Goal: Task Accomplishment & Management: Use online tool/utility

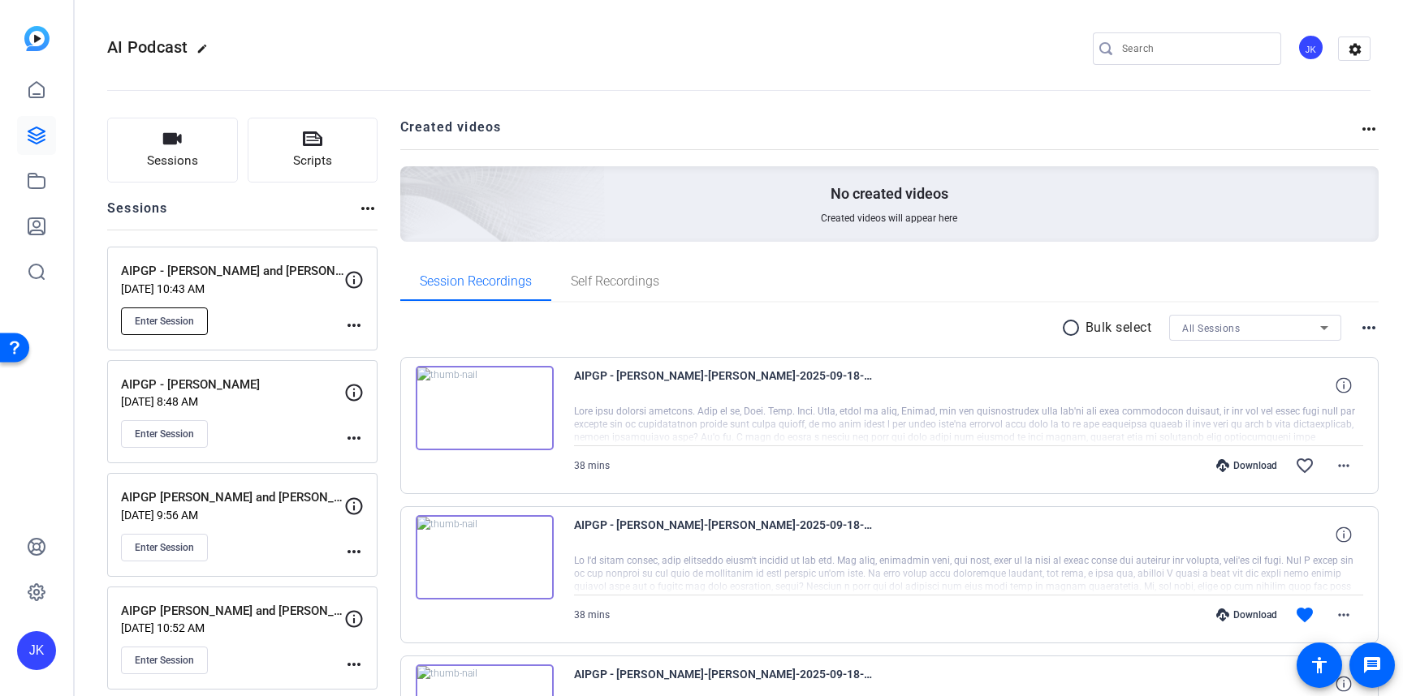
click at [151, 319] on span "Enter Session" at bounding box center [164, 321] width 59 height 13
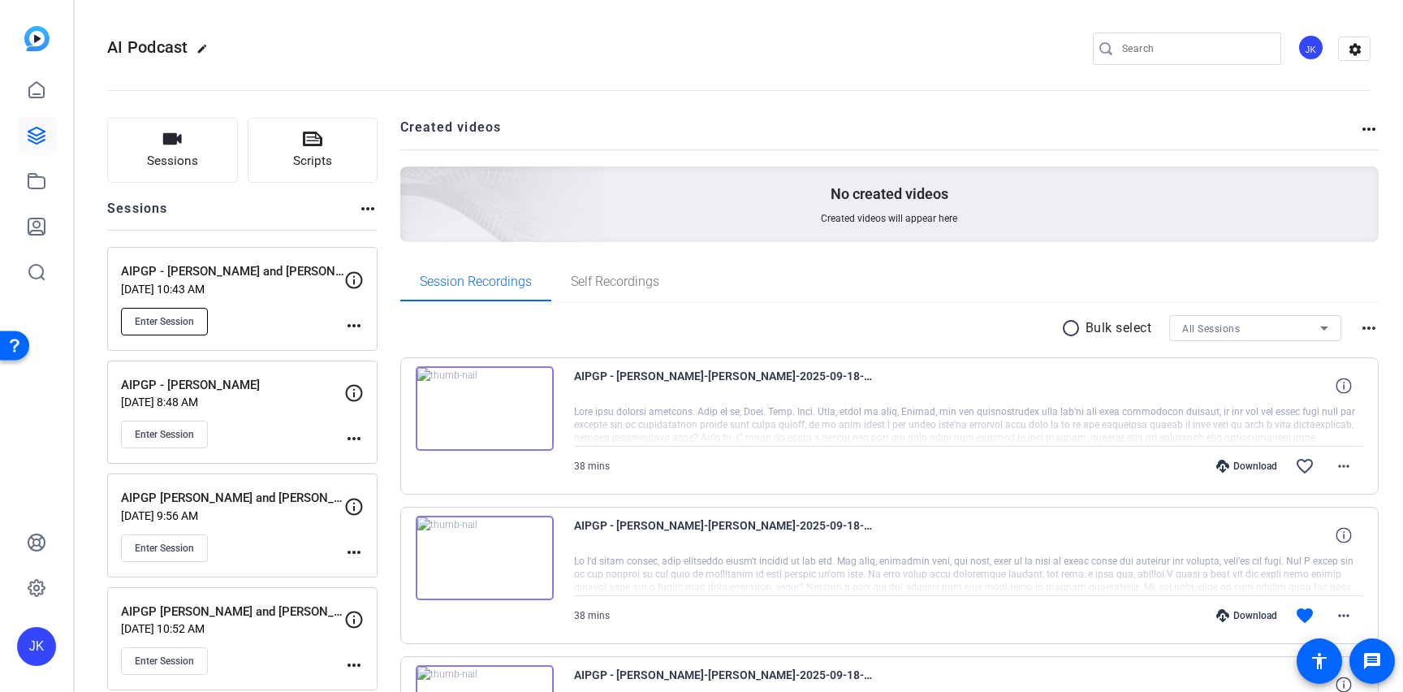
click at [179, 311] on button "Enter Session" at bounding box center [164, 322] width 87 height 28
click at [183, 308] on button "Enter Session" at bounding box center [164, 322] width 87 height 28
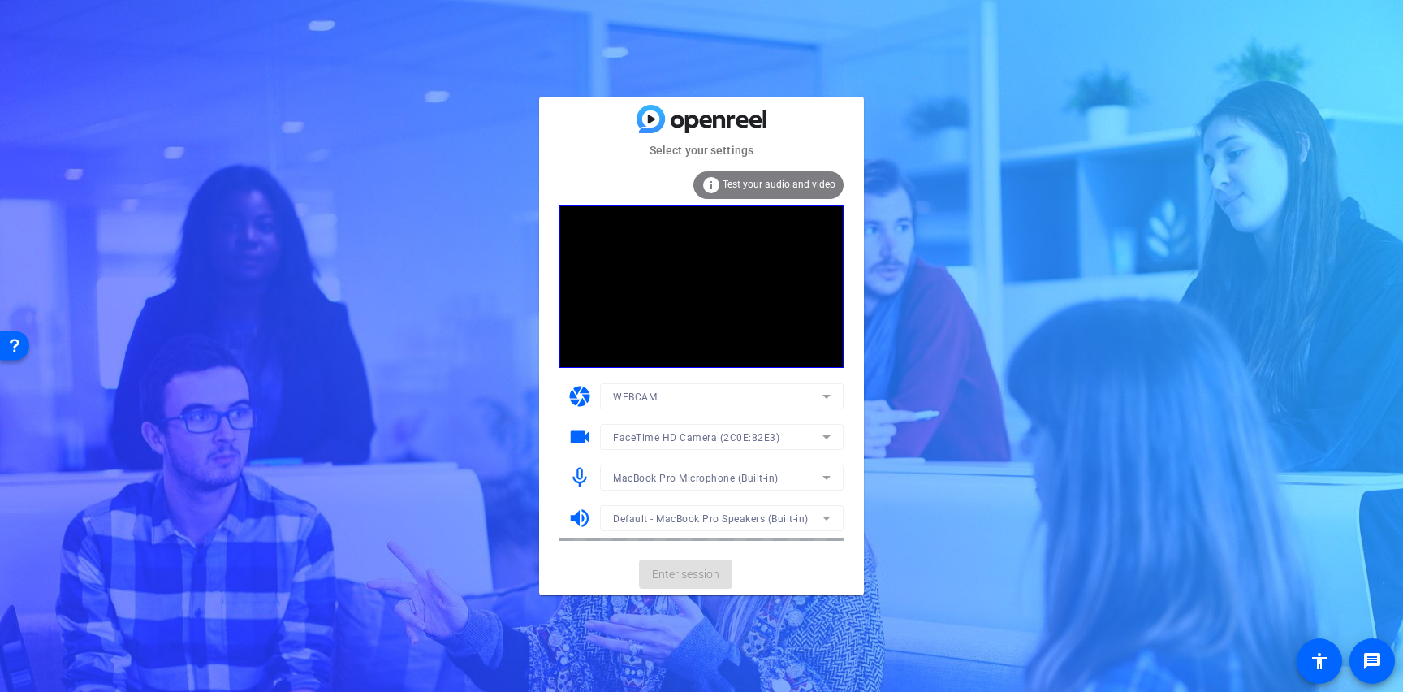
click at [806, 392] on mat-form-field "WEBCAM" at bounding box center [722, 396] width 244 height 26
click at [776, 445] on mat-form-field "FaceTime HD Camera (2C0E:82E3)" at bounding box center [722, 437] width 244 height 26
click at [824, 431] on mat-form-field "FaceTime HD Camera (2C0E:82E3)" at bounding box center [722, 437] width 244 height 26
click at [821, 436] on icon at bounding box center [826, 436] width 19 height 19
click at [820, 437] on div at bounding box center [701, 346] width 1403 height 692
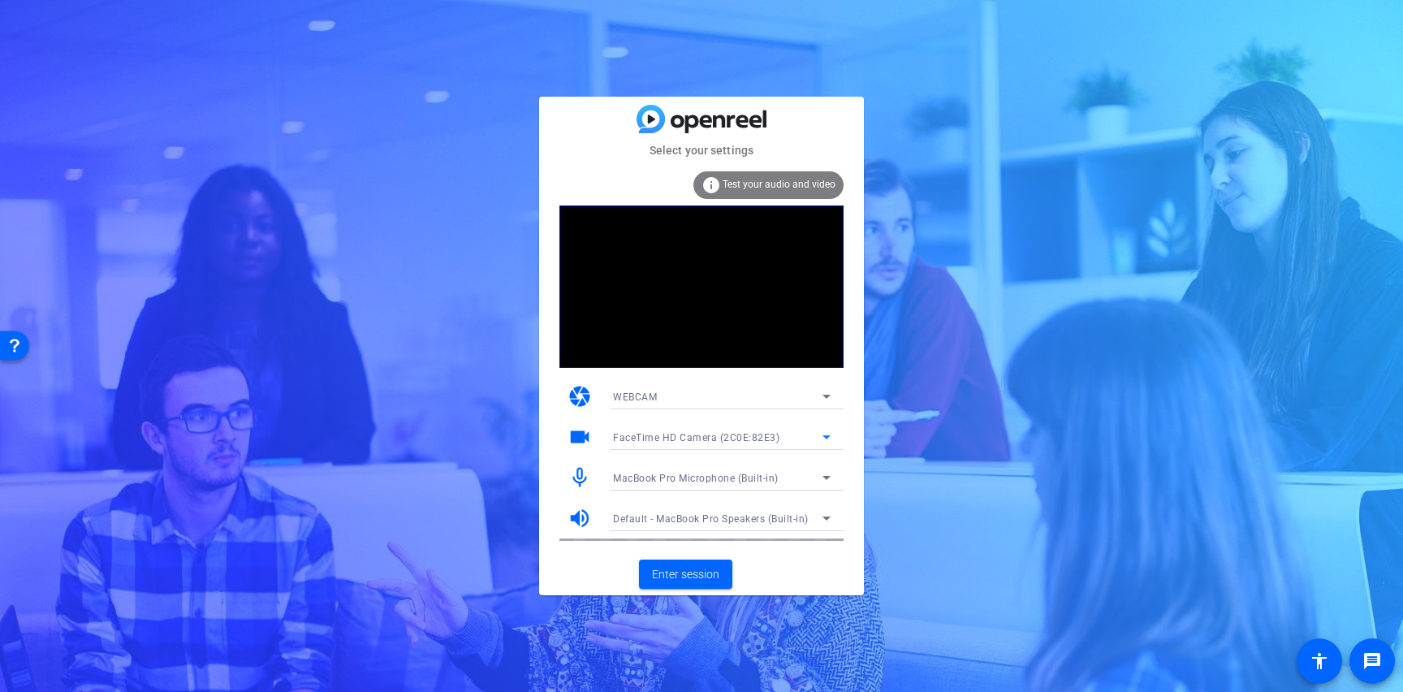
click at [820, 437] on icon at bounding box center [826, 436] width 19 height 19
click at [820, 437] on div at bounding box center [701, 346] width 1403 height 692
click at [804, 400] on div "WEBCAM" at bounding box center [717, 396] width 209 height 20
click at [804, 400] on div at bounding box center [701, 346] width 1403 height 692
click at [791, 433] on div "FaceTime HD Camera (2C0E:82E3)" at bounding box center [717, 437] width 209 height 20
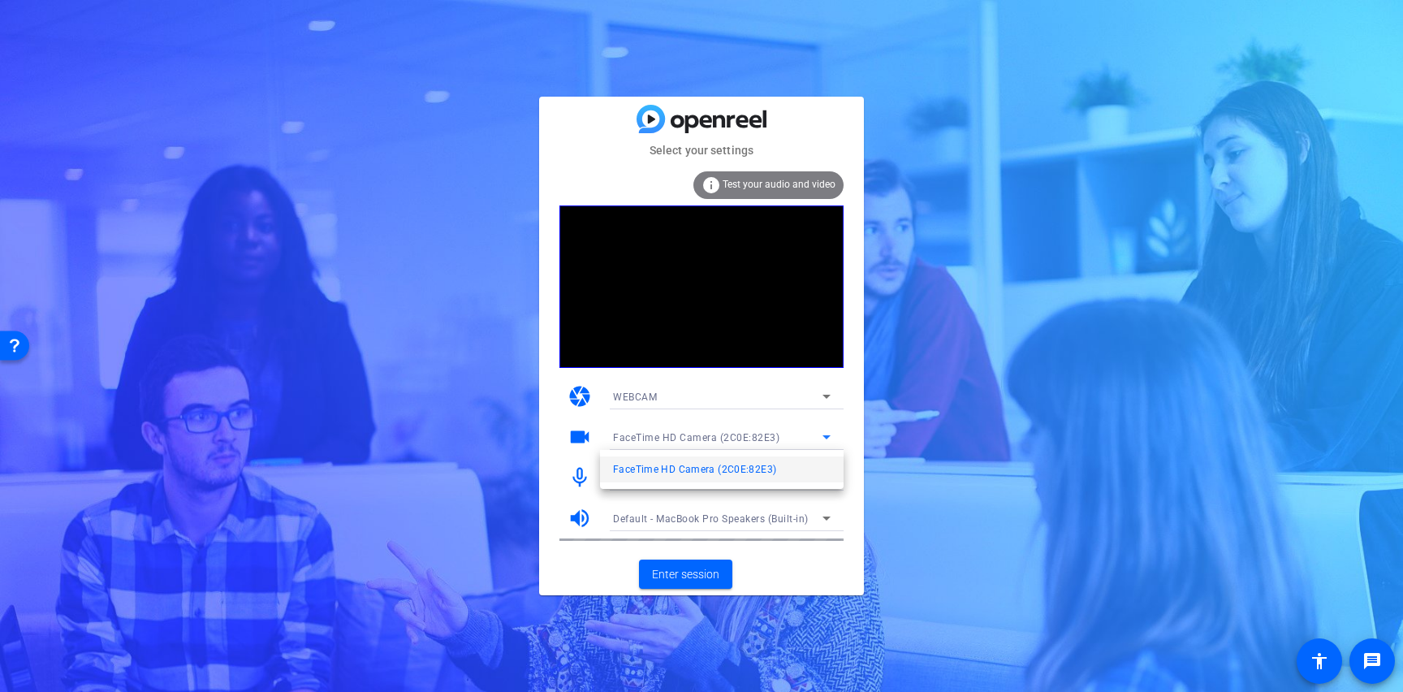
click at [791, 433] on div at bounding box center [701, 346] width 1403 height 692
click at [821, 441] on icon at bounding box center [826, 436] width 19 height 19
click at [776, 490] on mat-option "Blackmagic Design (1edb:be83)" at bounding box center [722, 495] width 244 height 26
click at [813, 477] on div "MacBook Pro Microphone (Built-in)" at bounding box center [717, 478] width 209 height 20
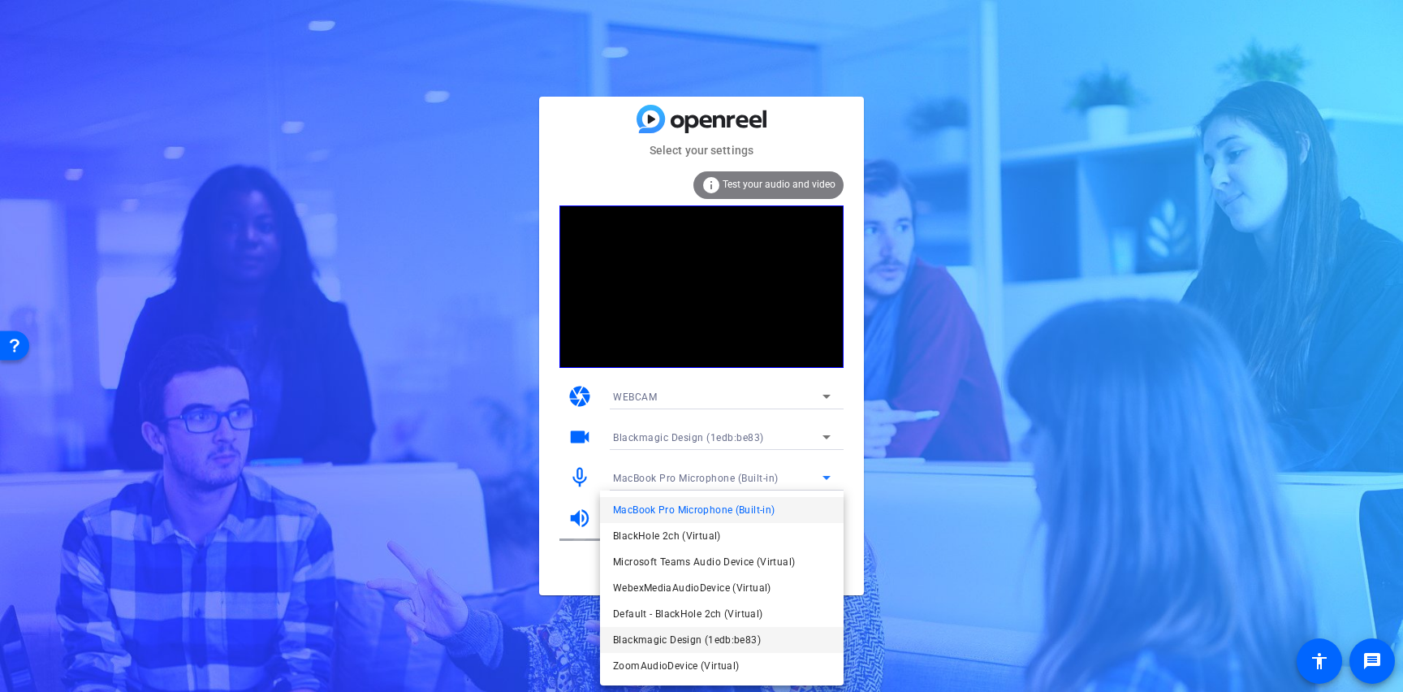
click at [755, 638] on span "Blackmagic Design (1edb:be83)" at bounding box center [687, 639] width 148 height 19
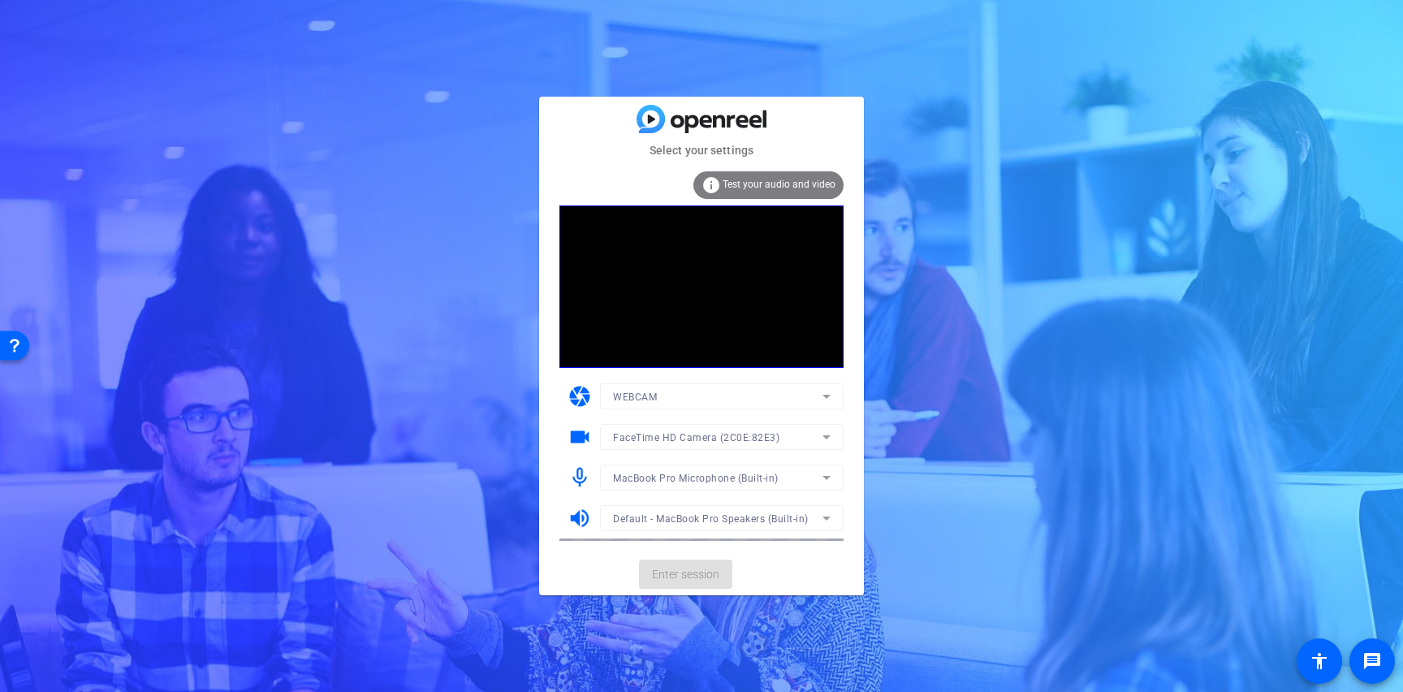
click at [691, 438] on mat-form-field "FaceTime HD Camera (2C0E:82E3)" at bounding box center [722, 437] width 244 height 26
click at [704, 433] on span "FaceTime HD Camera (2C0E:82E3)" at bounding box center [696, 437] width 166 height 11
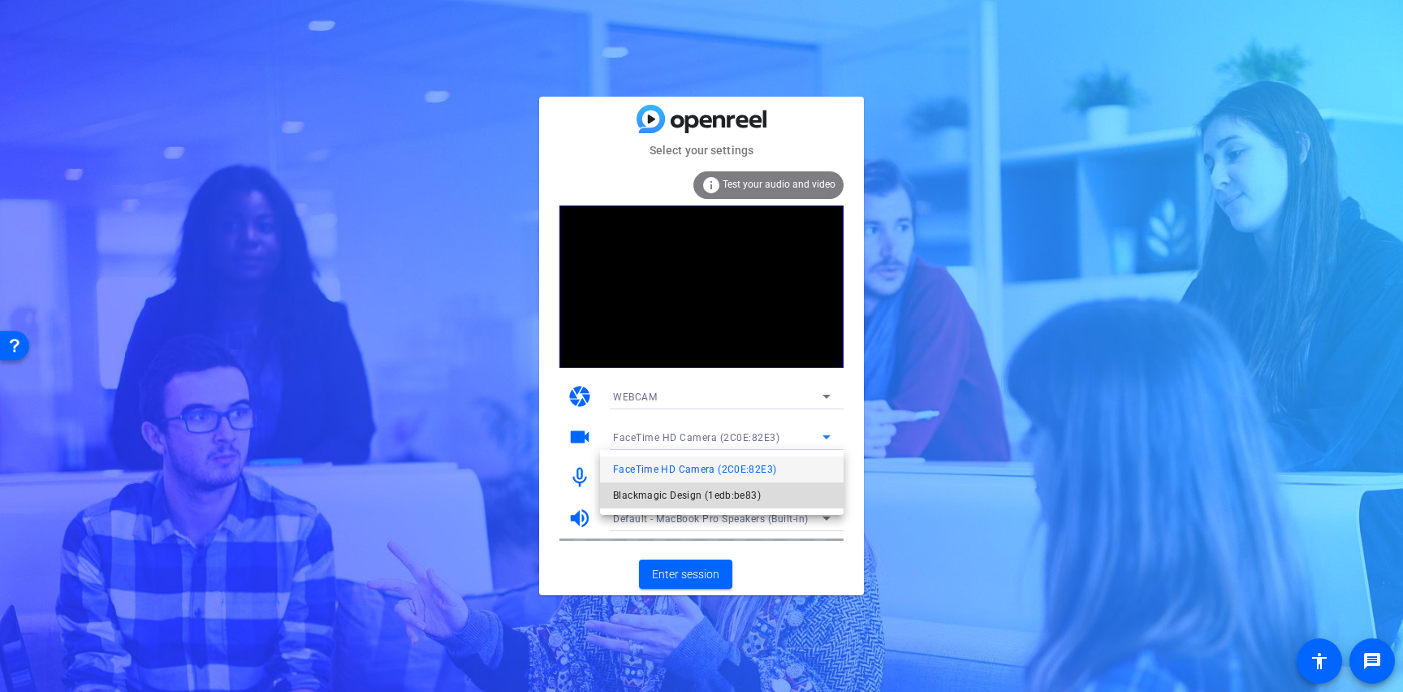
click at [679, 492] on span "Blackmagic Design (1edb:be83)" at bounding box center [687, 494] width 148 height 19
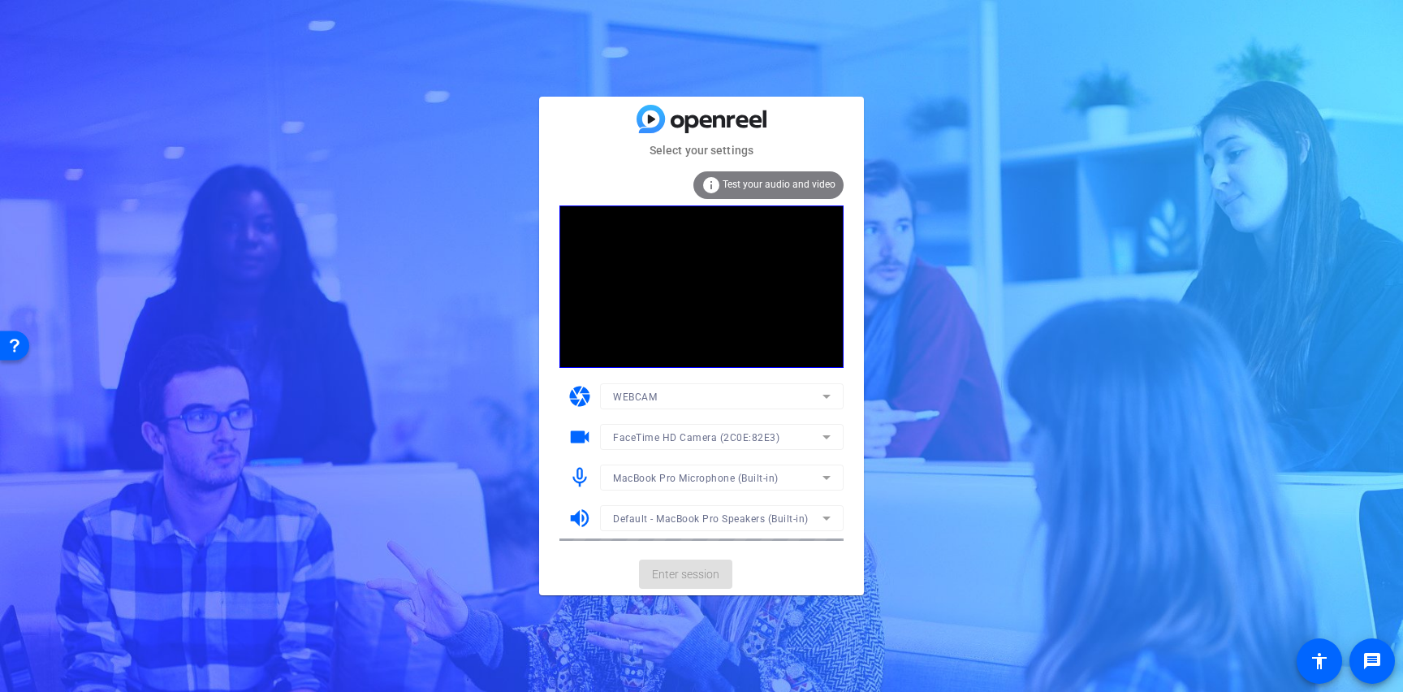
click at [793, 446] on mat-form-field "FaceTime HD Camera (2C0E:82E3)" at bounding box center [722, 437] width 244 height 26
click at [791, 441] on mat-form-field "FaceTime HD Camera (2C0E:82E3)" at bounding box center [722, 437] width 244 height 26
click at [818, 437] on icon at bounding box center [826, 436] width 19 height 19
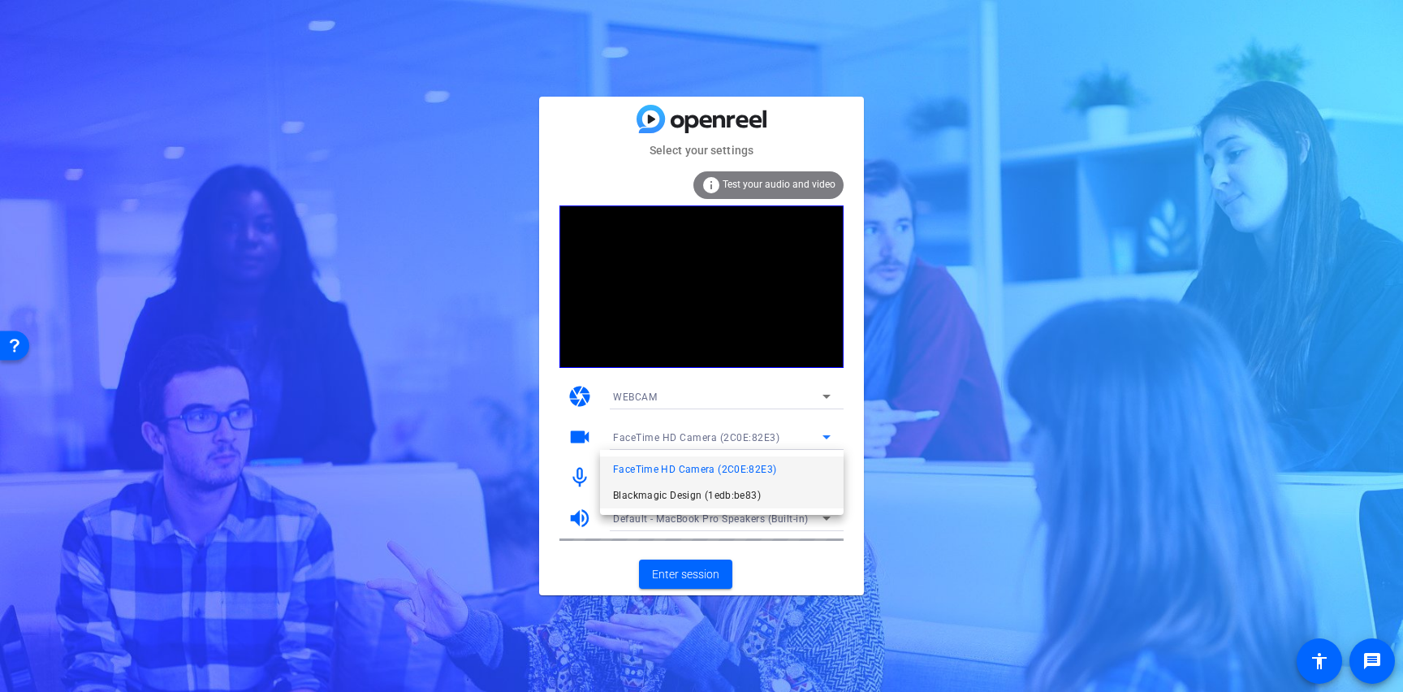
click at [767, 495] on mat-option "Blackmagic Design (1edb:be83)" at bounding box center [722, 495] width 244 height 26
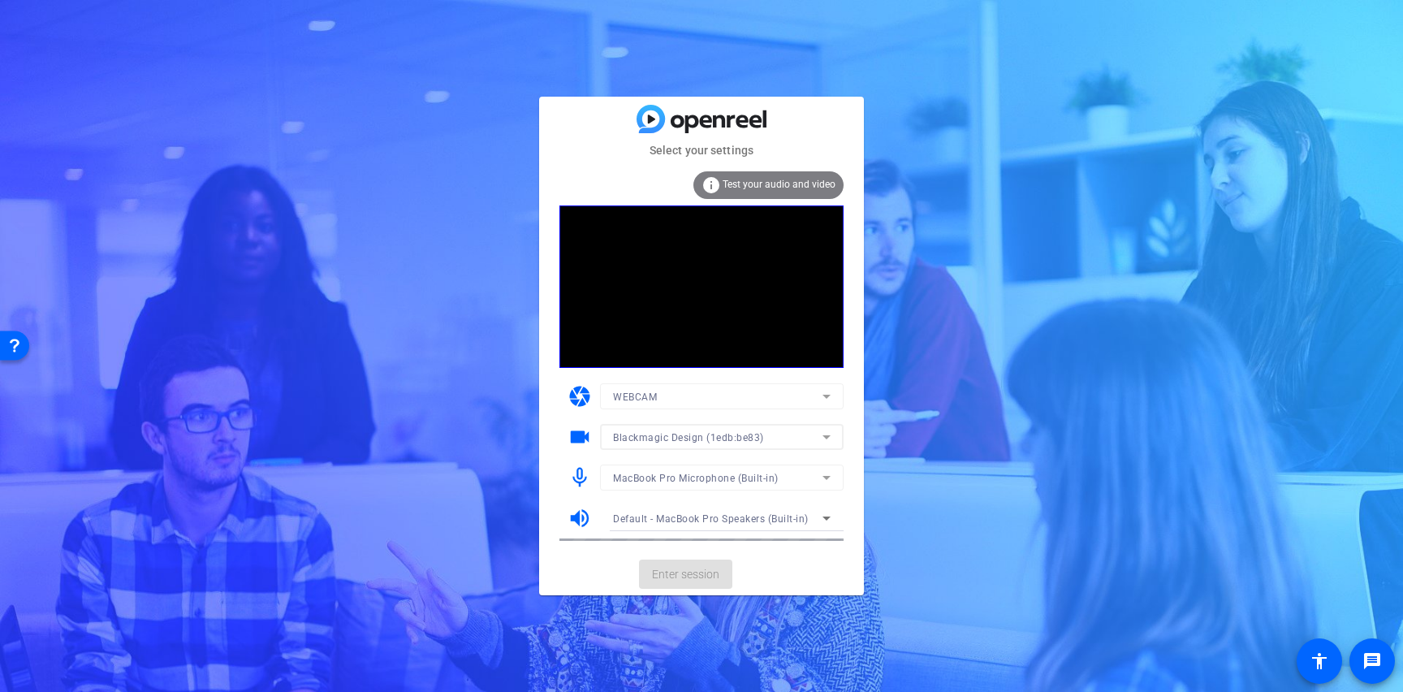
click at [801, 481] on mat-form-field "MacBook Pro Microphone (Built-in)" at bounding box center [722, 477] width 244 height 26
click at [828, 476] on icon at bounding box center [826, 478] width 8 height 4
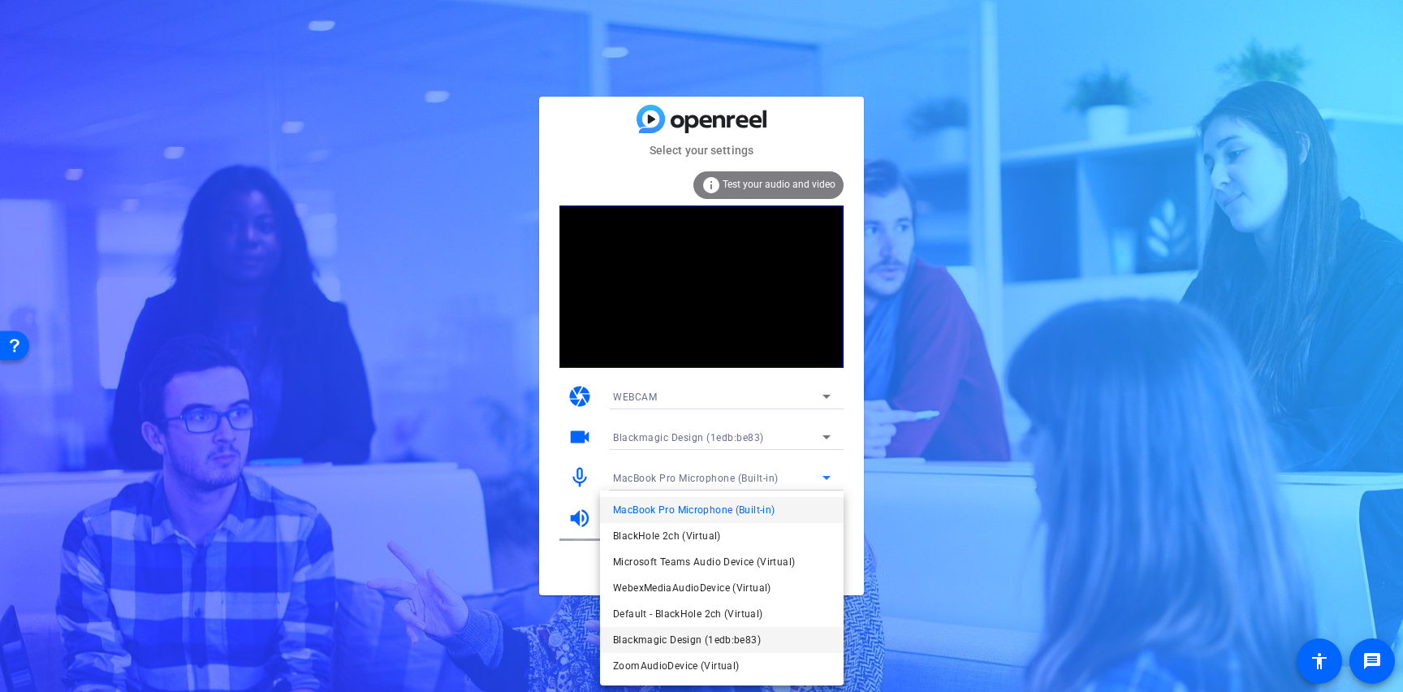
click at [761, 638] on mat-option "Blackmagic Design (1edb:be83)" at bounding box center [722, 640] width 244 height 26
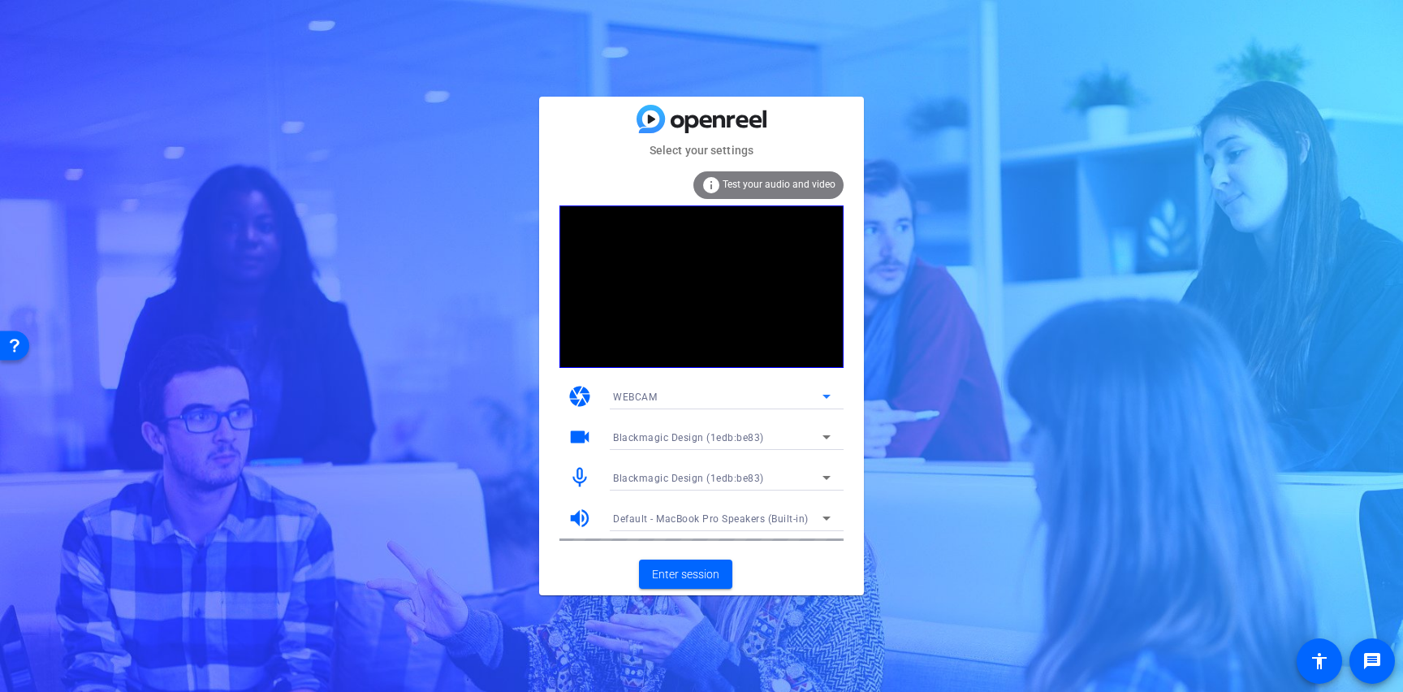
click at [708, 399] on div "WEBCAM" at bounding box center [717, 396] width 209 height 20
click at [708, 399] on div at bounding box center [701, 346] width 1403 height 692
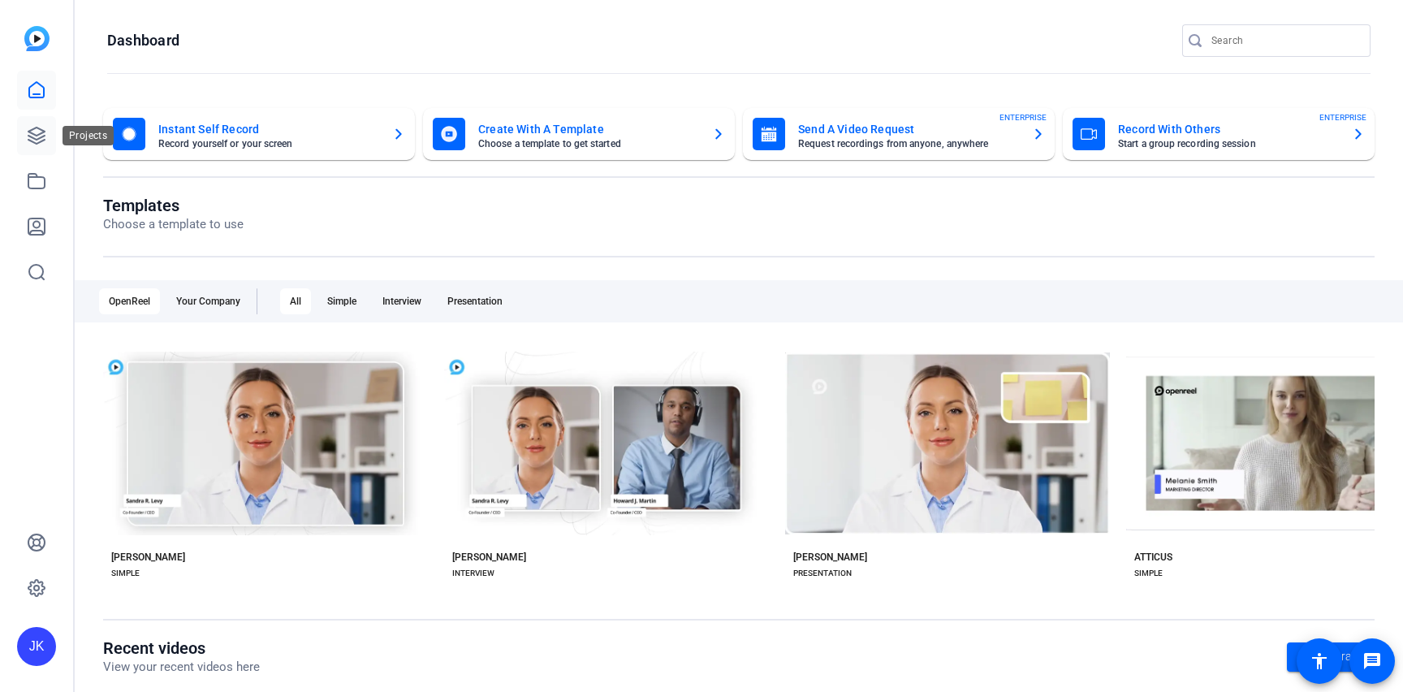
click at [28, 139] on icon at bounding box center [36, 135] width 19 height 19
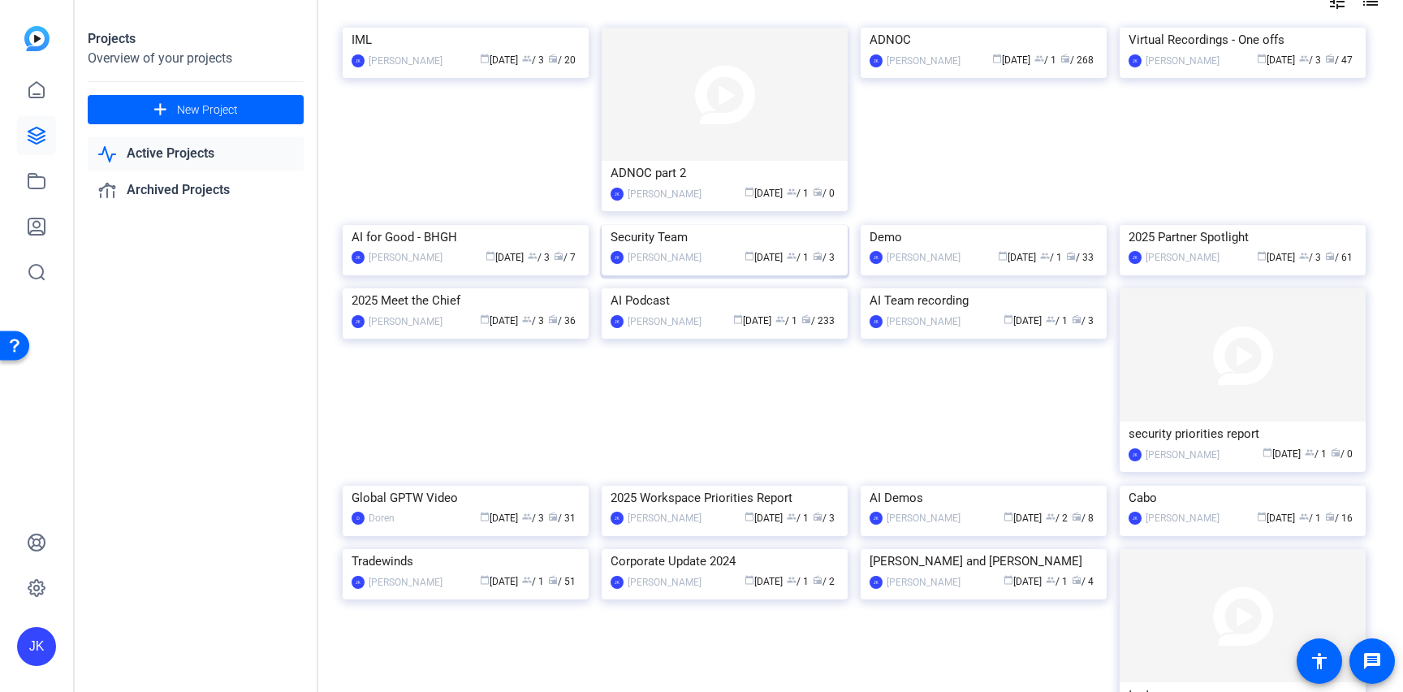
scroll to position [101, 0]
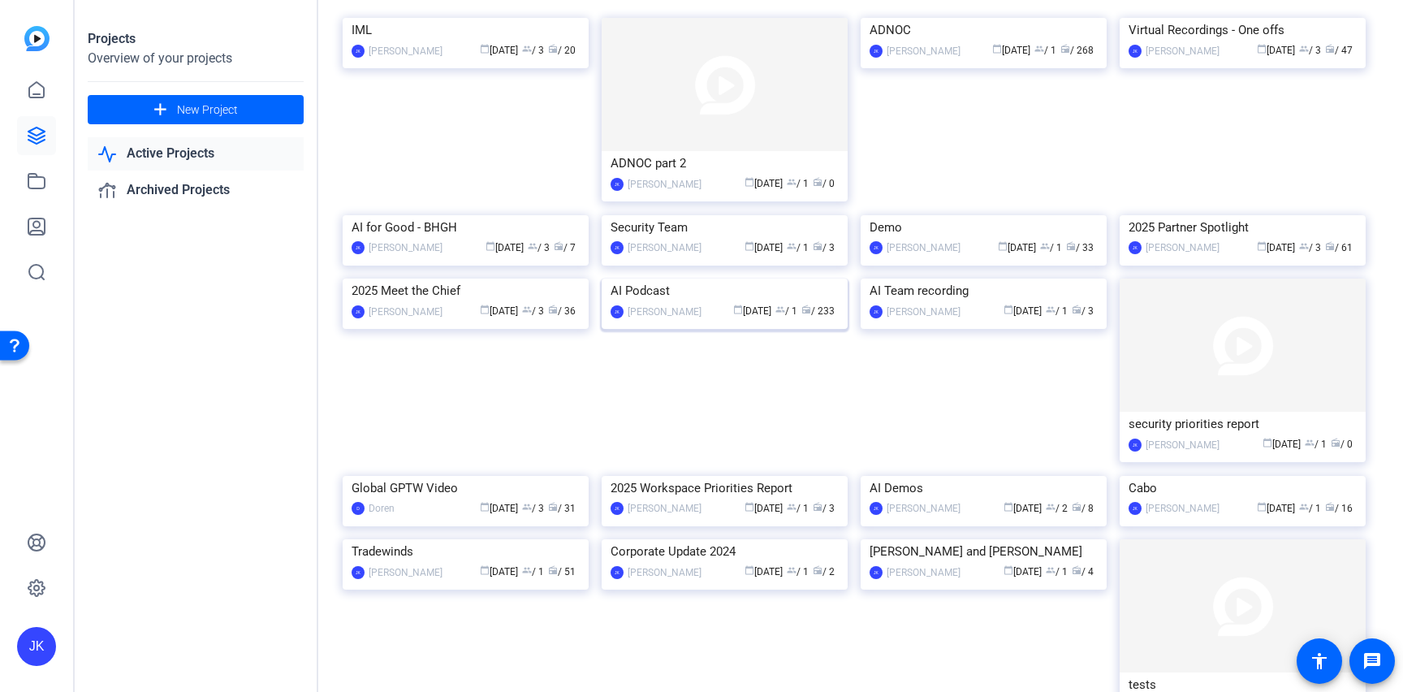
click at [726, 278] on img at bounding box center [724, 278] width 246 height 0
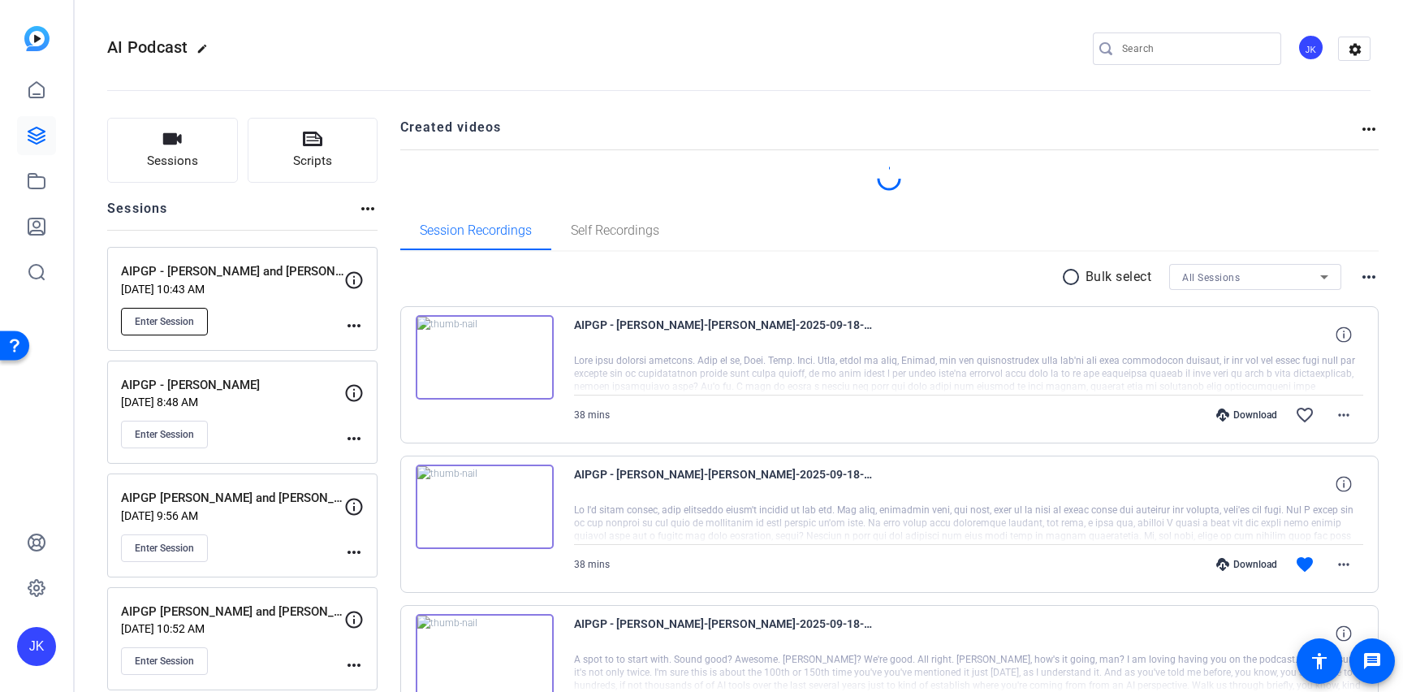
click at [156, 322] on span "Enter Session" at bounding box center [164, 321] width 59 height 13
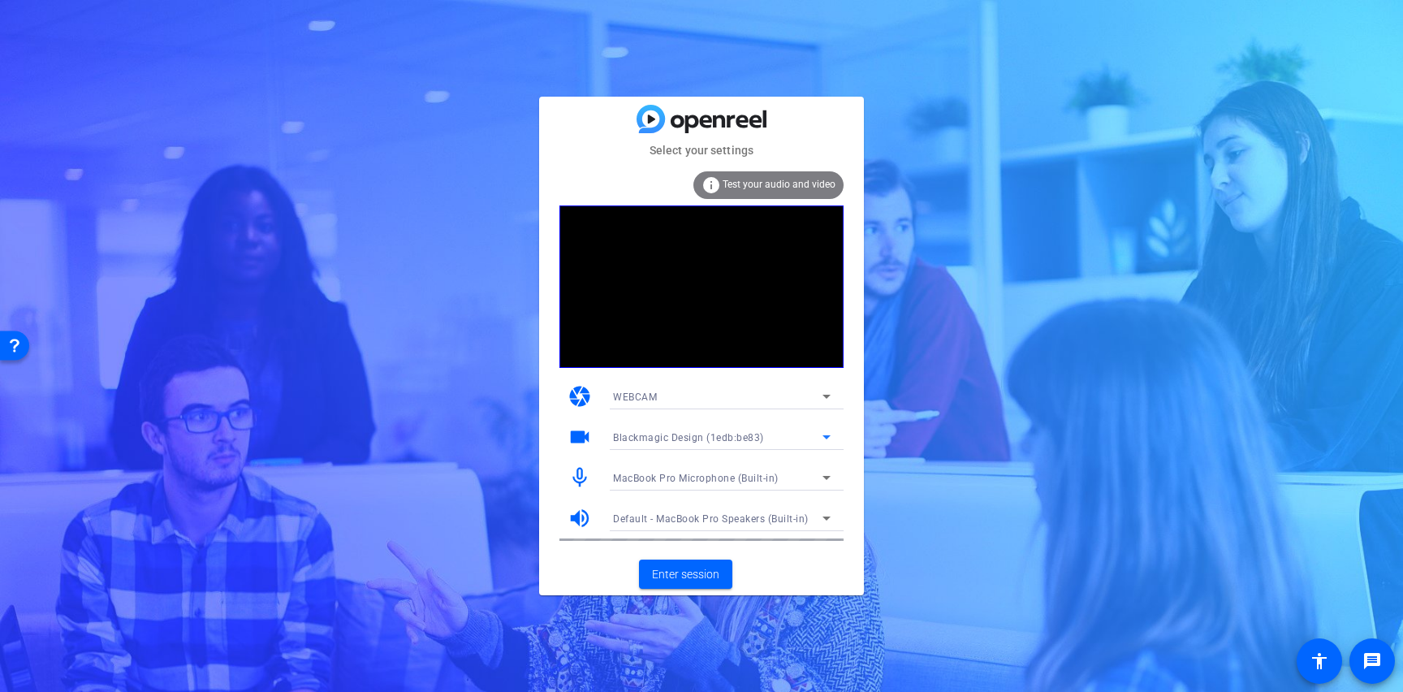
click at [745, 429] on div "Blackmagic Design (1edb:be83)" at bounding box center [717, 437] width 209 height 20
click at [744, 429] on div at bounding box center [701, 346] width 1403 height 692
click at [754, 479] on span "MacBook Pro Microphone (Built-in)" at bounding box center [696, 477] width 166 height 11
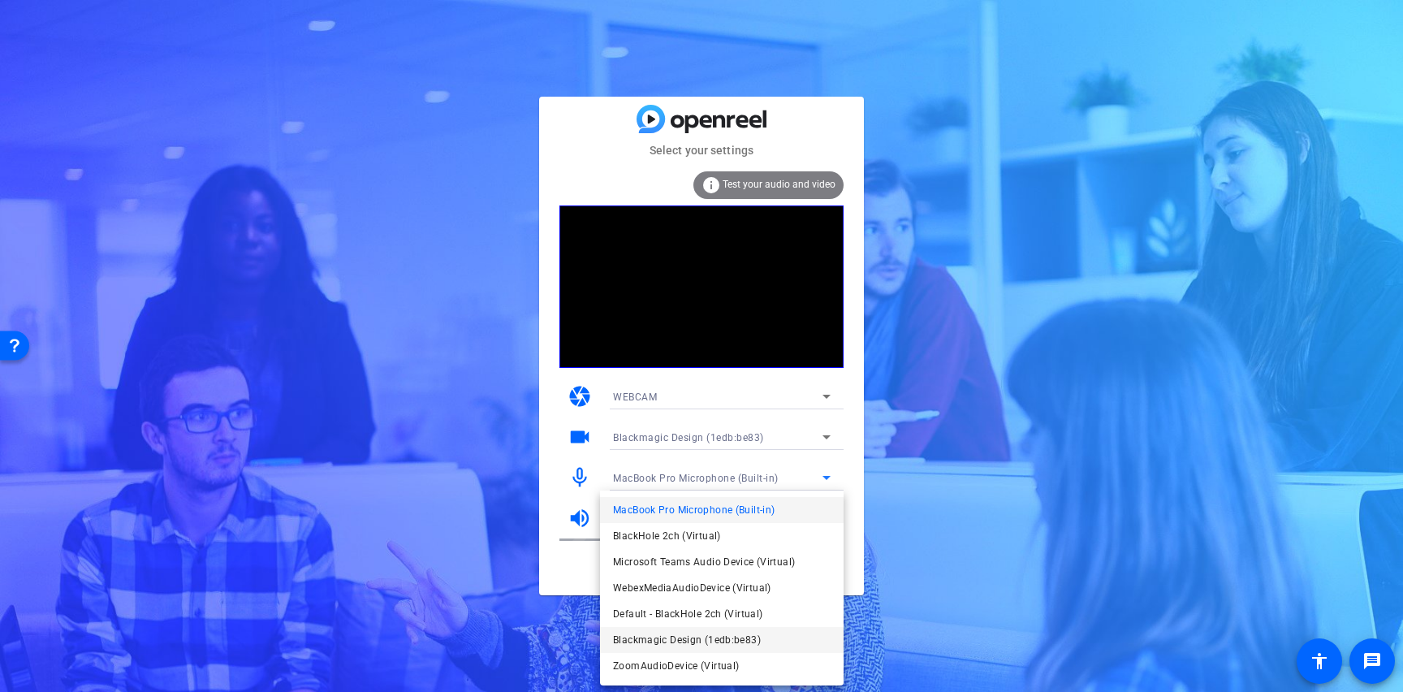
click at [736, 640] on span "Blackmagic Design (1edb:be83)" at bounding box center [687, 639] width 148 height 19
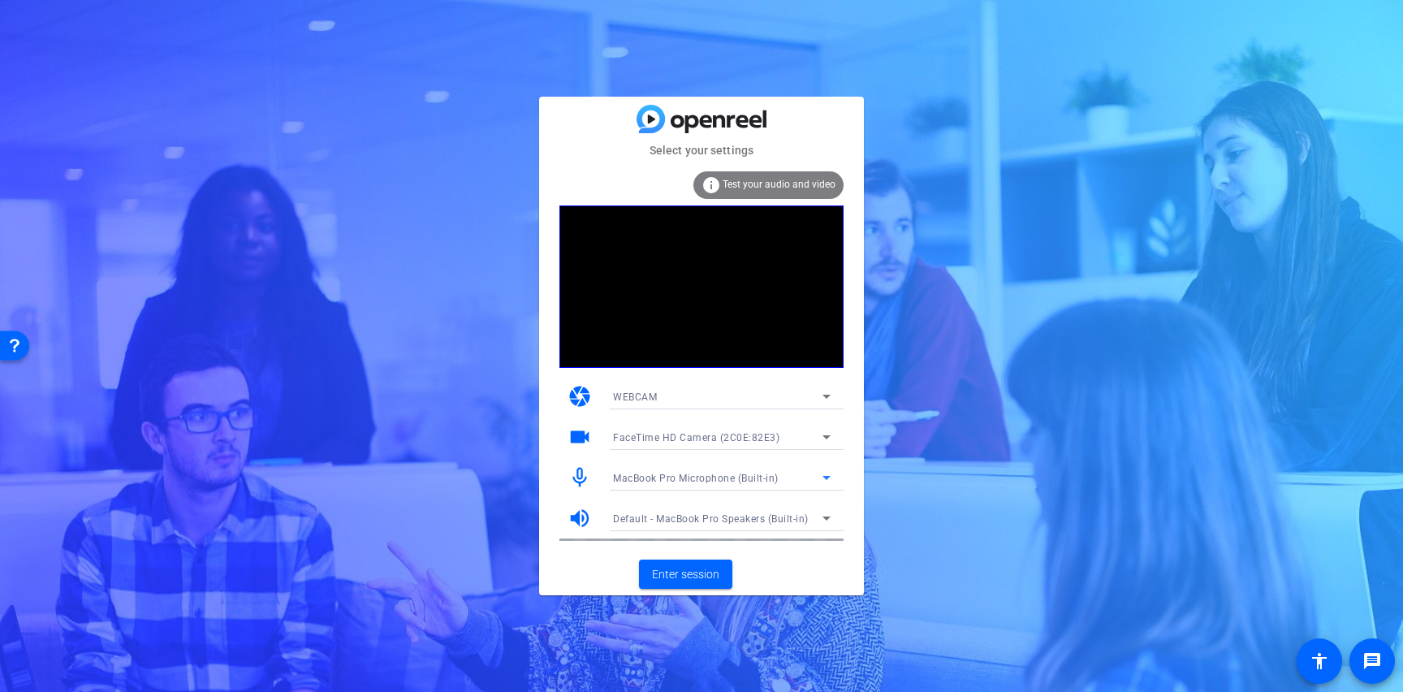
click at [821, 442] on icon at bounding box center [826, 436] width 19 height 19
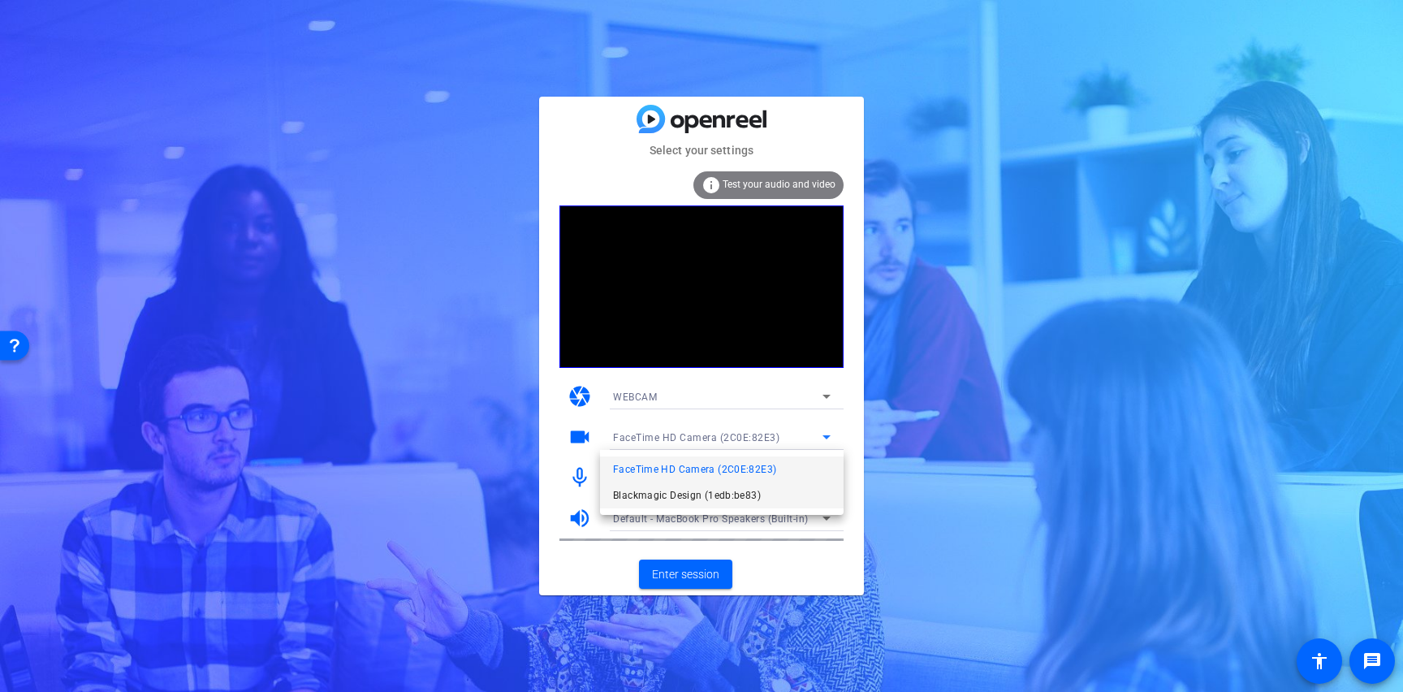
click at [766, 488] on mat-option "Blackmagic Design (1edb:be83)" at bounding box center [722, 495] width 244 height 26
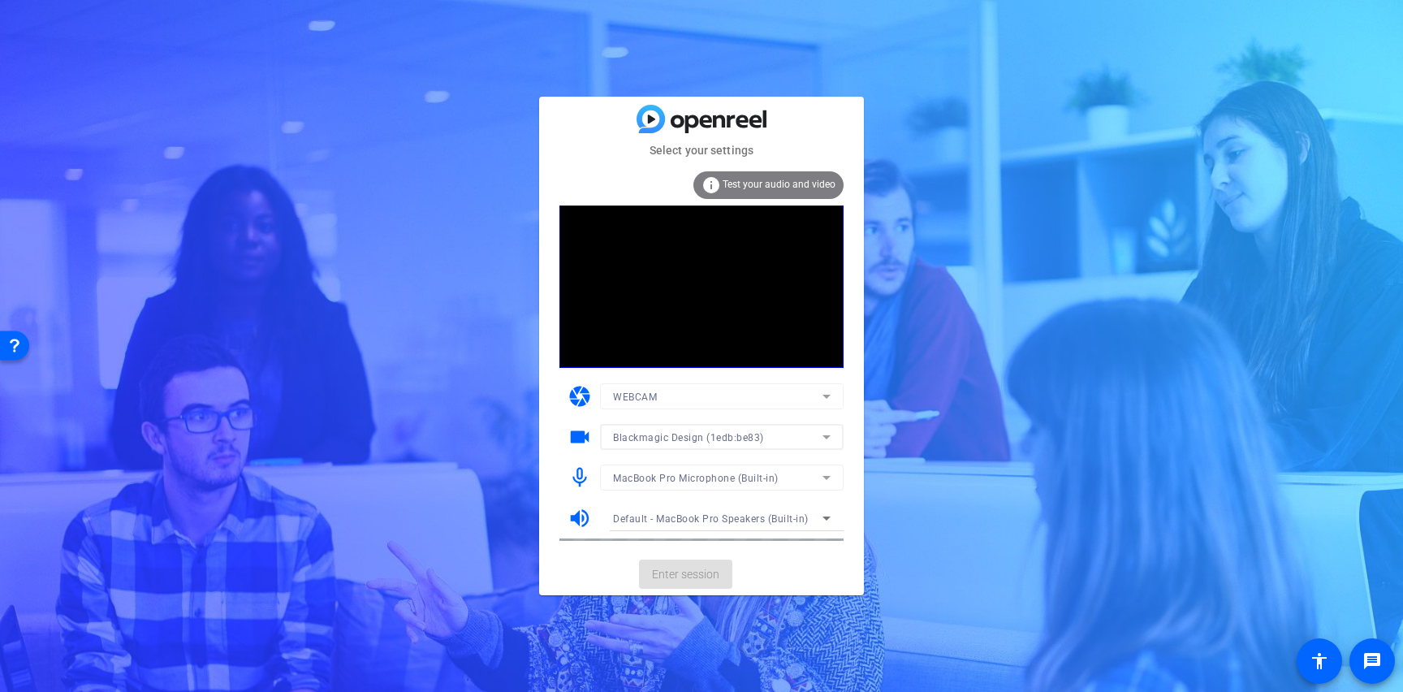
click at [773, 482] on mat-form-field "MacBook Pro Microphone (Built-in)" at bounding box center [722, 477] width 244 height 26
click at [800, 474] on div "MacBook Pro Microphone (Built-in)" at bounding box center [717, 478] width 209 height 20
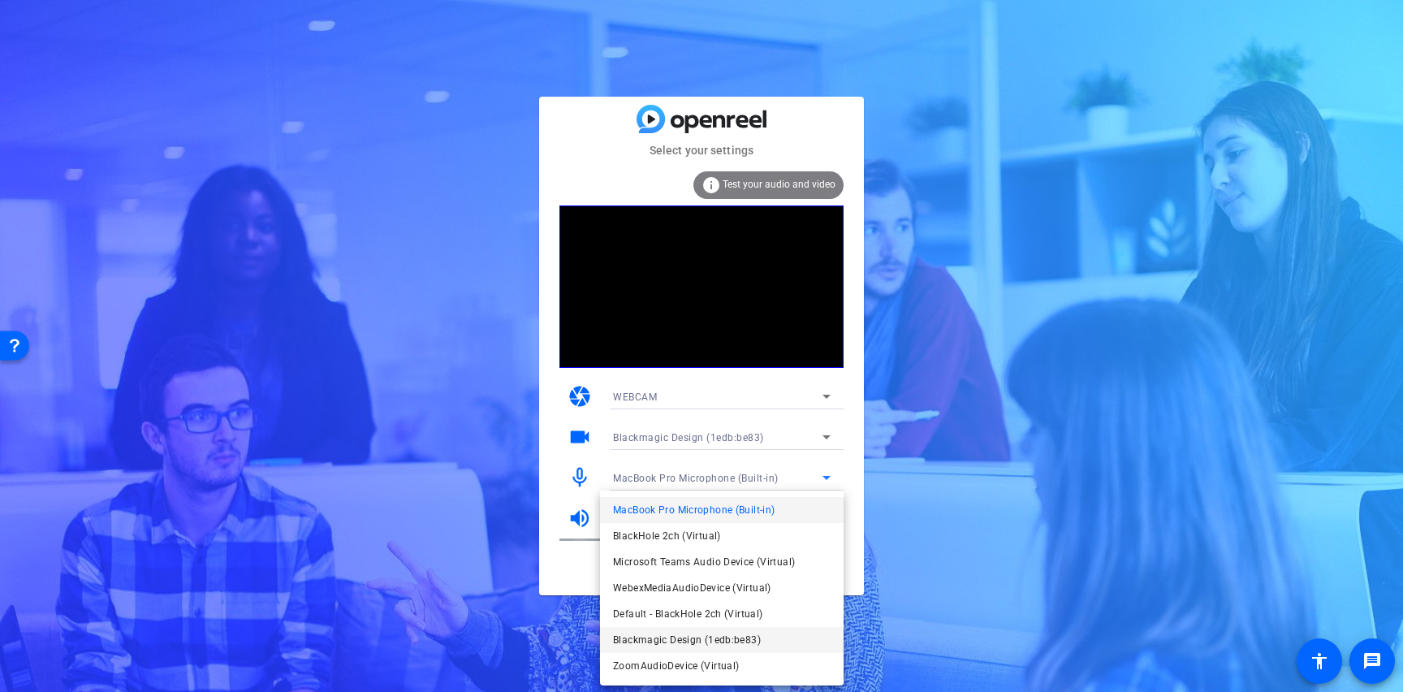
click at [726, 627] on mat-option "Blackmagic Design (1edb:be83)" at bounding box center [722, 640] width 244 height 26
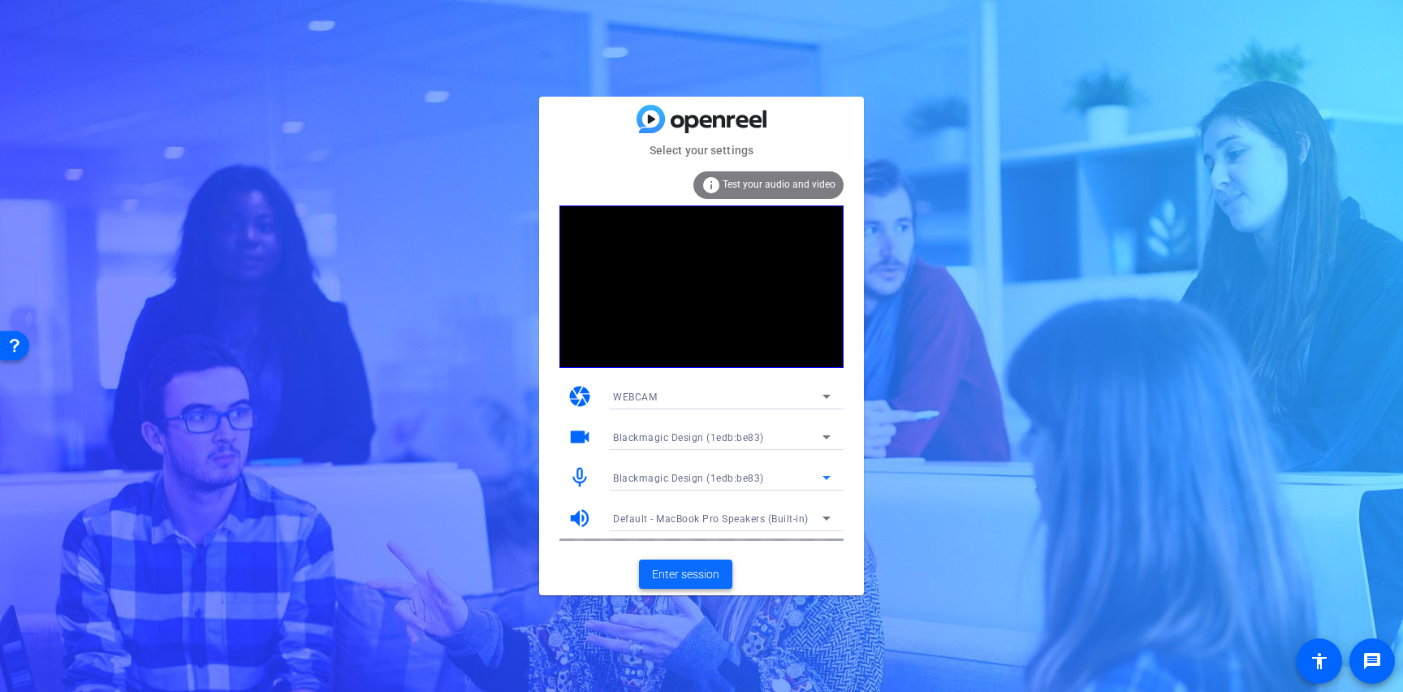
click at [692, 567] on span "Enter session" at bounding box center [685, 574] width 67 height 17
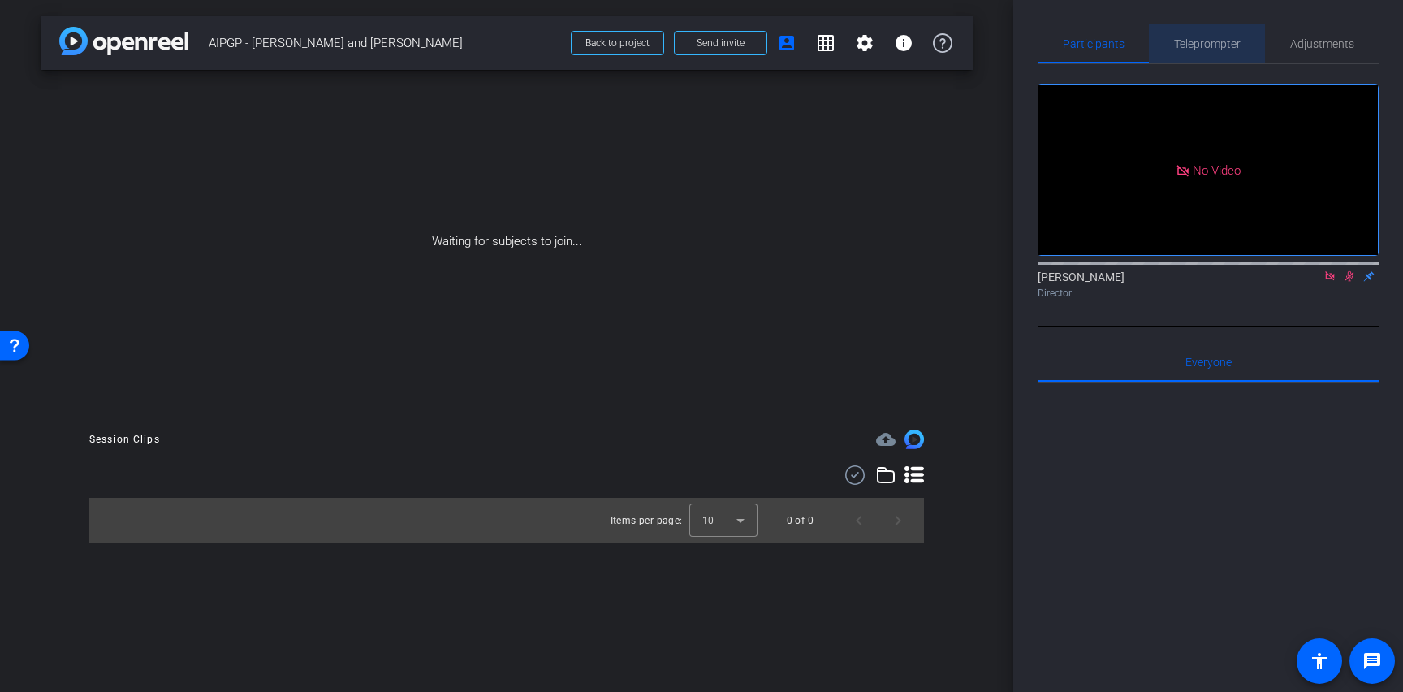
click at [1213, 45] on span "Teleprompter" at bounding box center [1207, 43] width 67 height 11
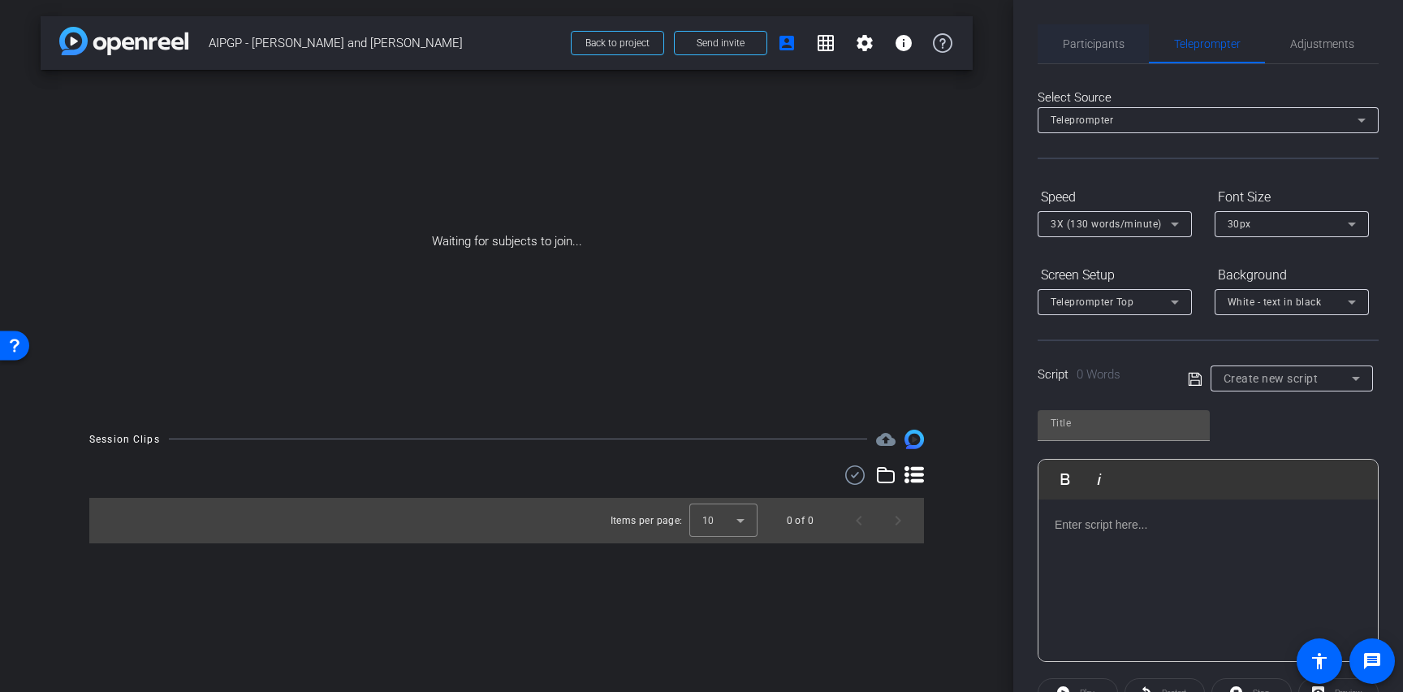
click at [1118, 53] on span "Participants" at bounding box center [1094, 43] width 62 height 39
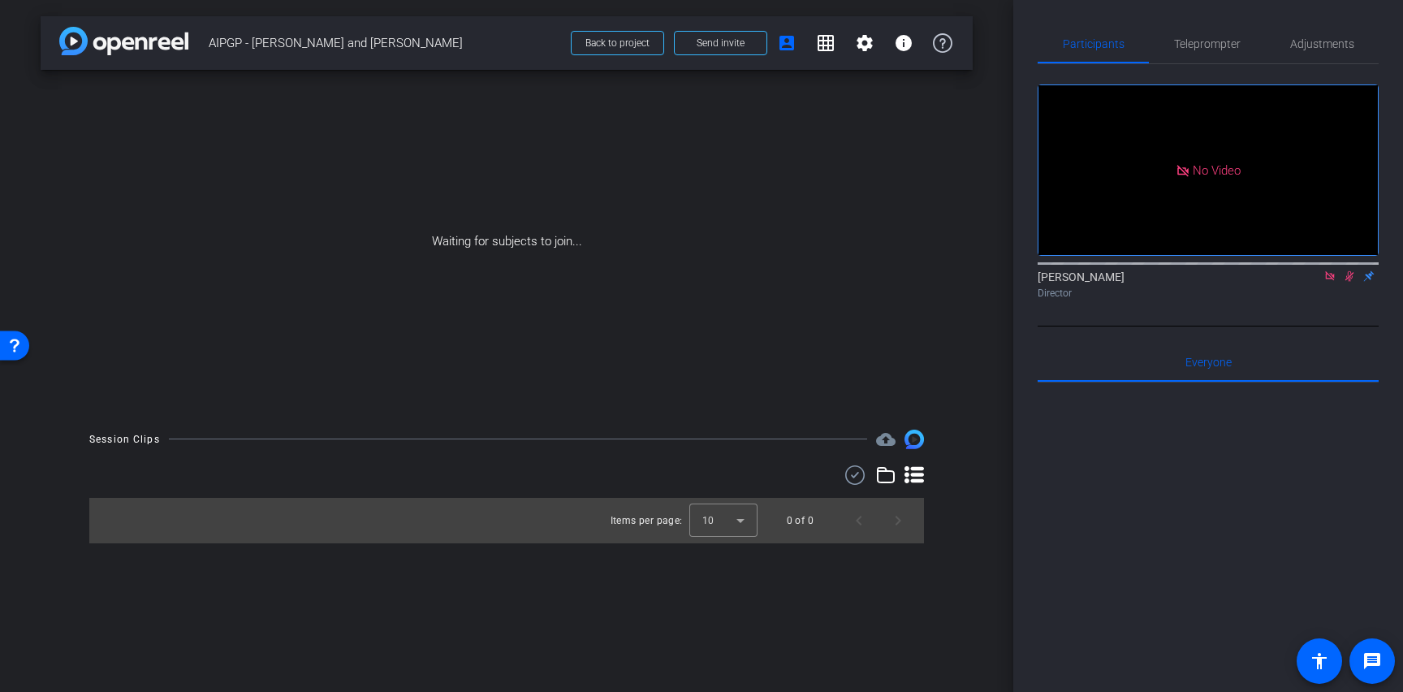
click at [1330, 270] on icon at bounding box center [1329, 275] width 13 height 11
click at [1352, 268] on mat-icon "flip" at bounding box center [1348, 275] width 19 height 15
click at [1330, 271] on icon at bounding box center [1330, 276] width 9 height 11
click at [706, 42] on span "Send invite" at bounding box center [720, 43] width 48 height 13
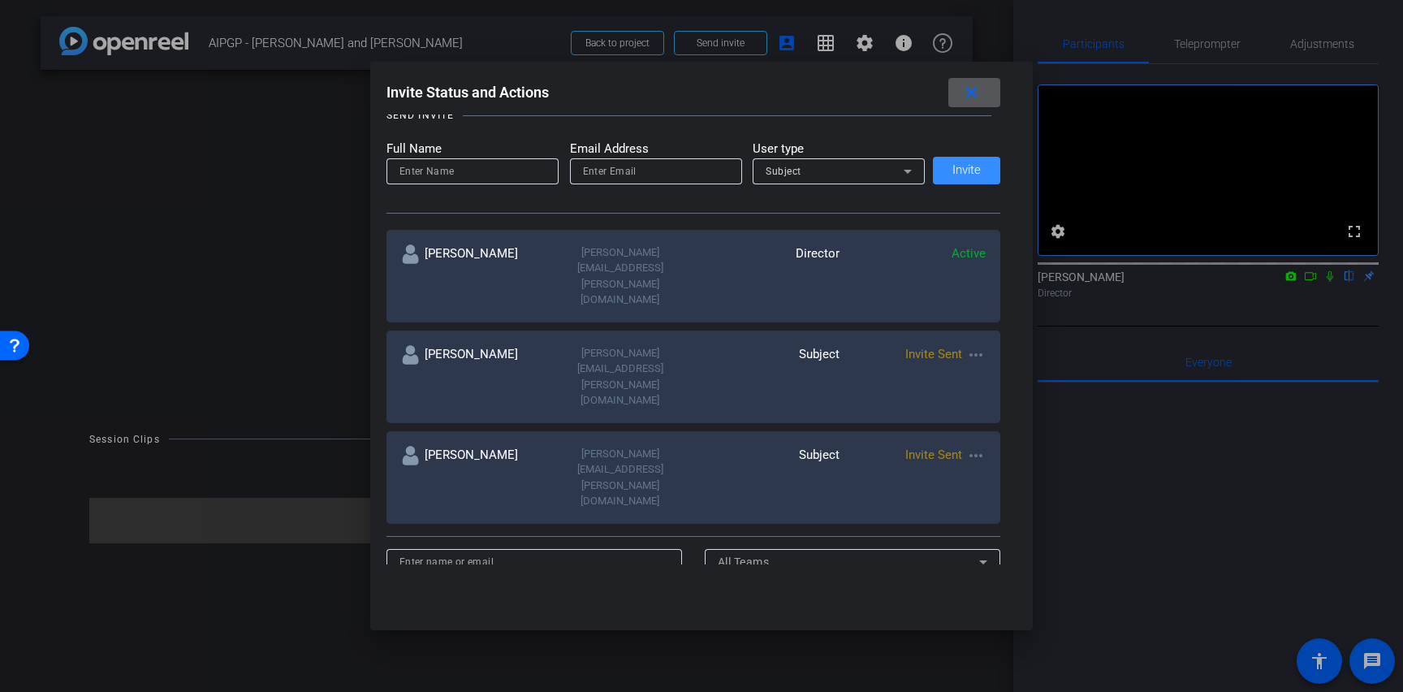
scroll to position [74, 0]
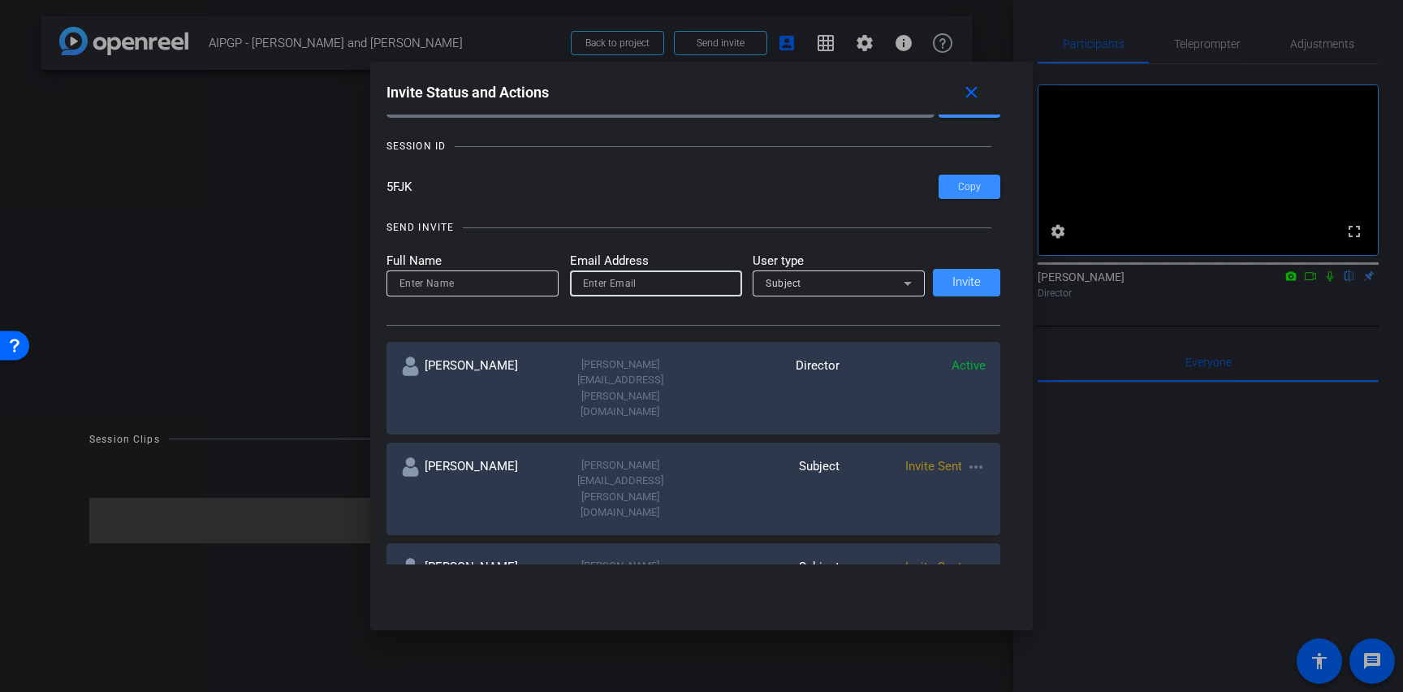
click at [628, 283] on input "email" at bounding box center [656, 283] width 146 height 19
type input "N"
click at [632, 285] on input "[EMAIL_ADDRESS][PERSON_NAME][DOMAIN_NAME]" at bounding box center [656, 283] width 146 height 19
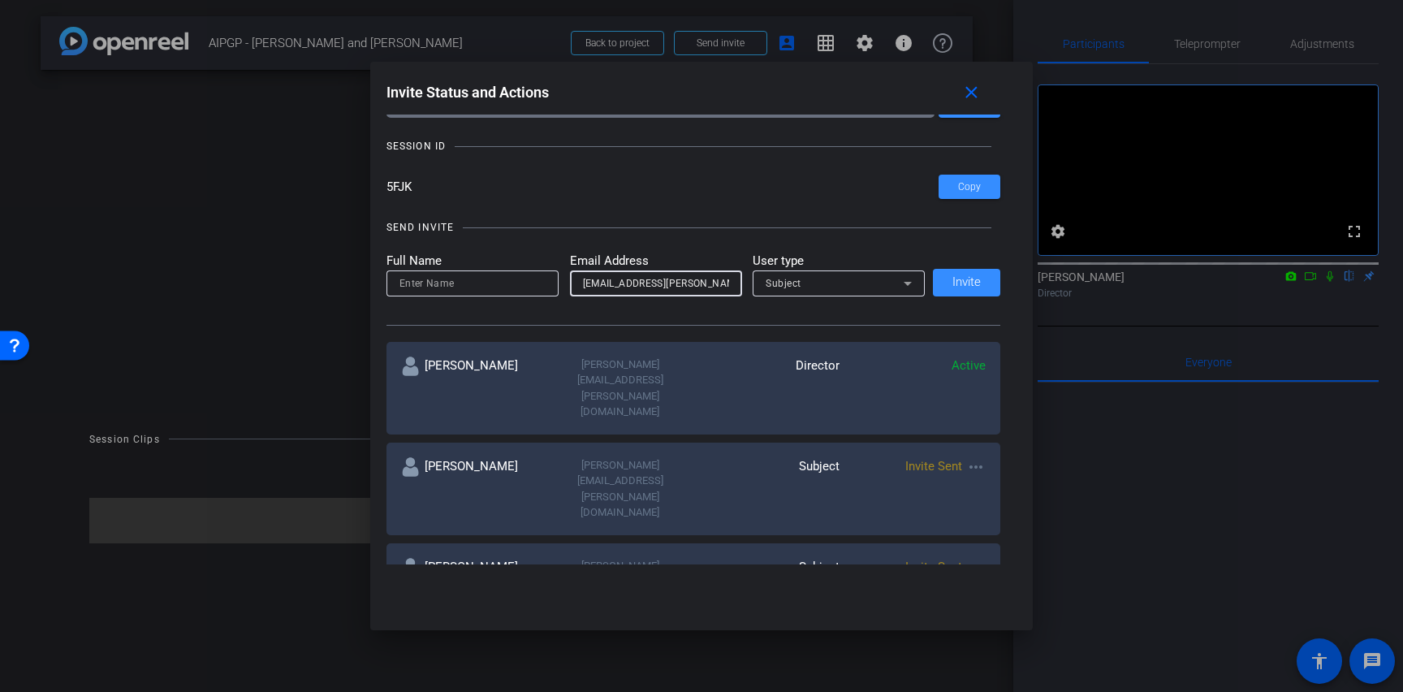
paste input "Nazish.B"
type input "[EMAIL_ADDRESS][PERSON_NAME][DOMAIN_NAME]"
click at [481, 302] on div at bounding box center [472, 305] width 172 height 18
click at [480, 290] on input at bounding box center [472, 283] width 146 height 19
type input "Naz"
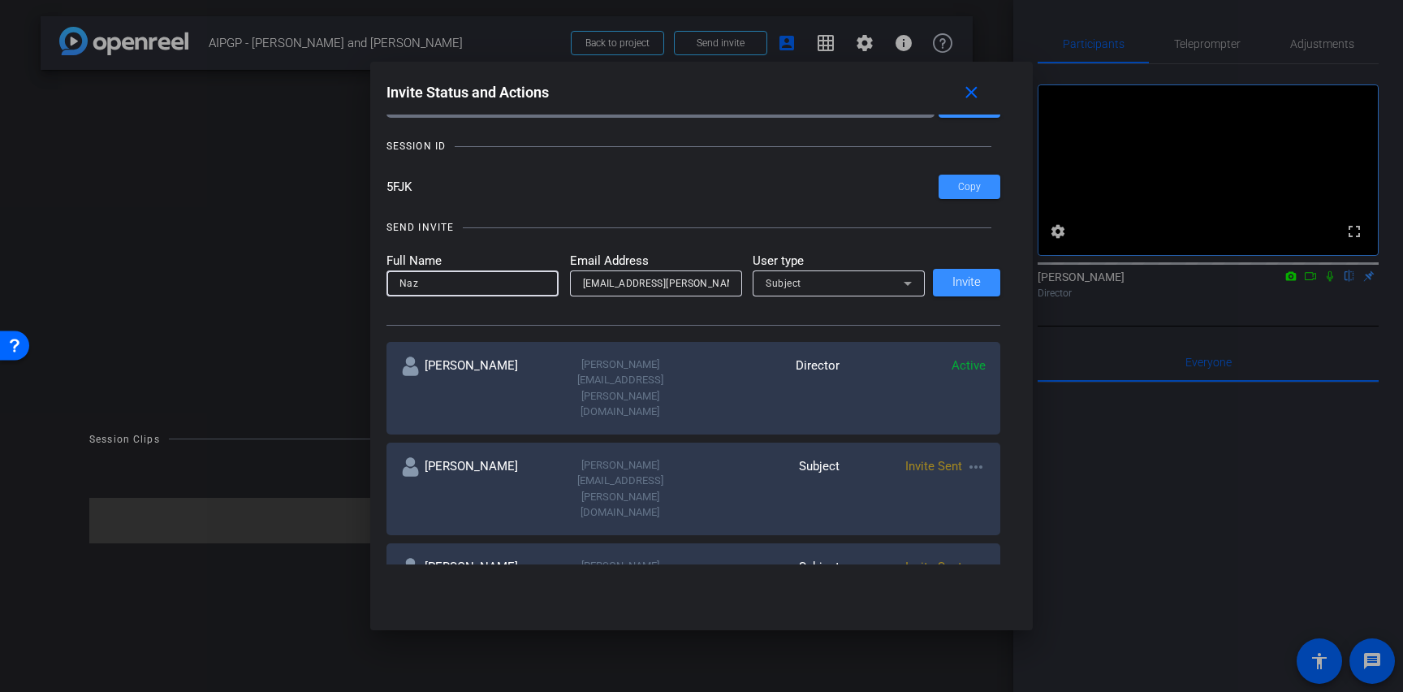
click at [808, 284] on div "Subject" at bounding box center [834, 283] width 138 height 20
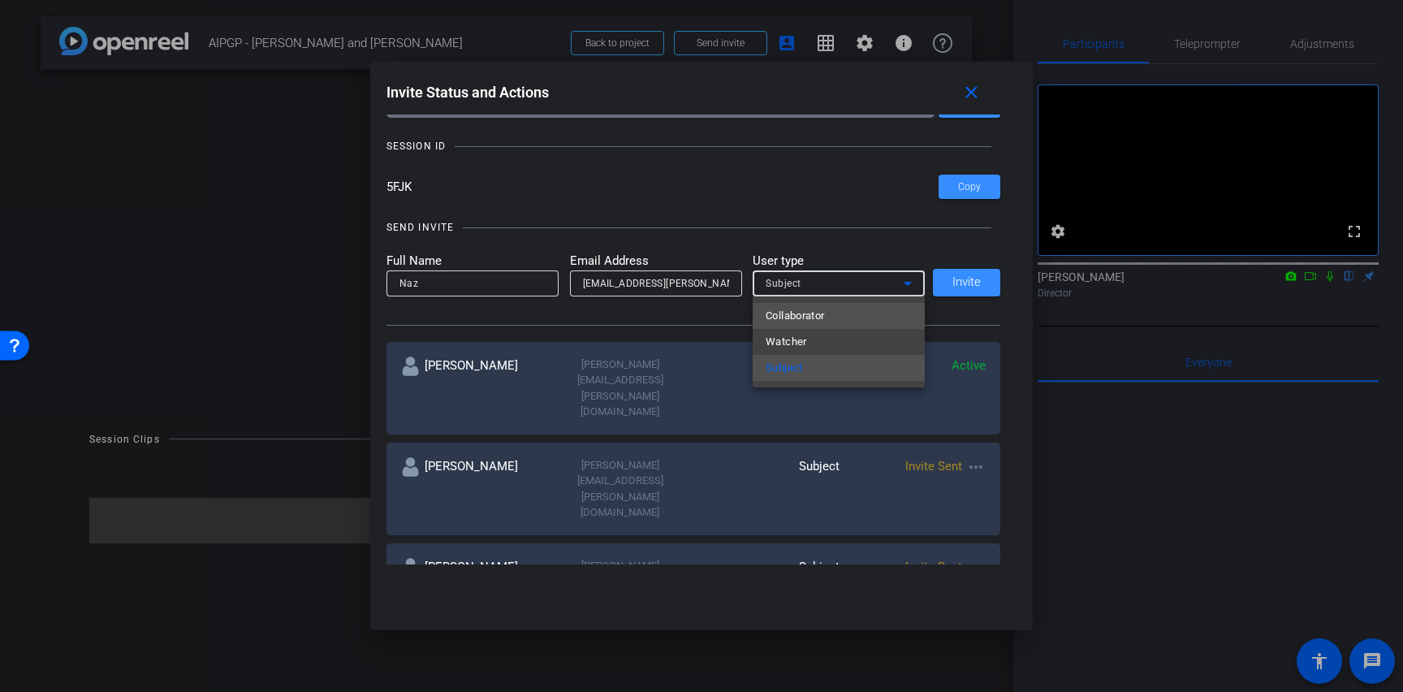
click at [804, 310] on span "Collaborator" at bounding box center [794, 315] width 59 height 19
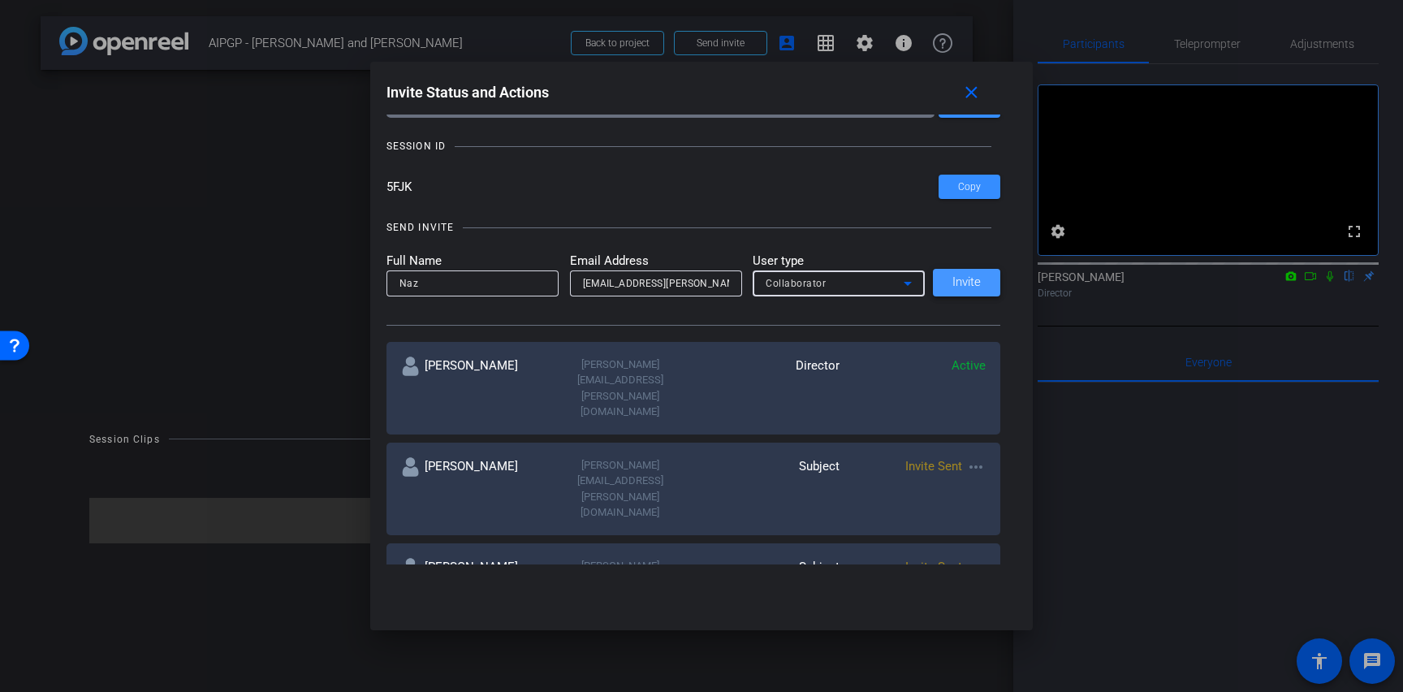
click at [946, 282] on span at bounding box center [966, 282] width 67 height 39
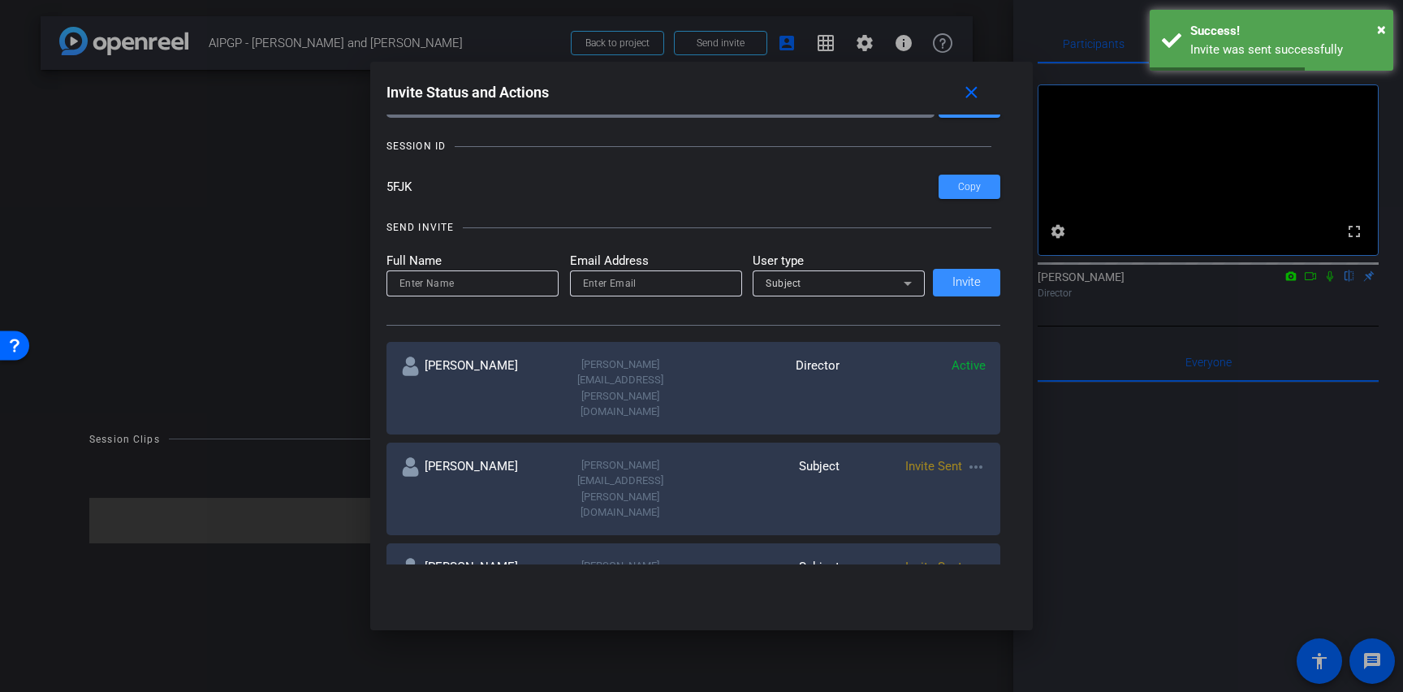
click at [164, 226] on div at bounding box center [701, 346] width 1403 height 692
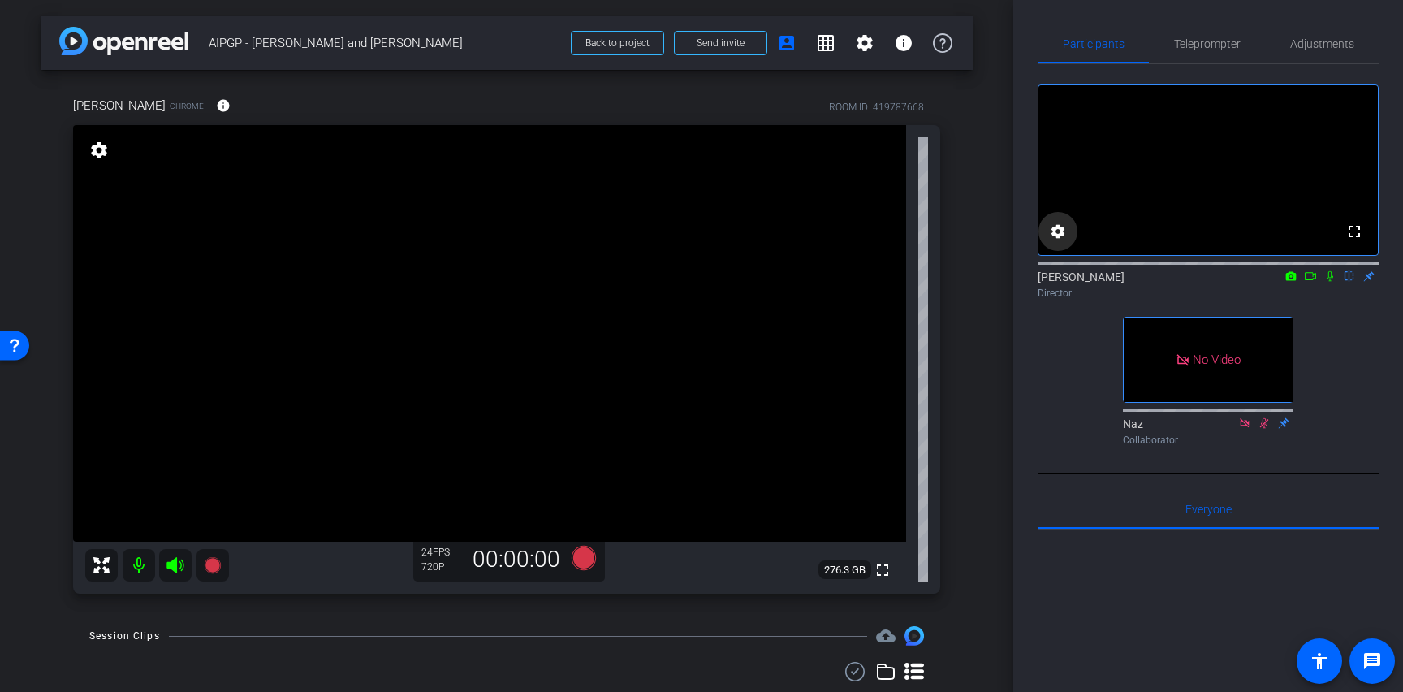
click at [1057, 222] on mat-icon "settings" at bounding box center [1057, 231] width 19 height 19
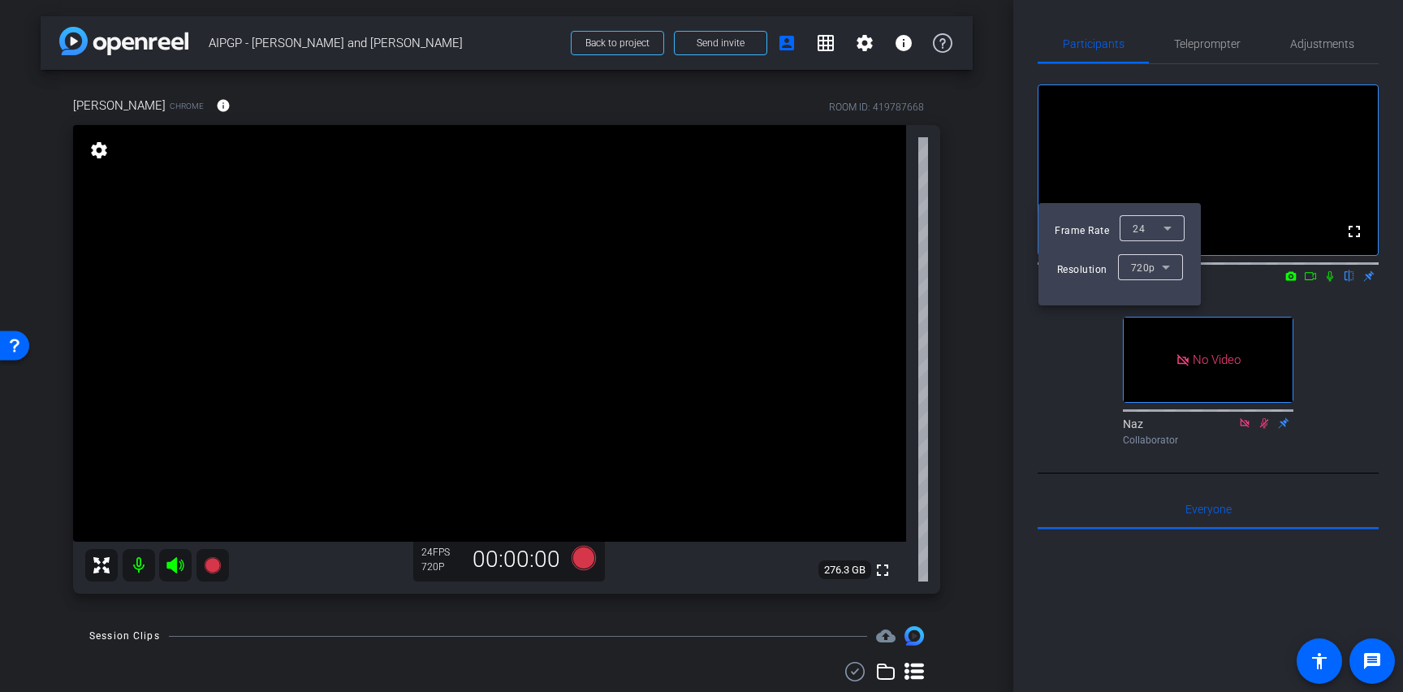
click at [1057, 186] on div at bounding box center [701, 346] width 1403 height 692
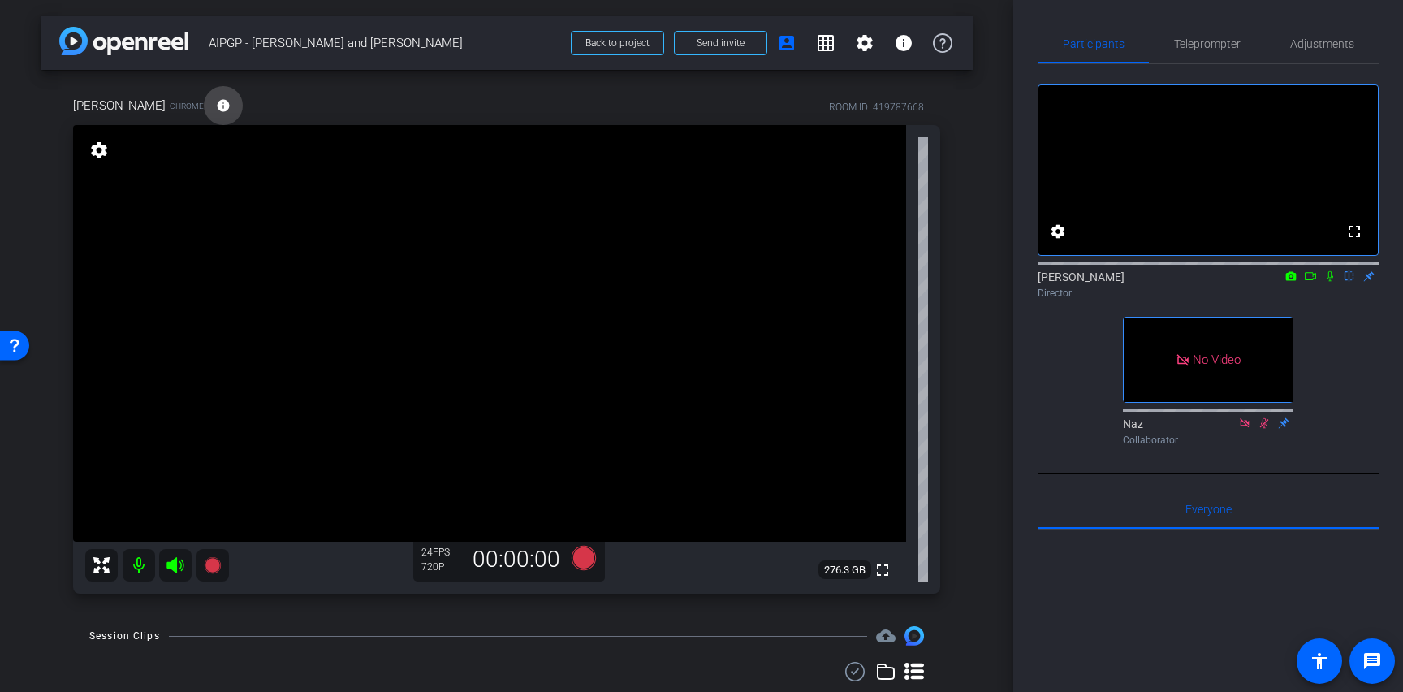
click at [216, 103] on mat-icon "info" at bounding box center [223, 105] width 15 height 15
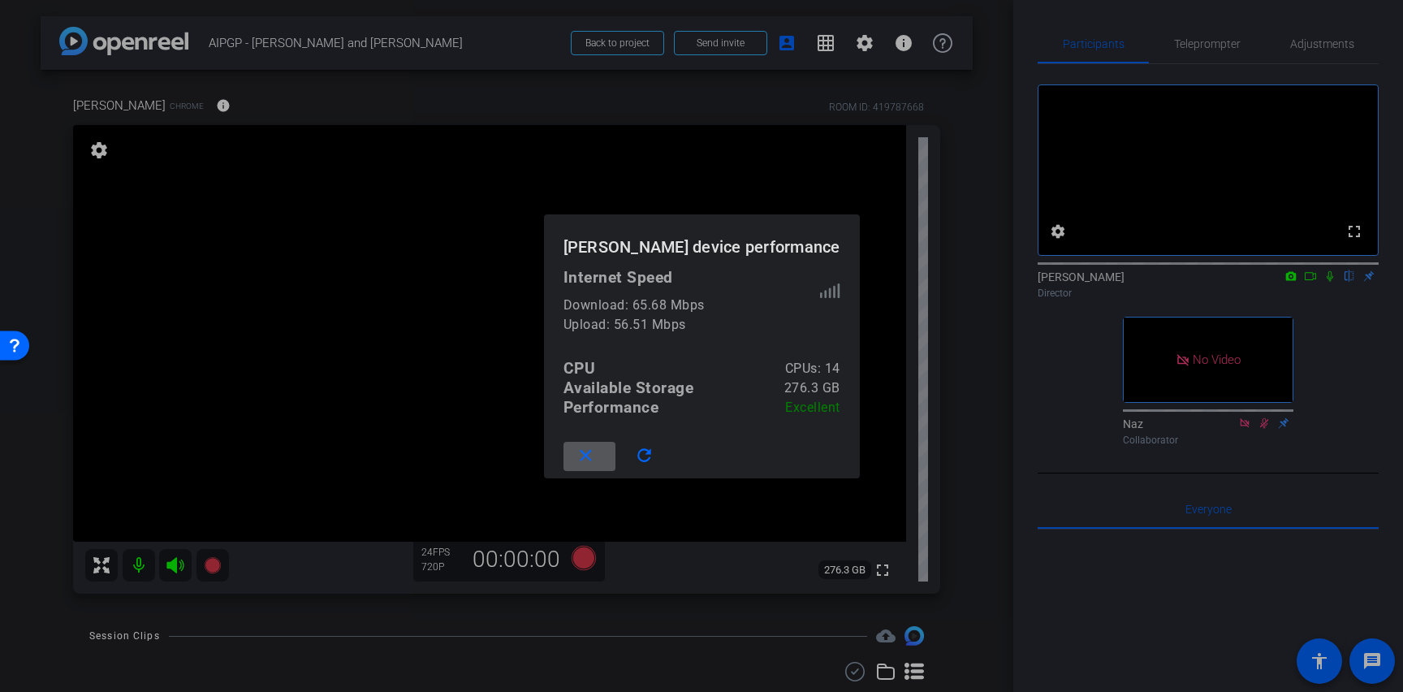
click at [583, 457] on span at bounding box center [589, 456] width 52 height 39
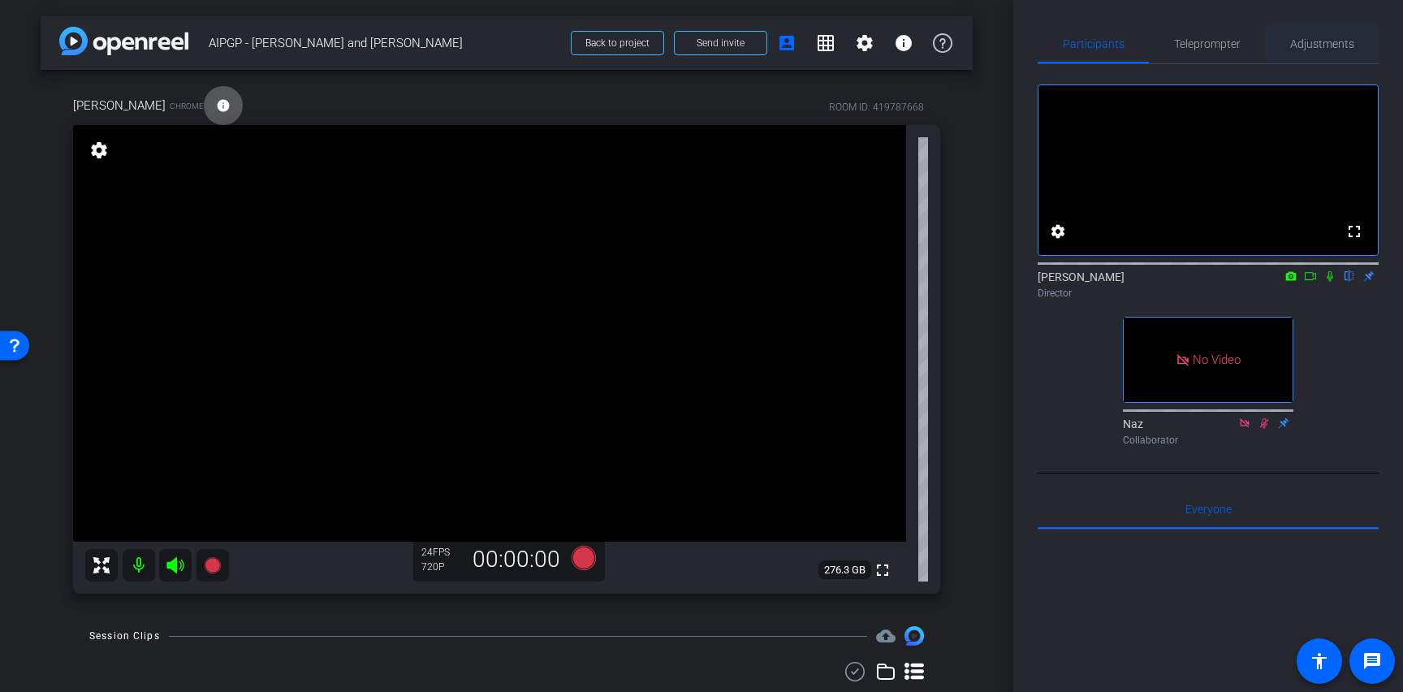
click at [1294, 42] on span "Adjustments" at bounding box center [1322, 43] width 64 height 11
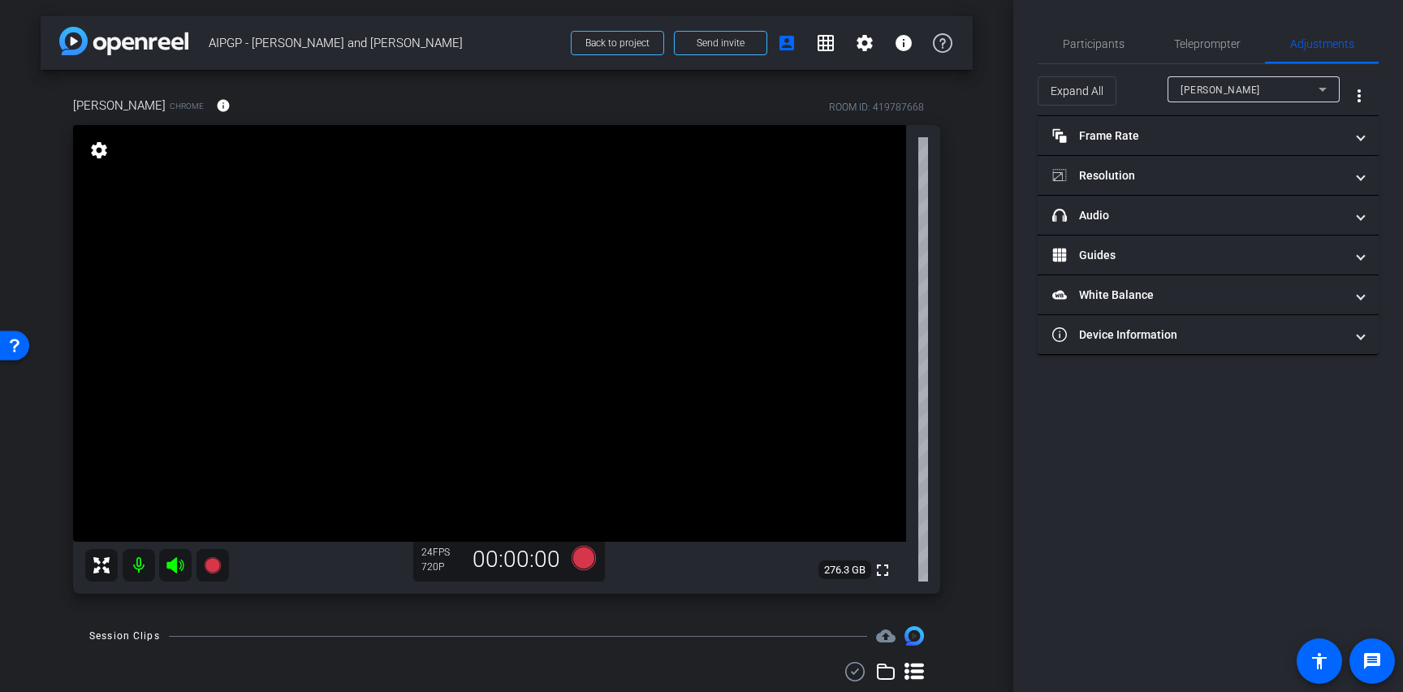
click at [1200, 85] on span "[PERSON_NAME]" at bounding box center [1220, 89] width 80 height 11
click at [1200, 85] on div at bounding box center [701, 346] width 1403 height 692
click at [1071, 47] on span "Participants" at bounding box center [1094, 43] width 62 height 11
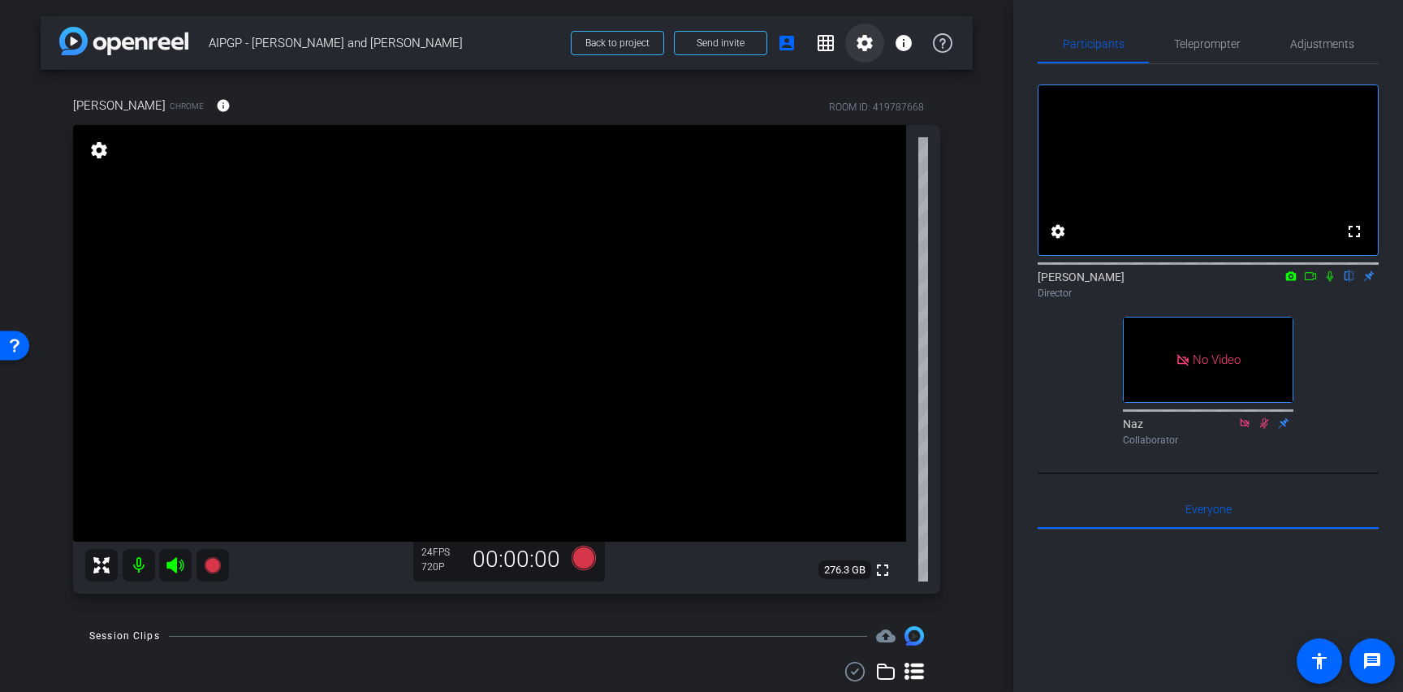
click at [862, 48] on mat-icon "settings" at bounding box center [864, 42] width 19 height 19
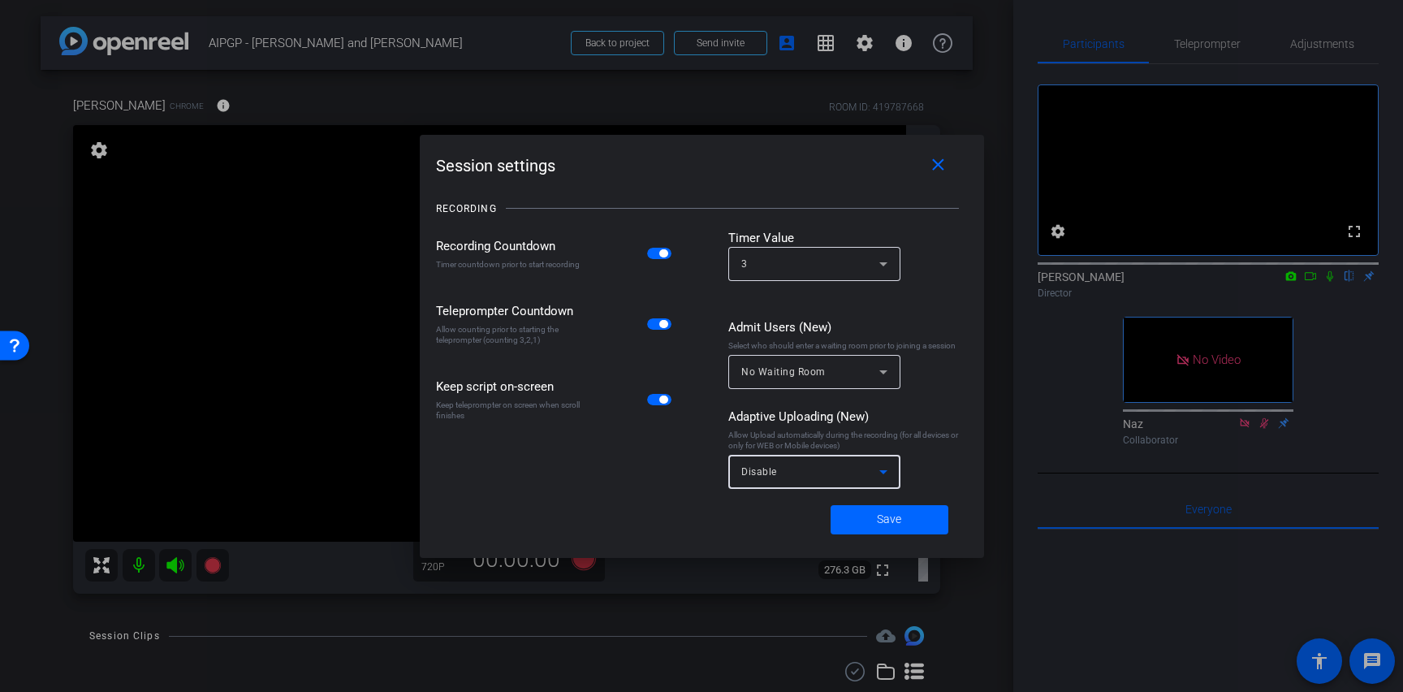
click at [837, 468] on div "Disable" at bounding box center [810, 471] width 138 height 20
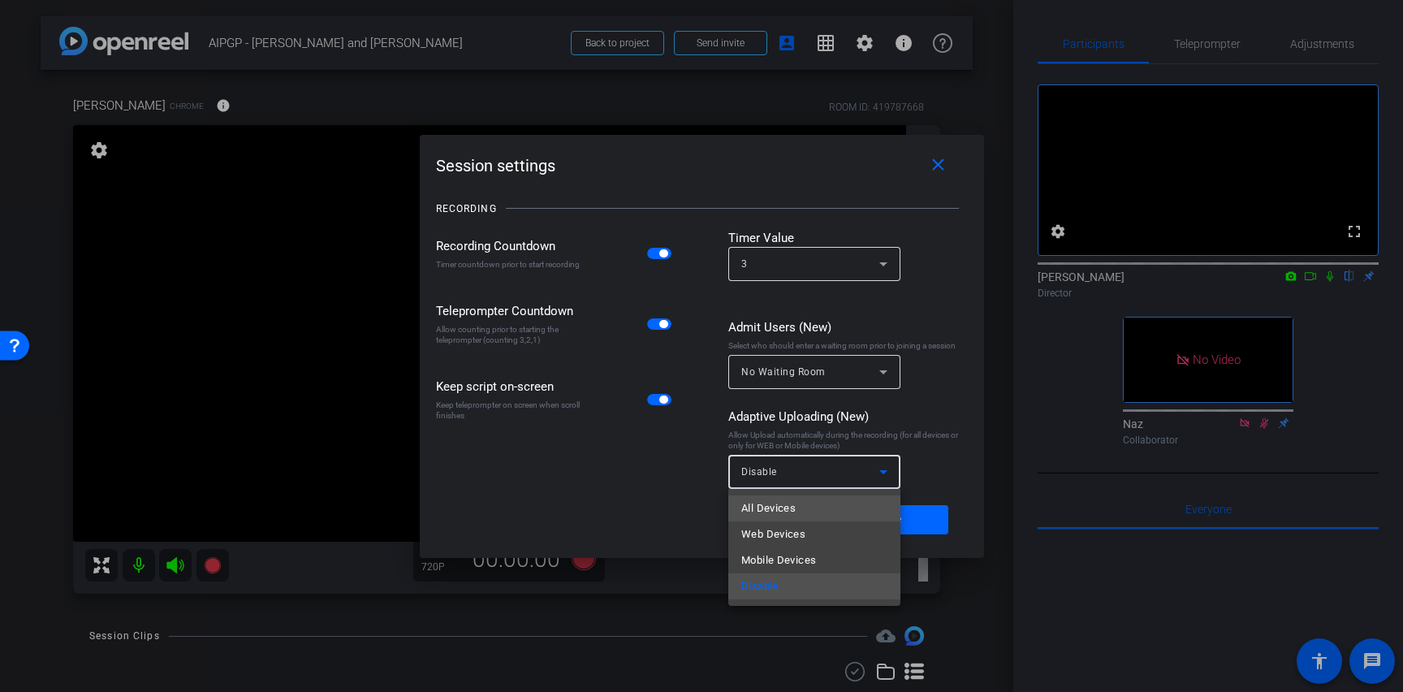
click at [819, 512] on mat-option "All Devices" at bounding box center [814, 508] width 172 height 26
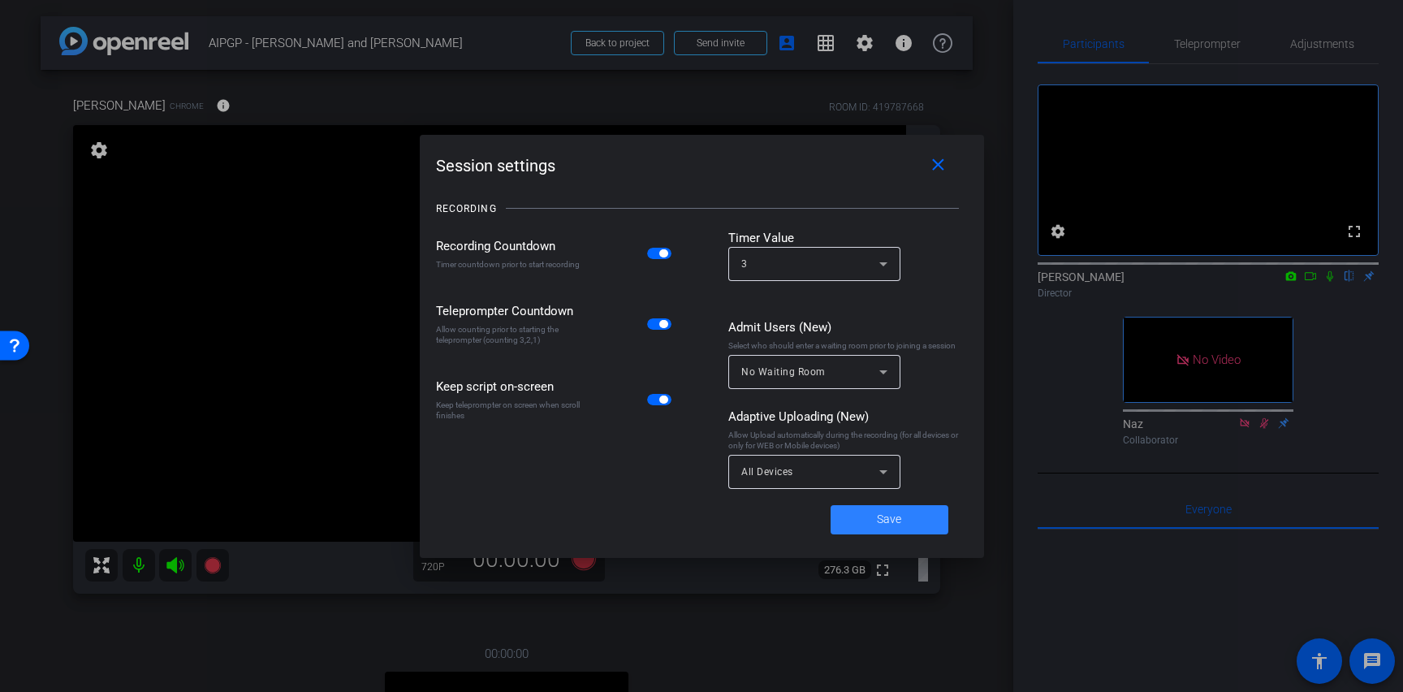
click at [864, 520] on span at bounding box center [889, 519] width 118 height 39
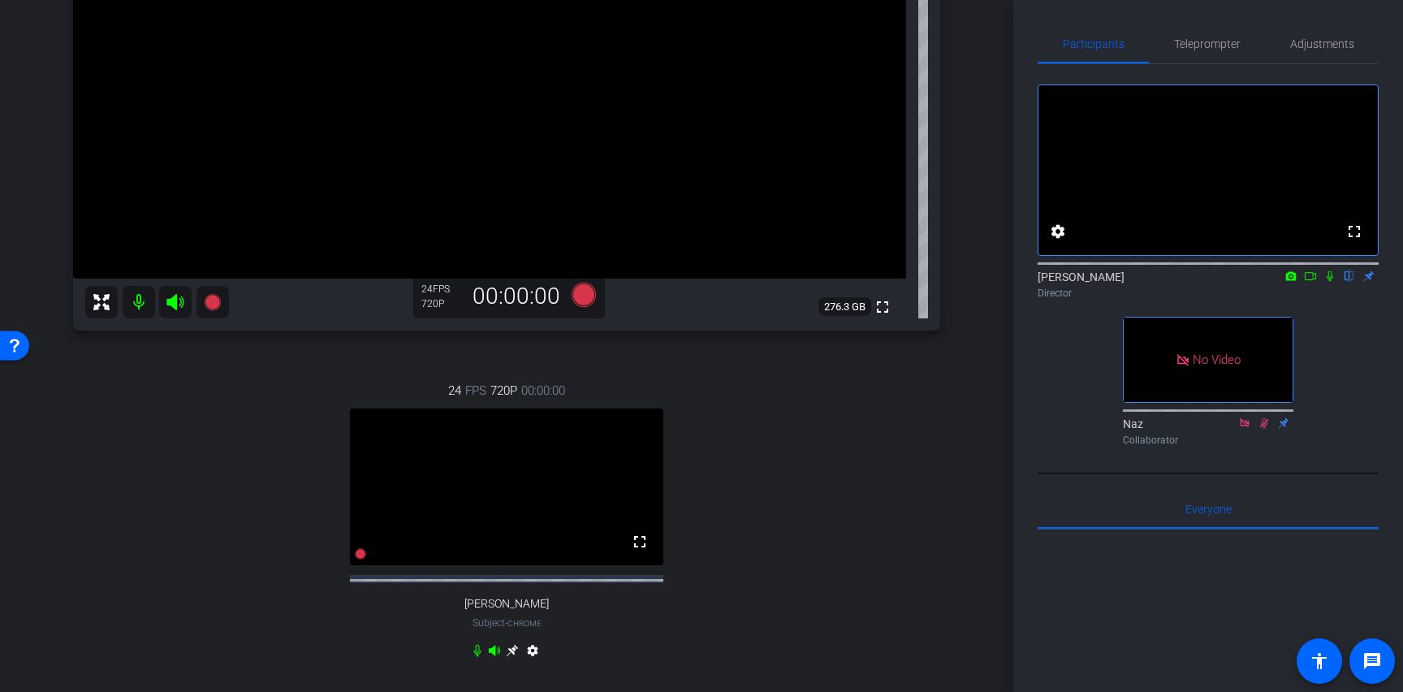
scroll to position [261, 0]
click at [517, 658] on icon at bounding box center [512, 651] width 13 height 13
click at [515, 658] on icon at bounding box center [512, 652] width 12 height 12
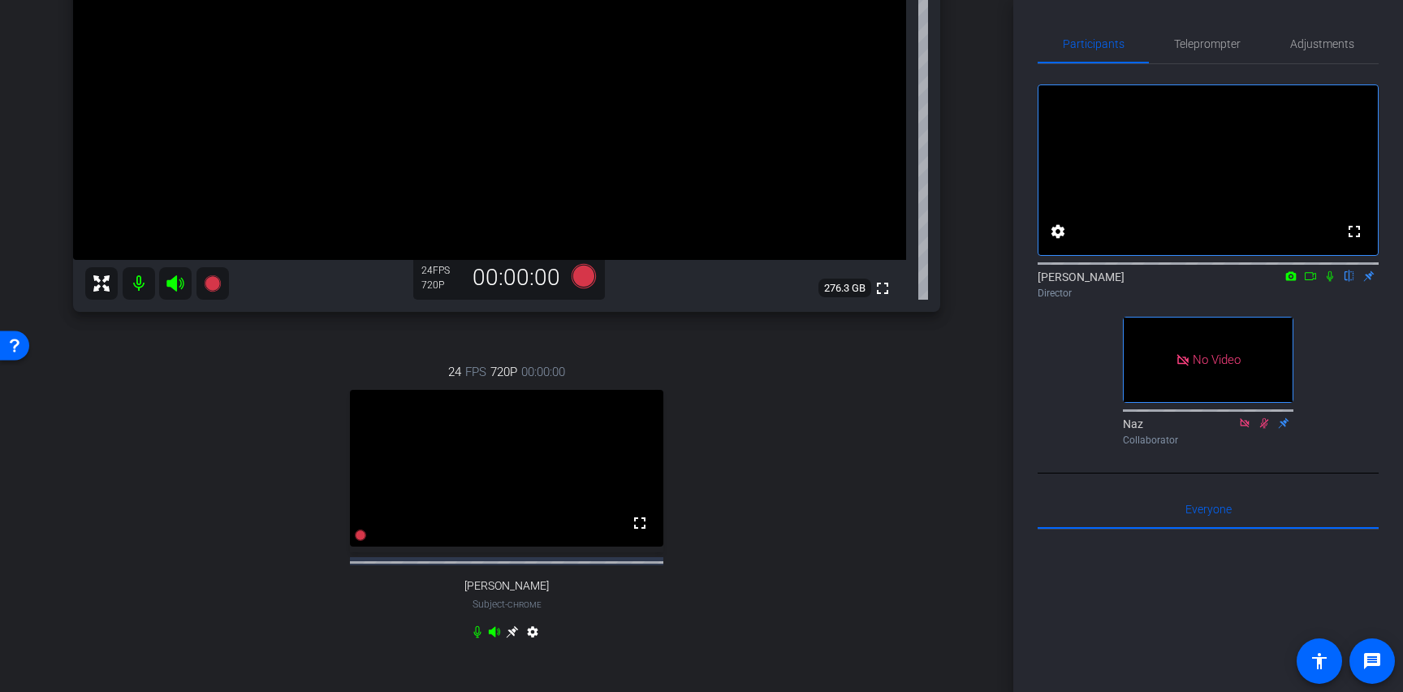
scroll to position [319, 0]
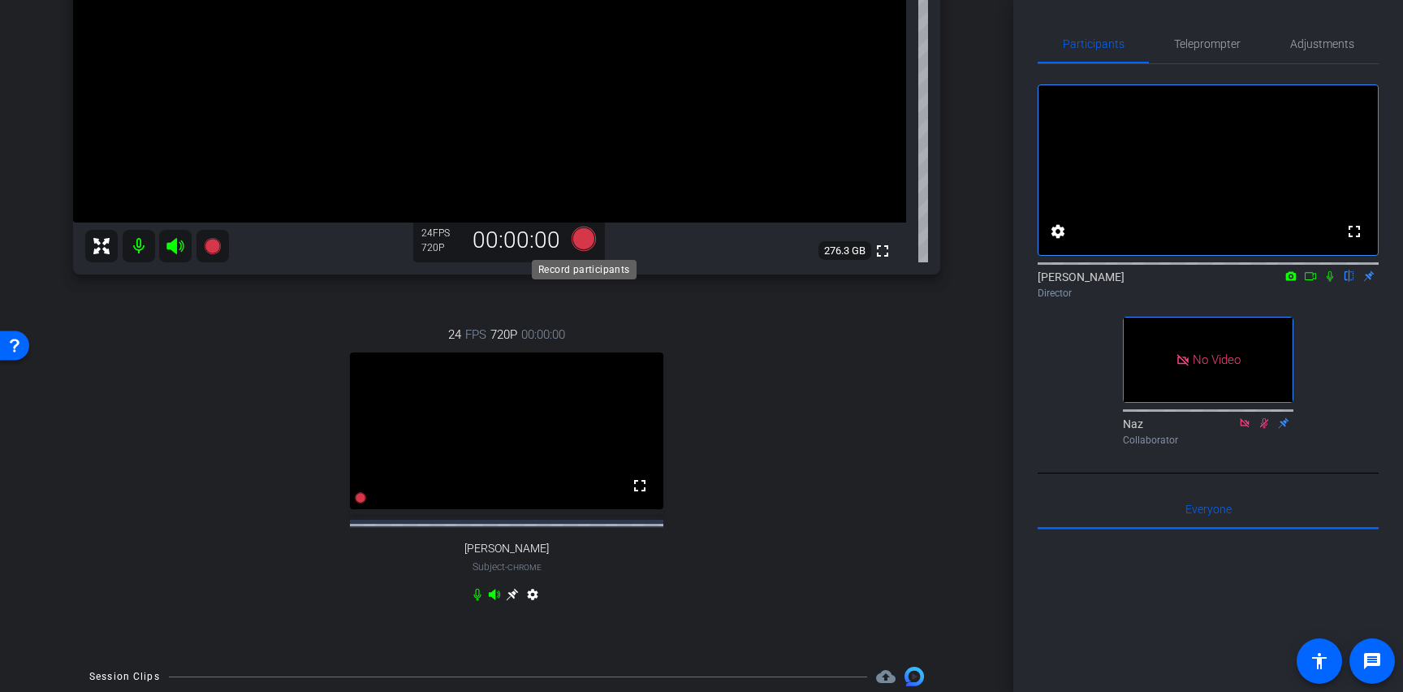
click at [581, 244] on icon at bounding box center [583, 238] width 24 height 24
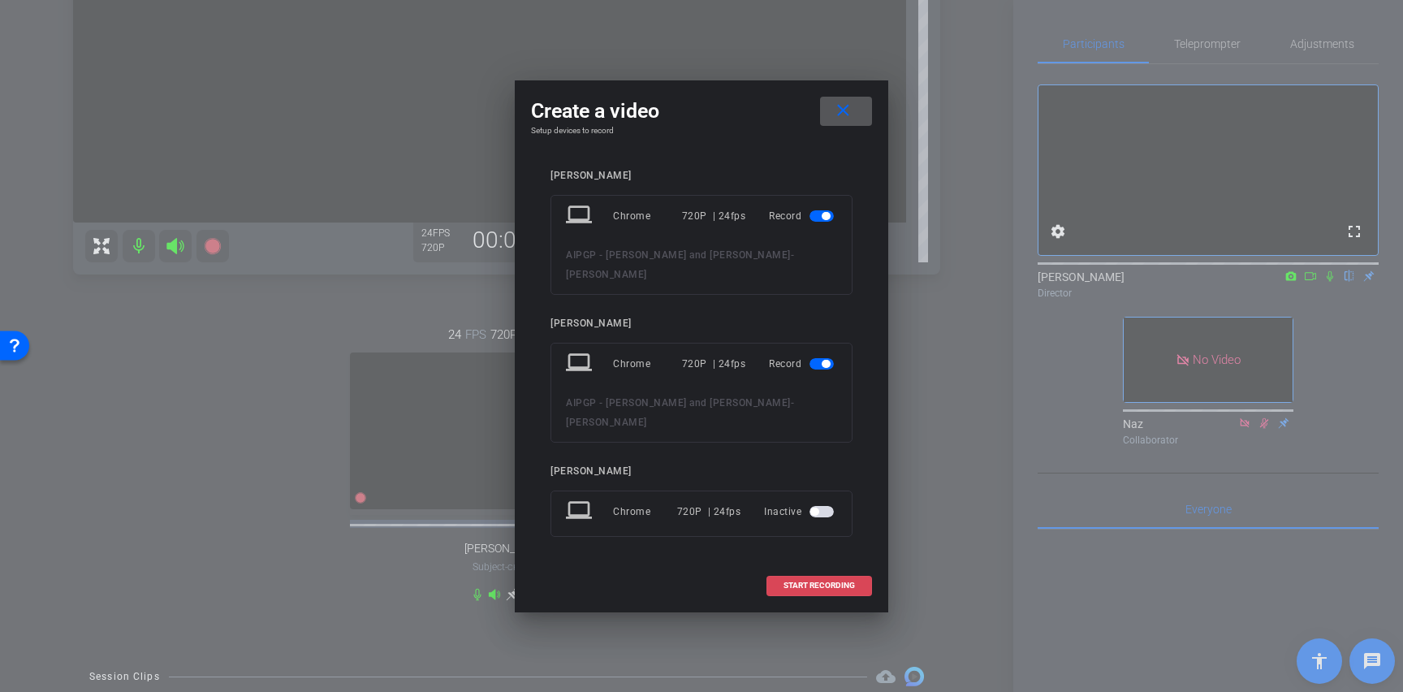
click at [812, 581] on span "START RECORDING" at bounding box center [818, 585] width 71 height 8
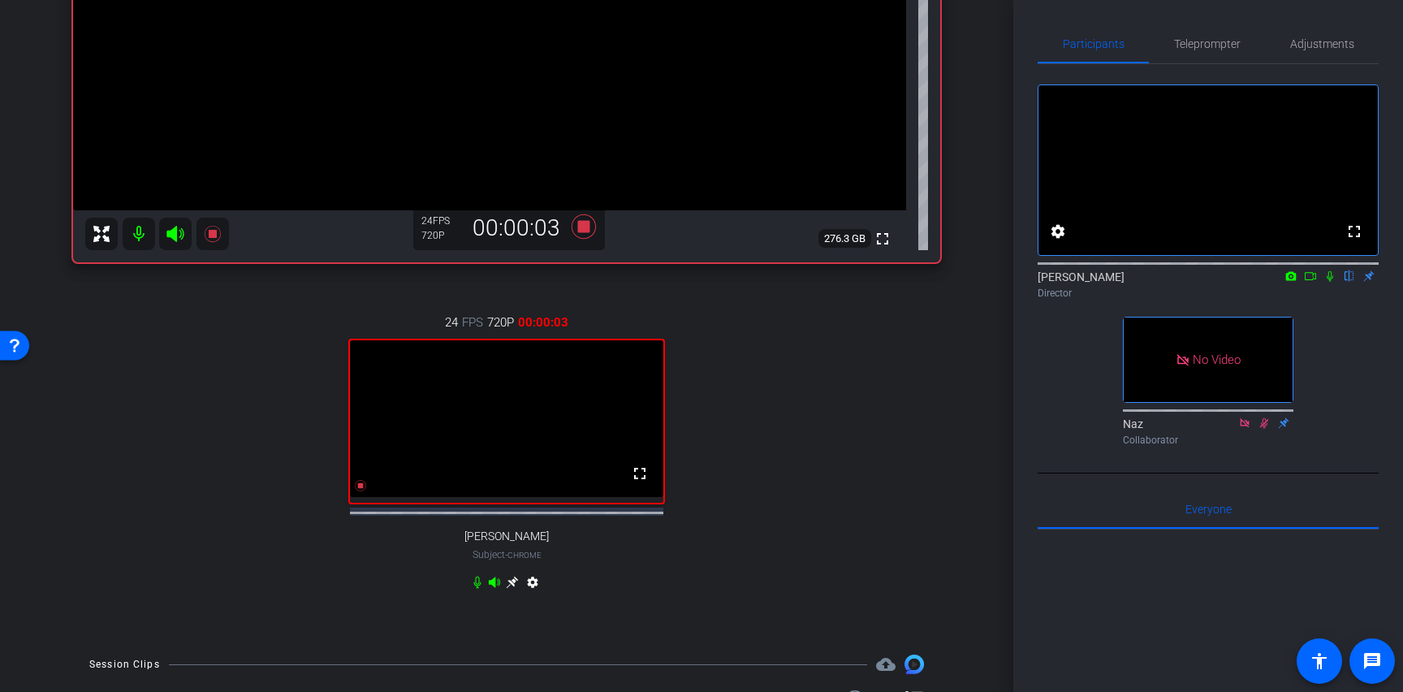
scroll to position [334, 0]
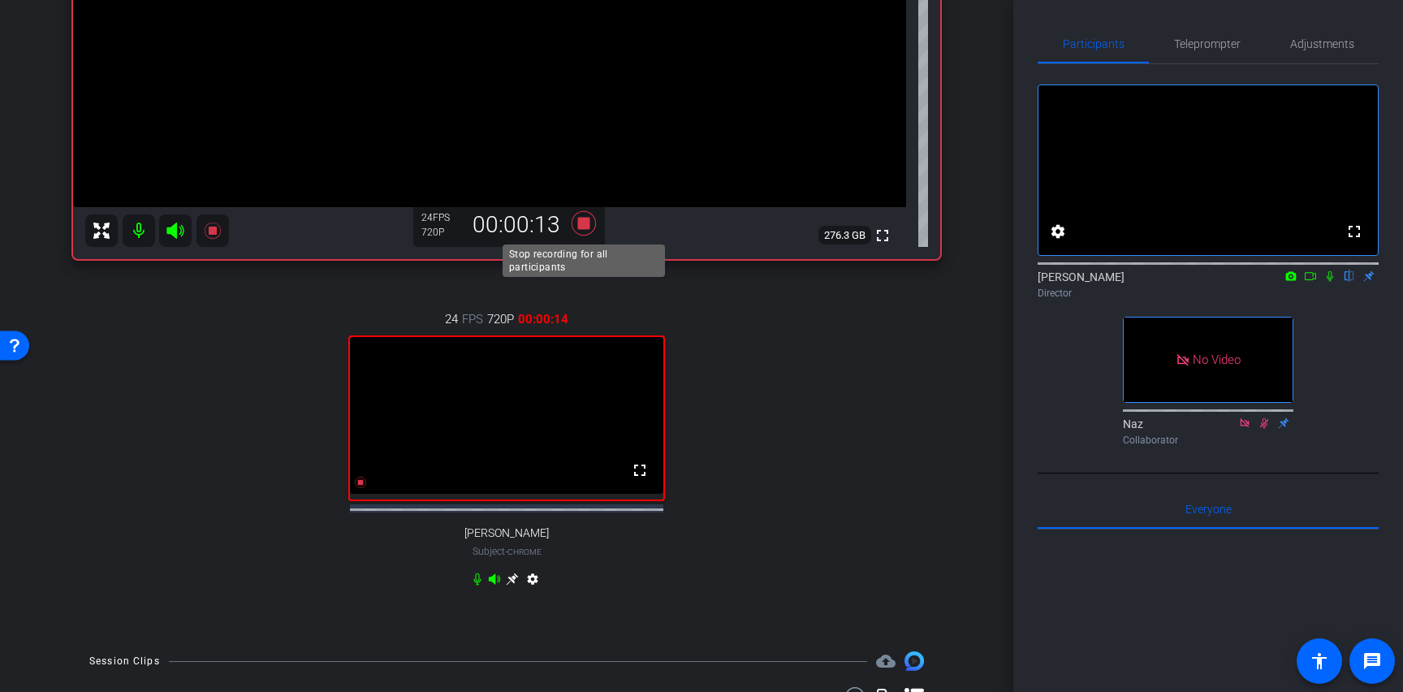
click at [583, 224] on icon at bounding box center [583, 223] width 24 height 24
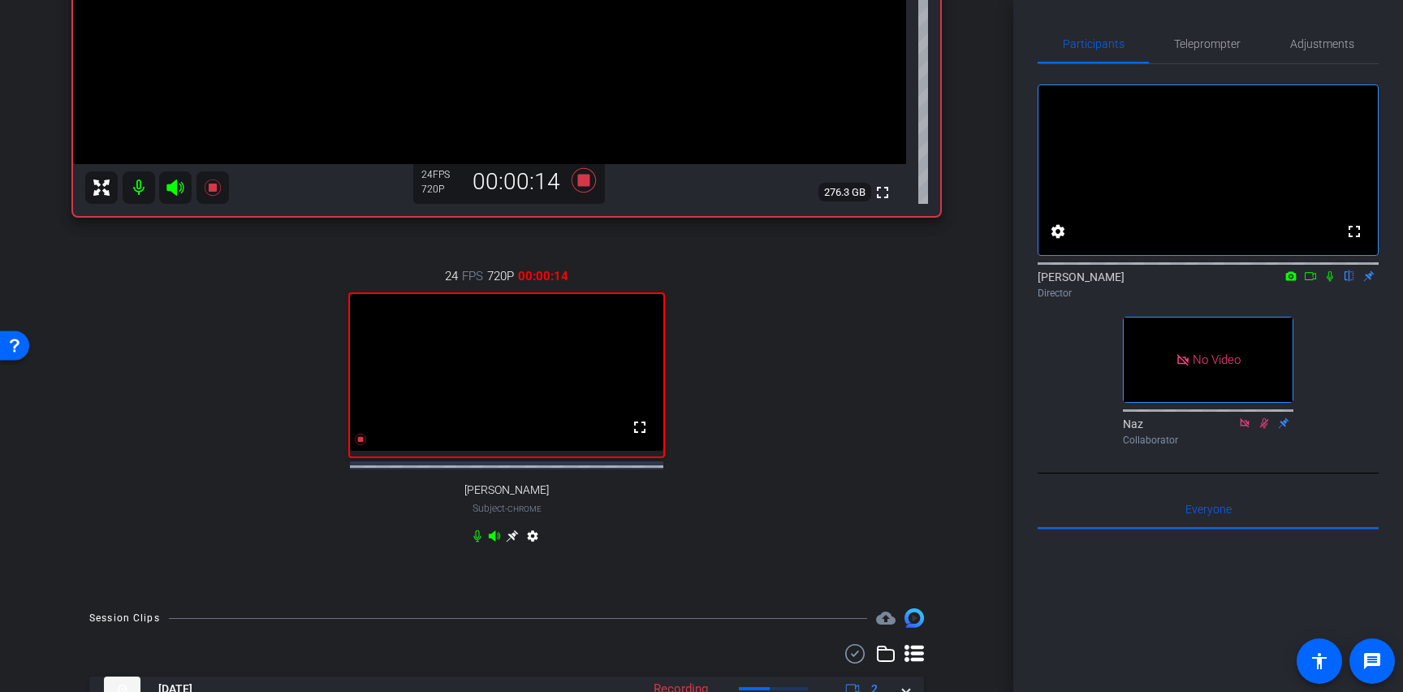
scroll to position [455, 0]
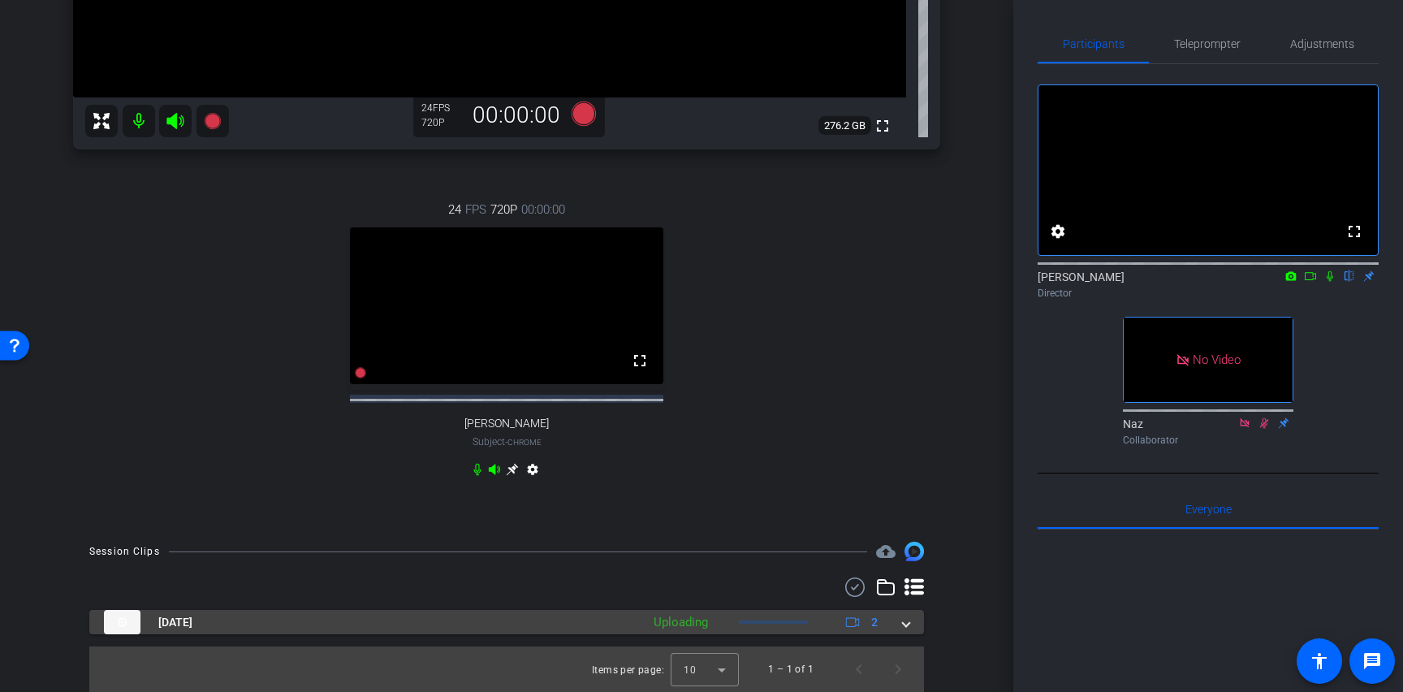
click at [908, 625] on span at bounding box center [906, 622] width 6 height 17
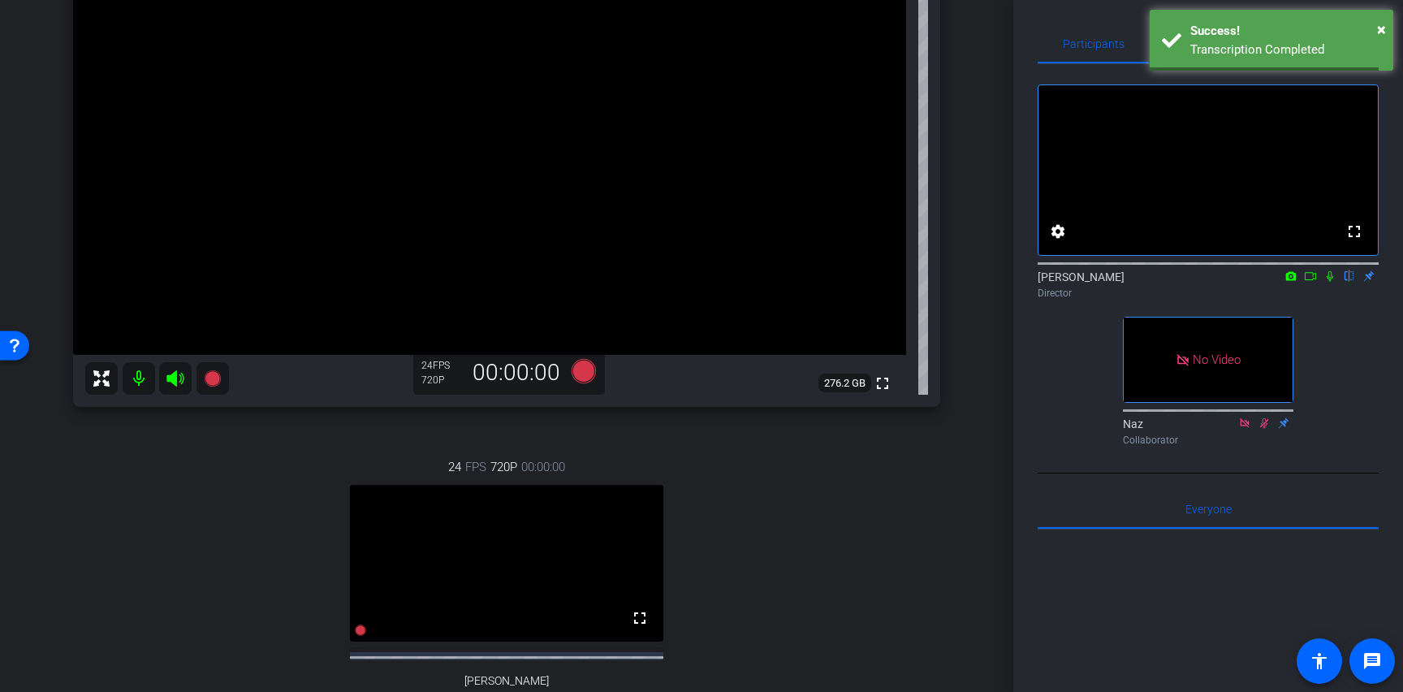
scroll to position [0, 0]
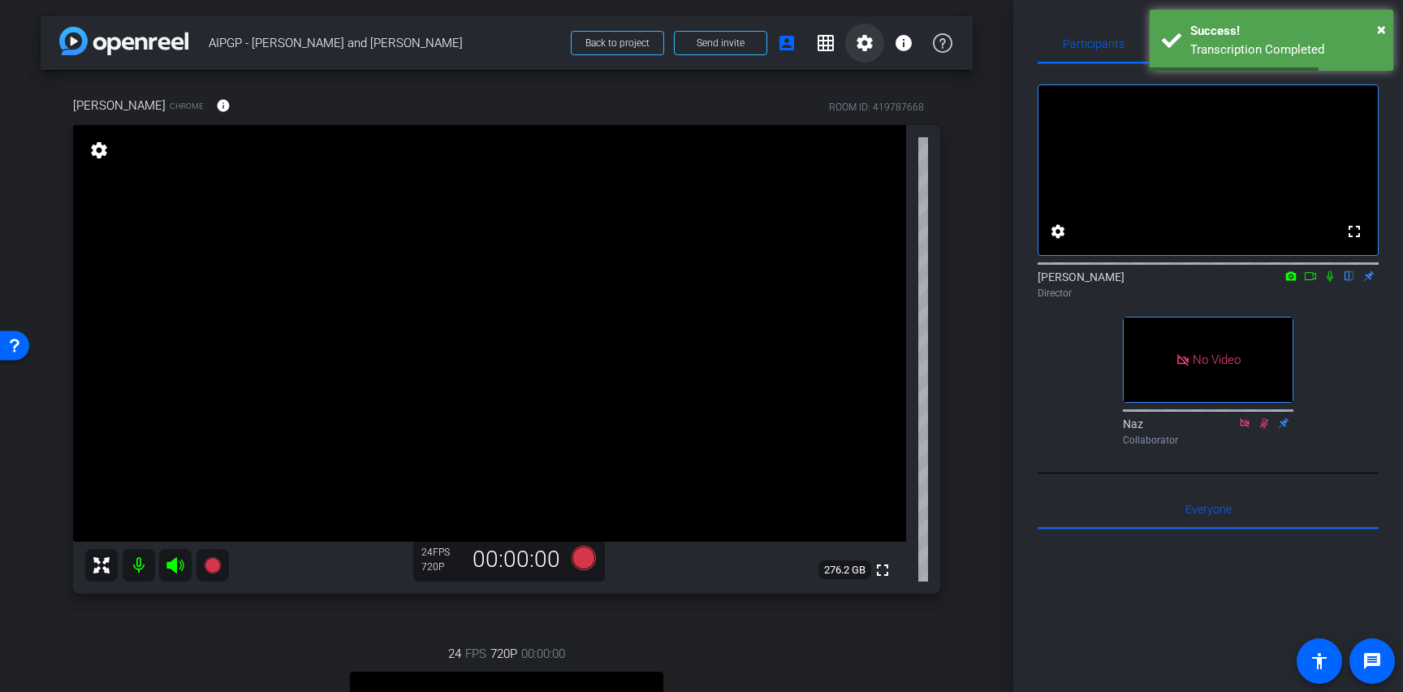
click at [859, 47] on mat-icon "settings" at bounding box center [864, 42] width 19 height 19
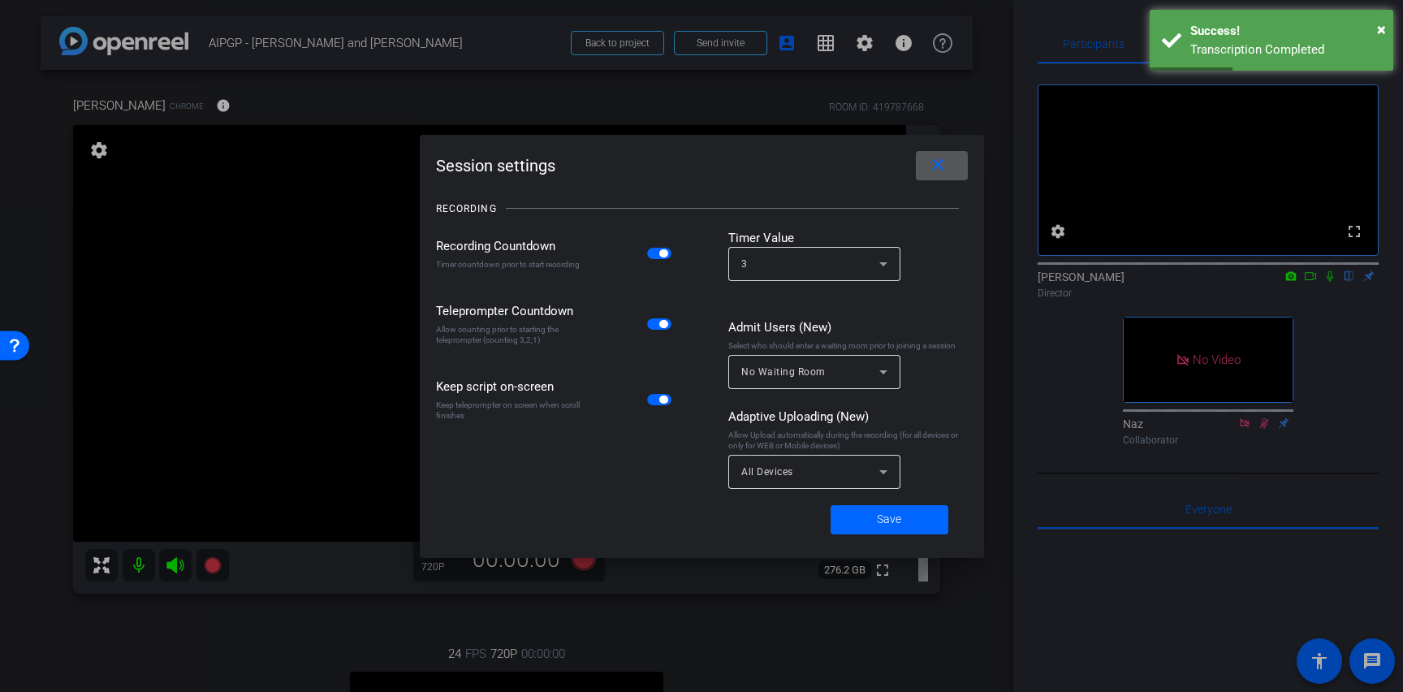
click at [929, 169] on mat-icon "close" at bounding box center [938, 165] width 20 height 20
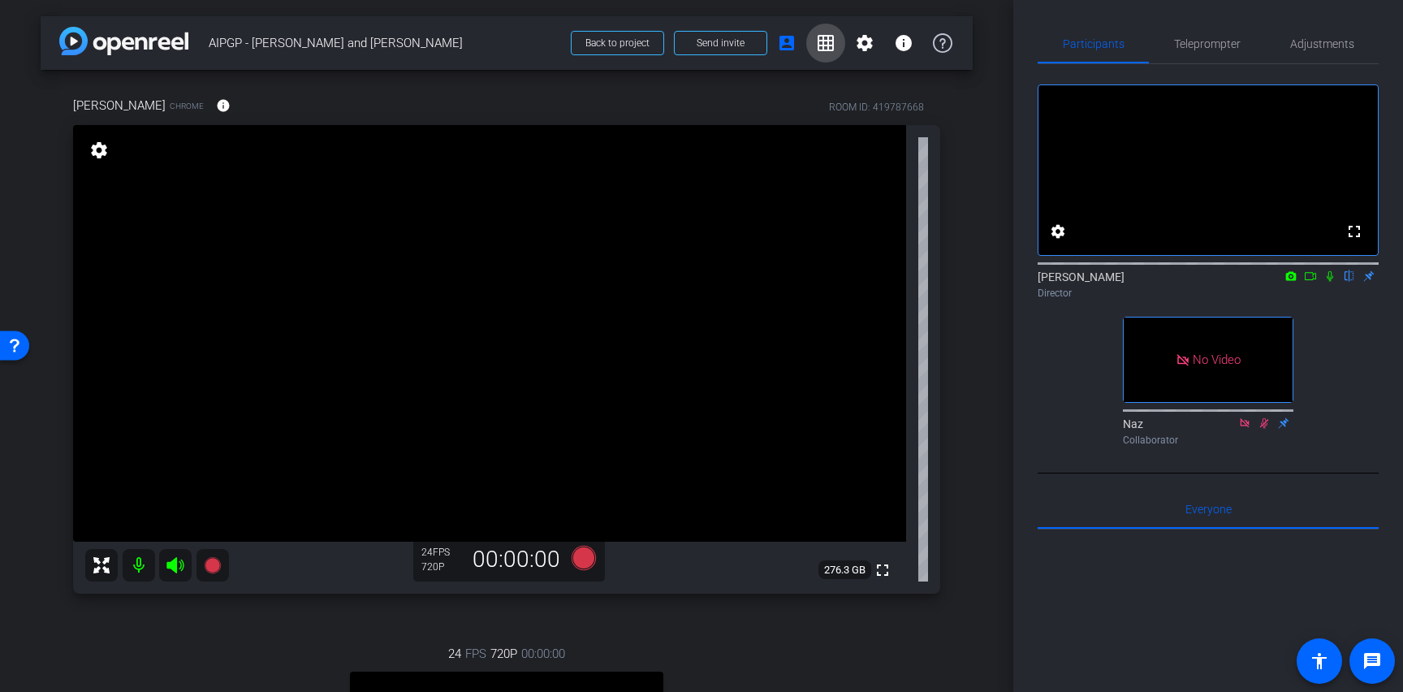
click at [824, 37] on mat-icon "grid_on" at bounding box center [825, 42] width 19 height 19
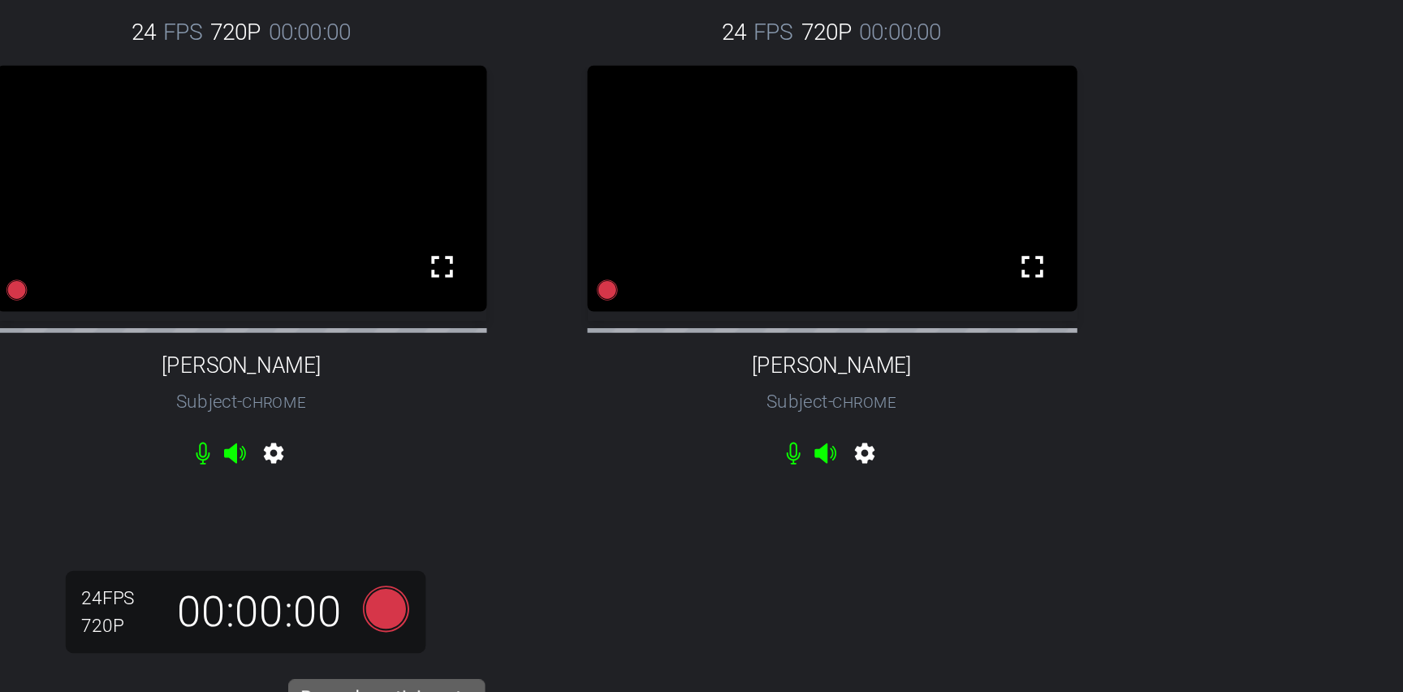
click at [783, 440] on icon at bounding box center [778, 428] width 24 height 24
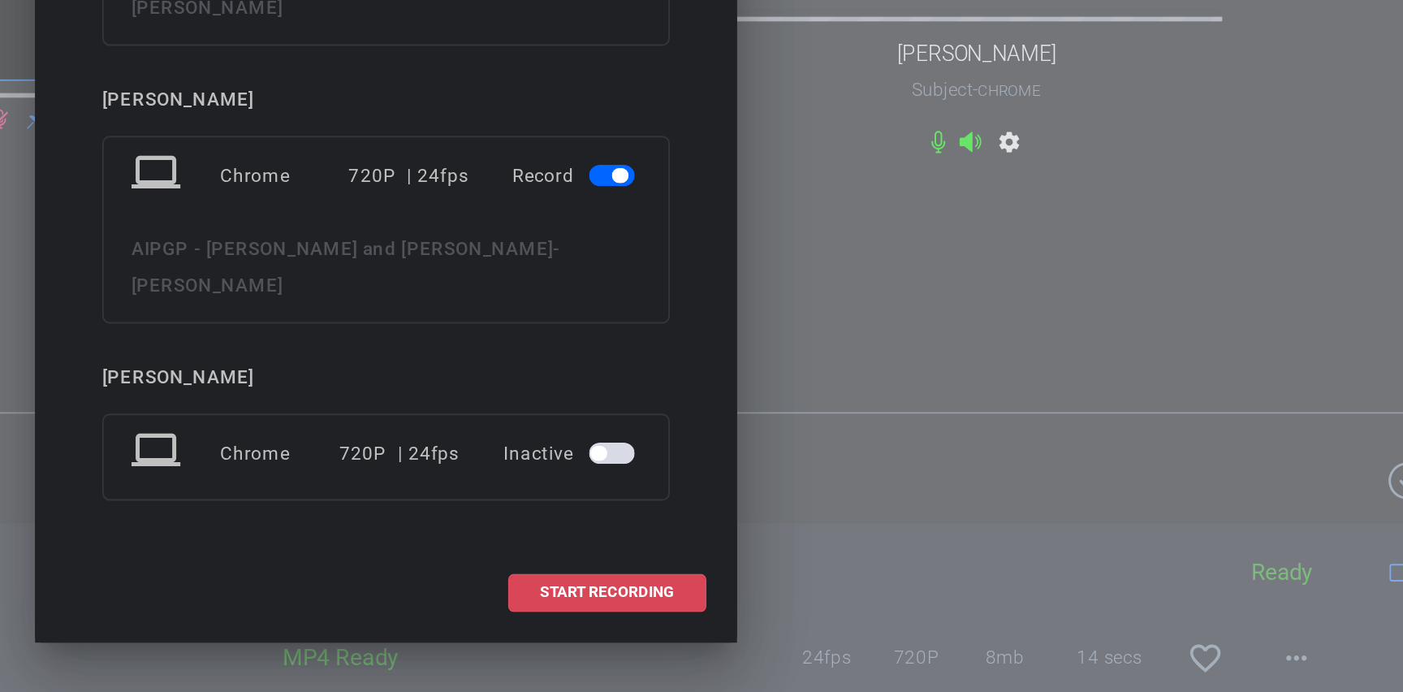
click at [820, 581] on span "START RECORDING" at bounding box center [818, 585] width 71 height 8
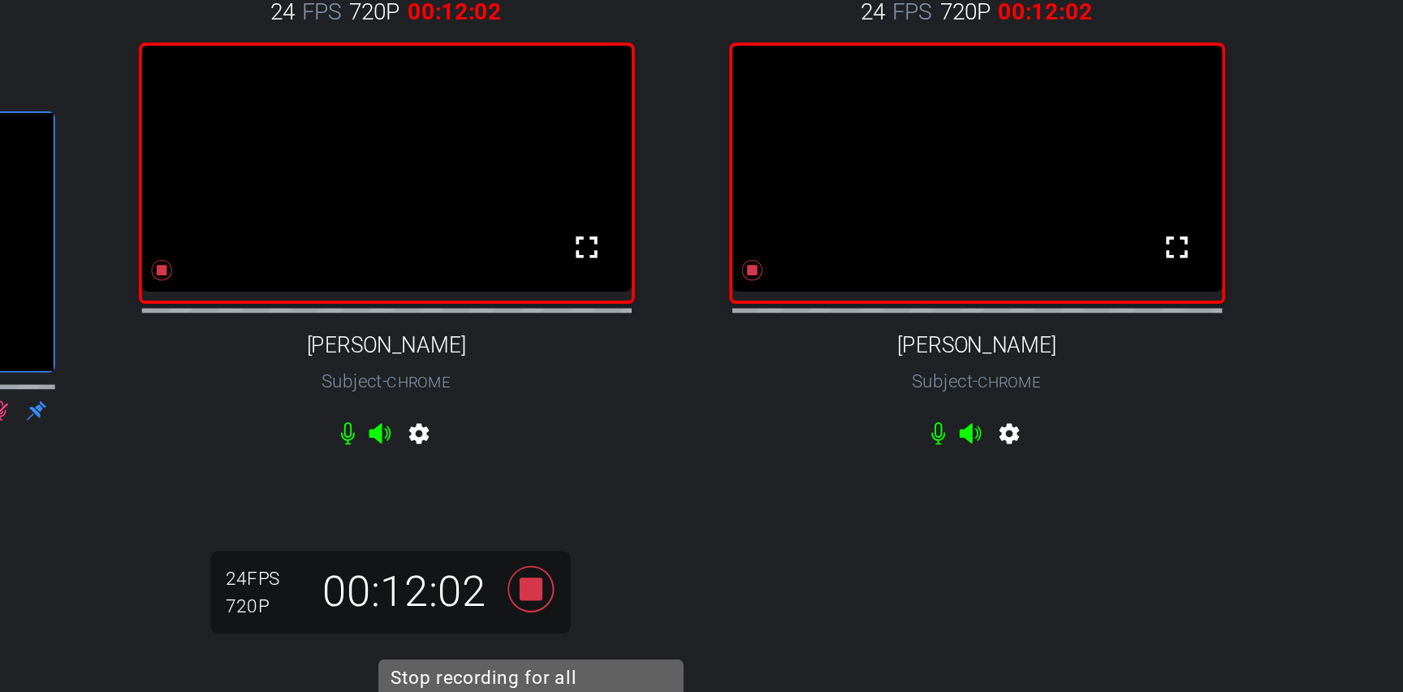
click at [782, 439] on icon at bounding box center [778, 428] width 24 height 24
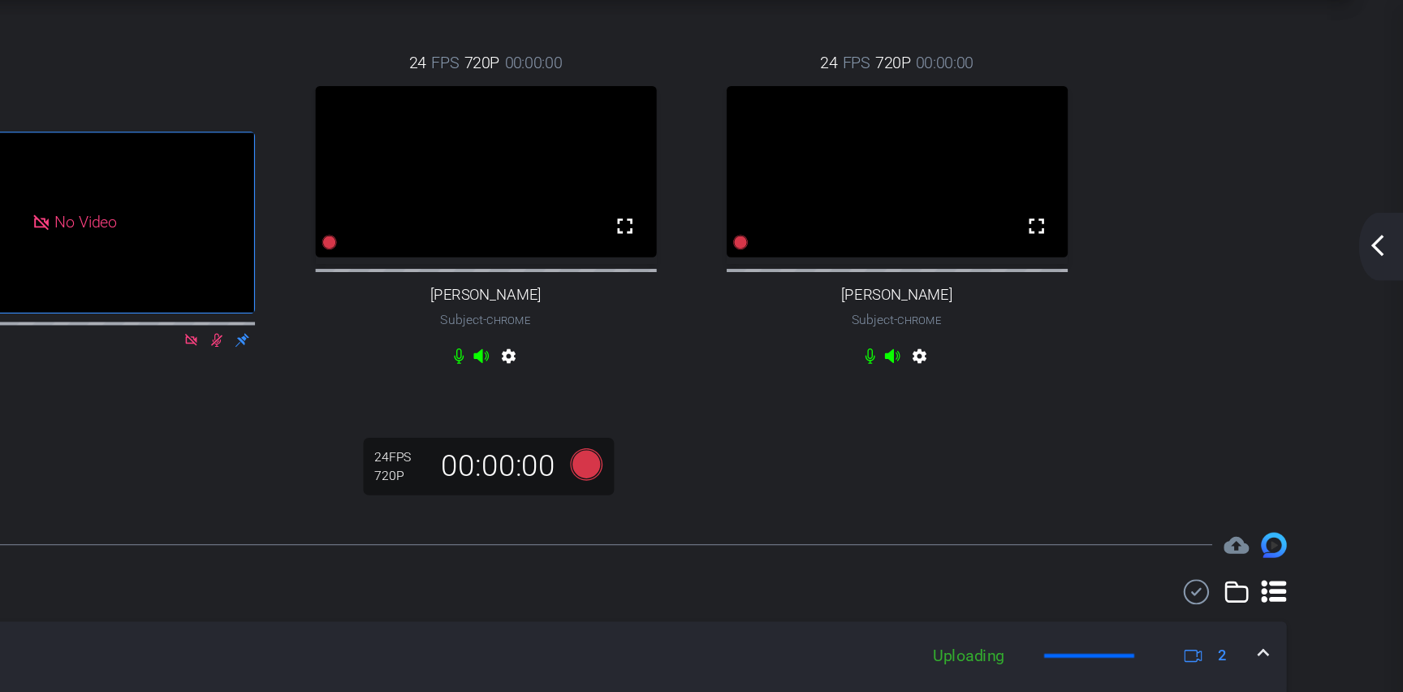
scroll to position [107, 0]
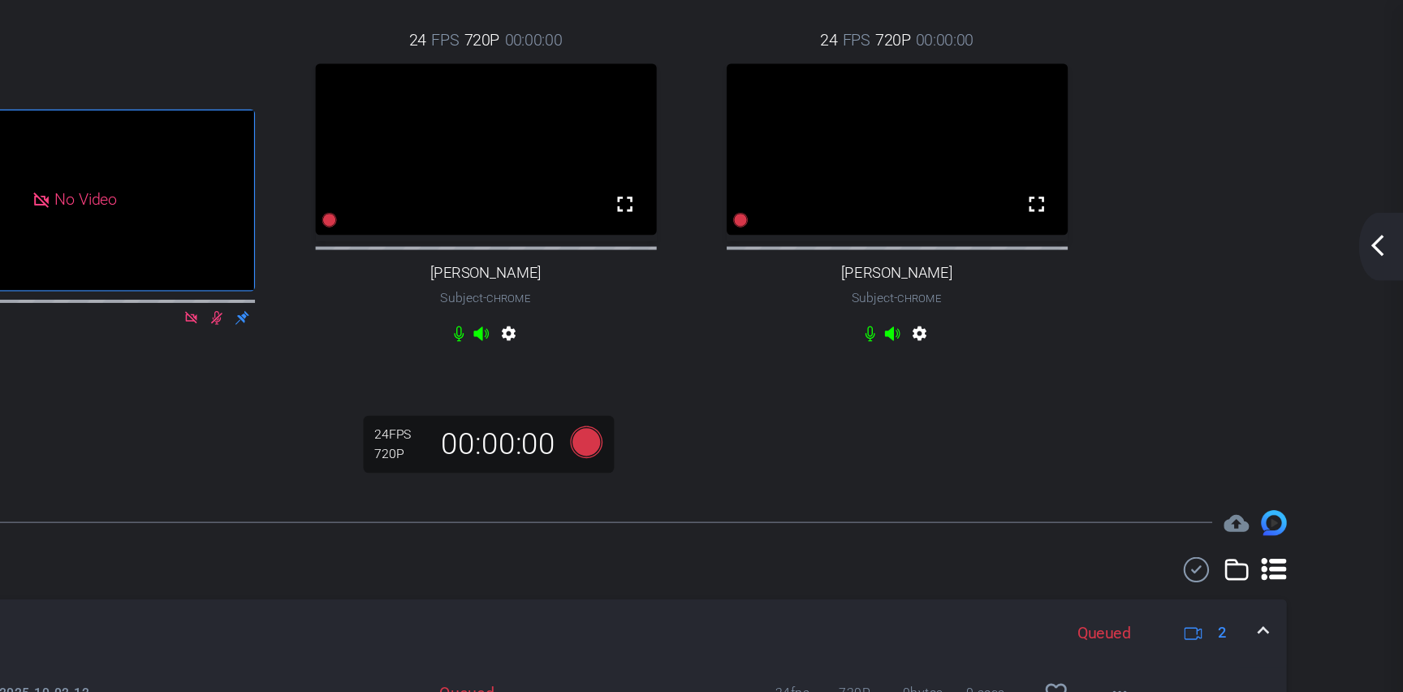
click at [1296, 481] on span at bounding box center [1295, 483] width 6 height 17
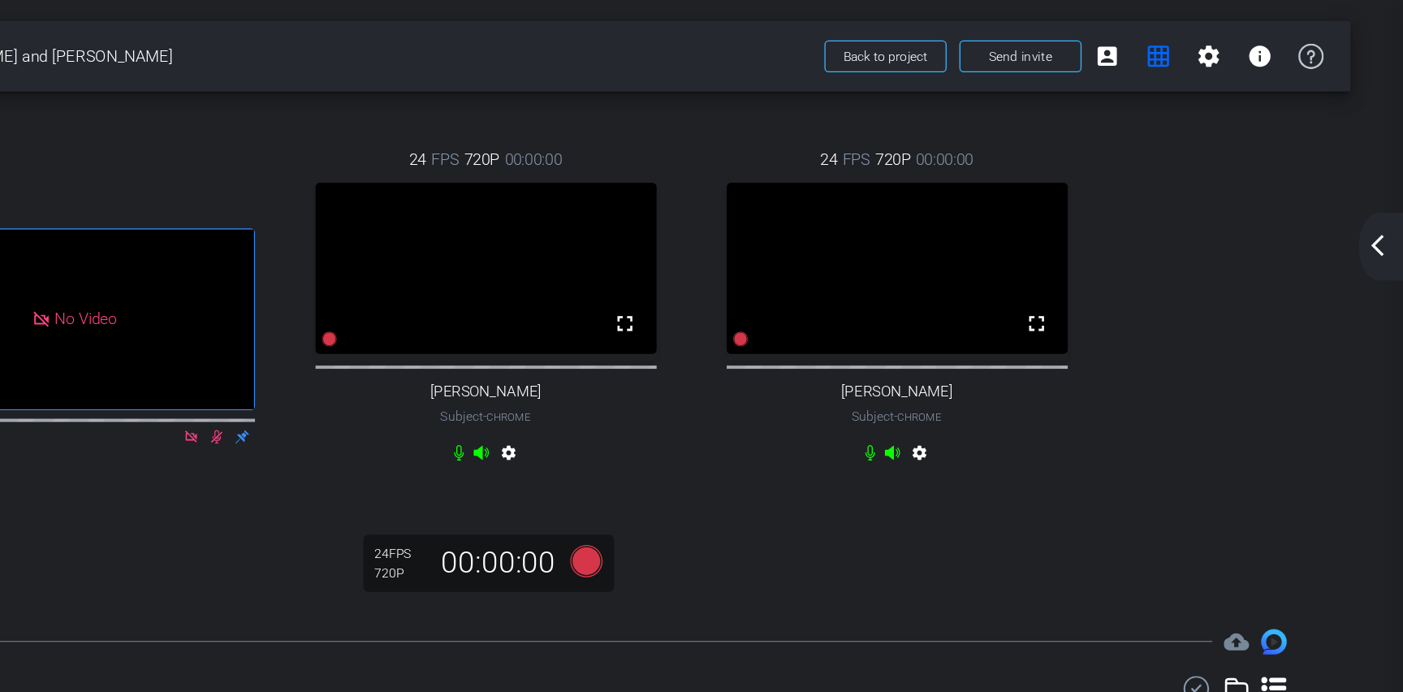
scroll to position [0, 0]
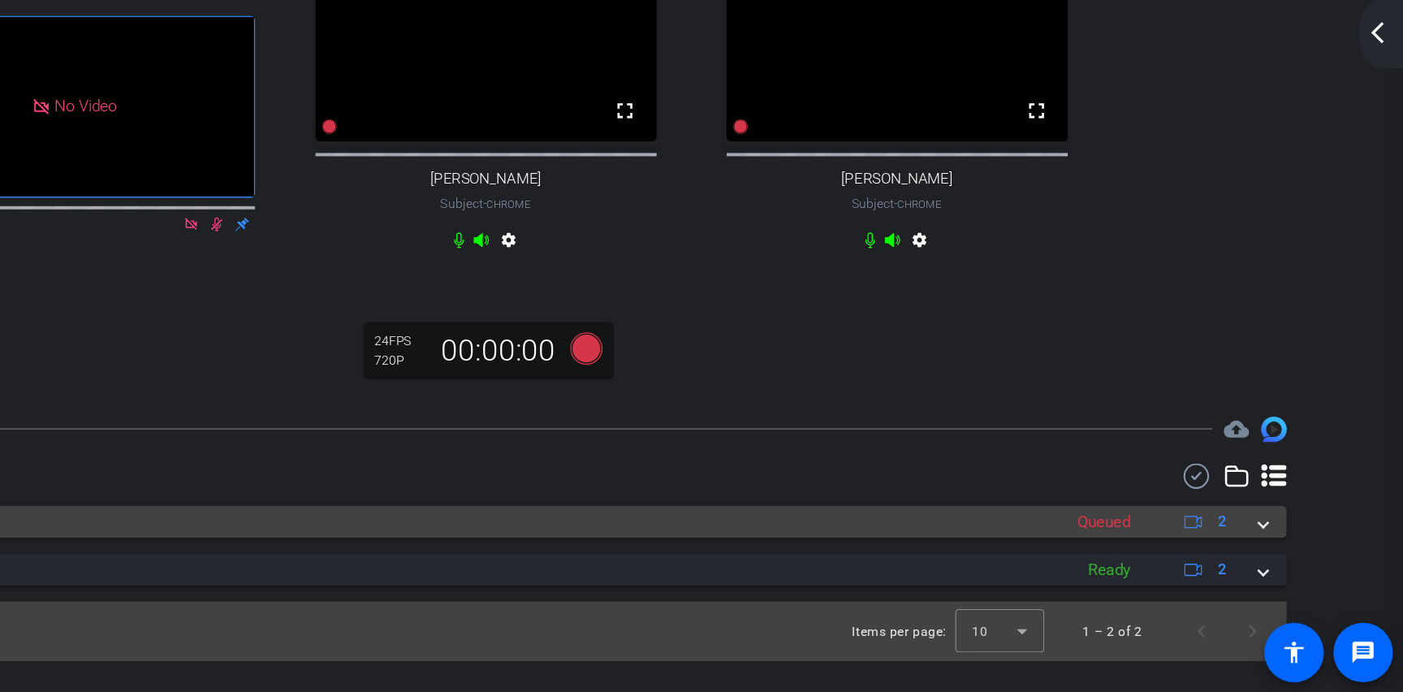
click at [1302, 573] on mat-expansion-panel-header "[DATE] Queued 2" at bounding box center [701, 561] width 1224 height 24
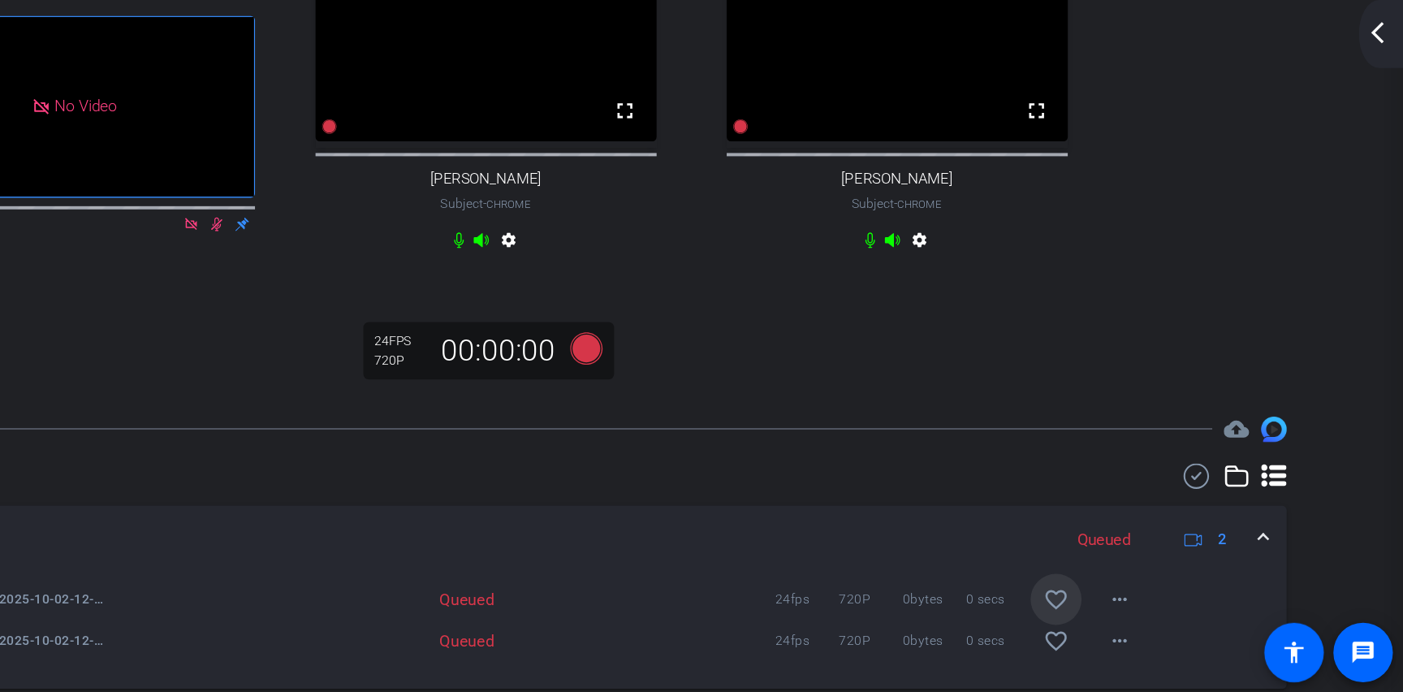
click at [1137, 630] on mat-icon "favorite_border" at bounding box center [1136, 619] width 19 height 19
click at [1138, 662] on mat-icon "favorite_border" at bounding box center [1136, 651] width 19 height 19
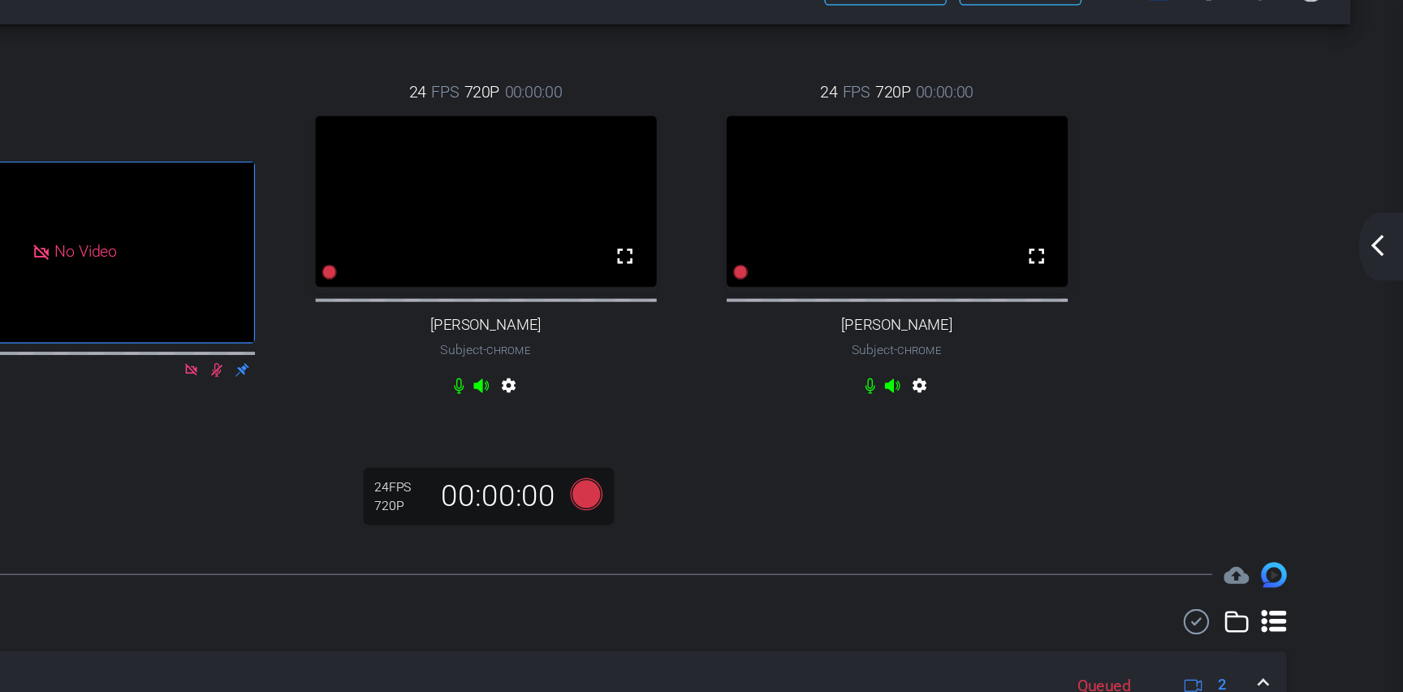
scroll to position [107, 0]
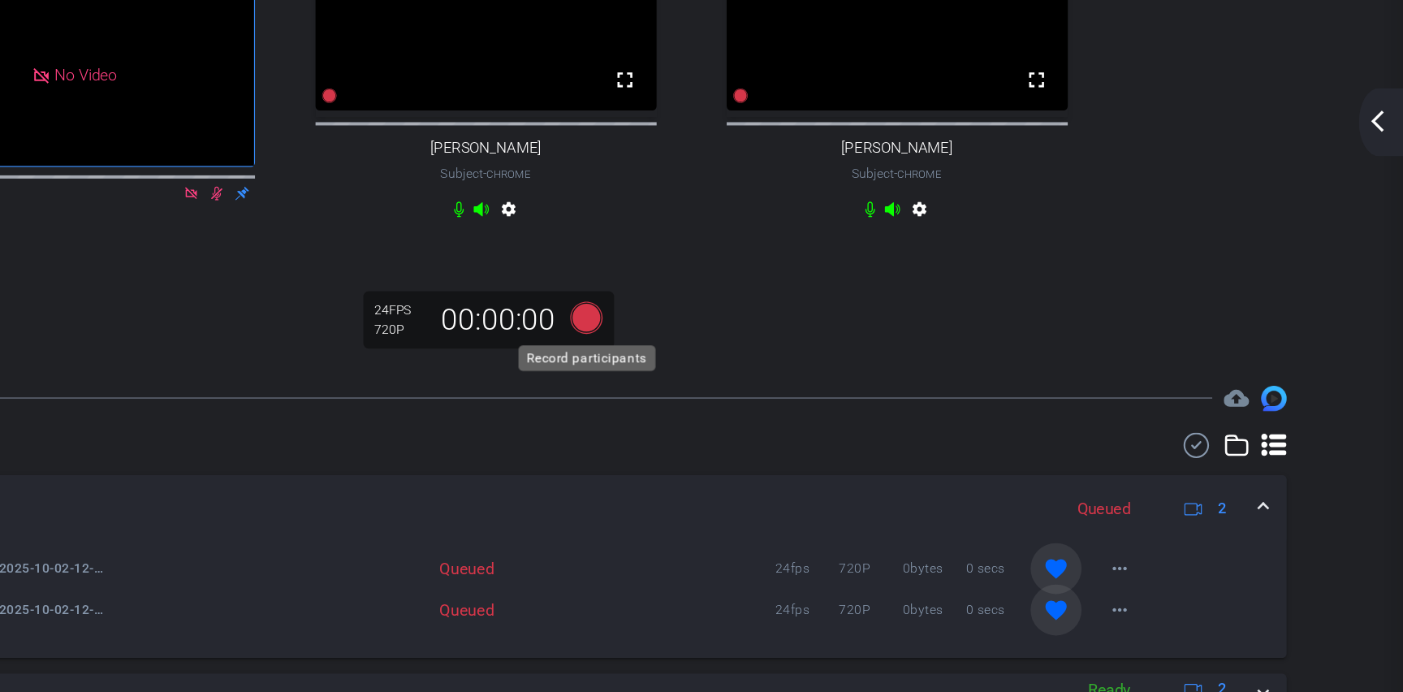
click at [780, 342] on icon at bounding box center [778, 337] width 24 height 24
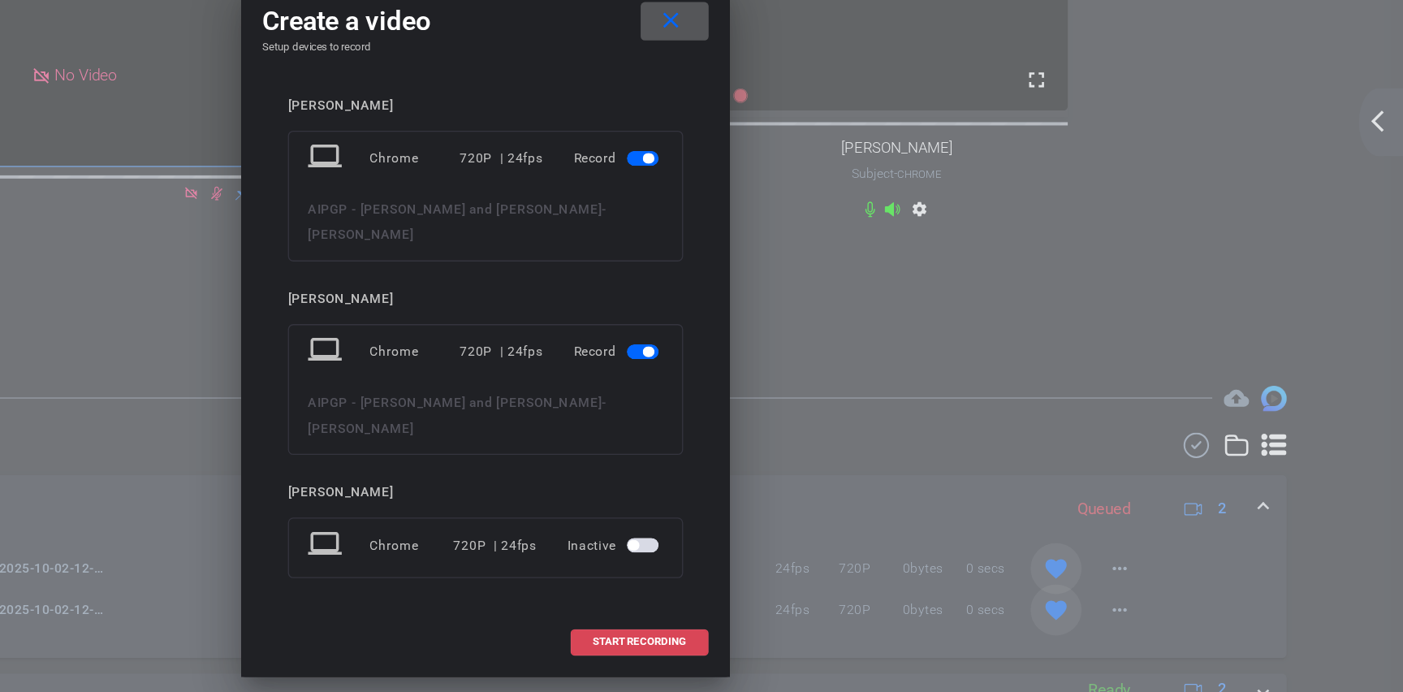
click at [818, 581] on span "START RECORDING" at bounding box center [818, 585] width 71 height 8
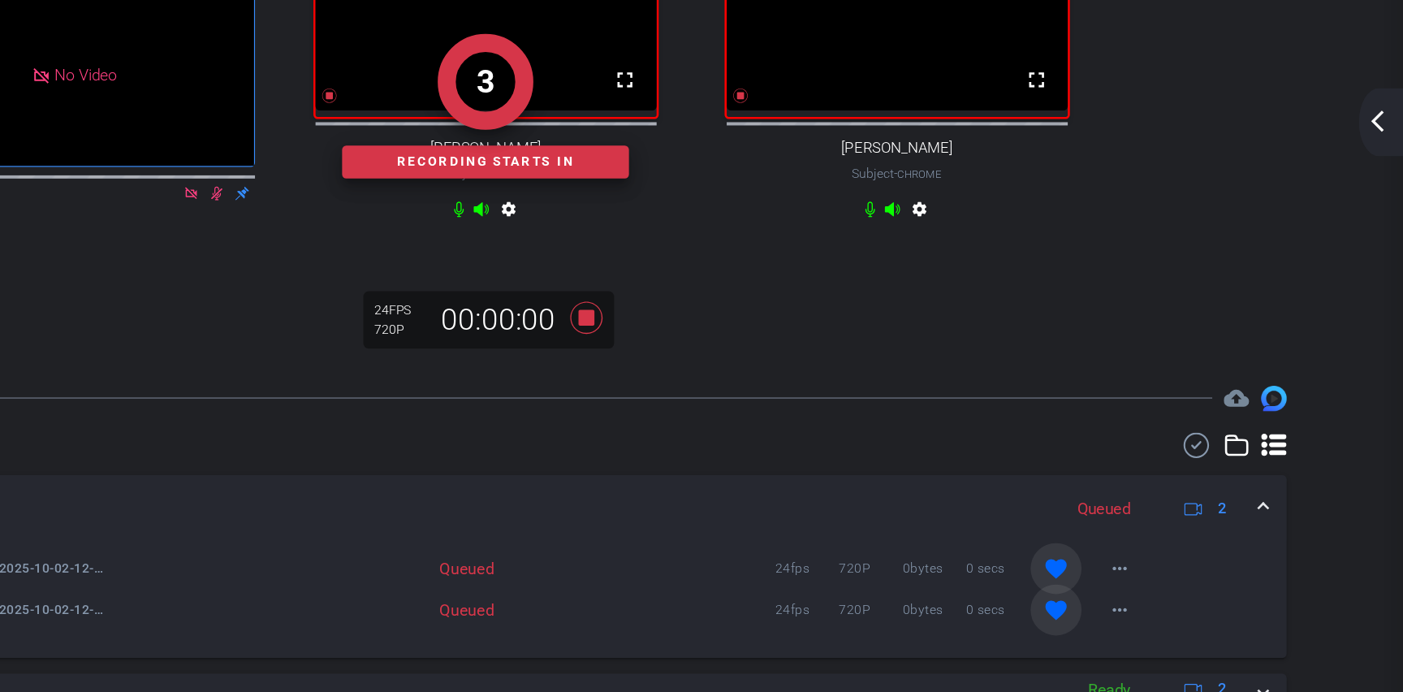
scroll to position [0, 0]
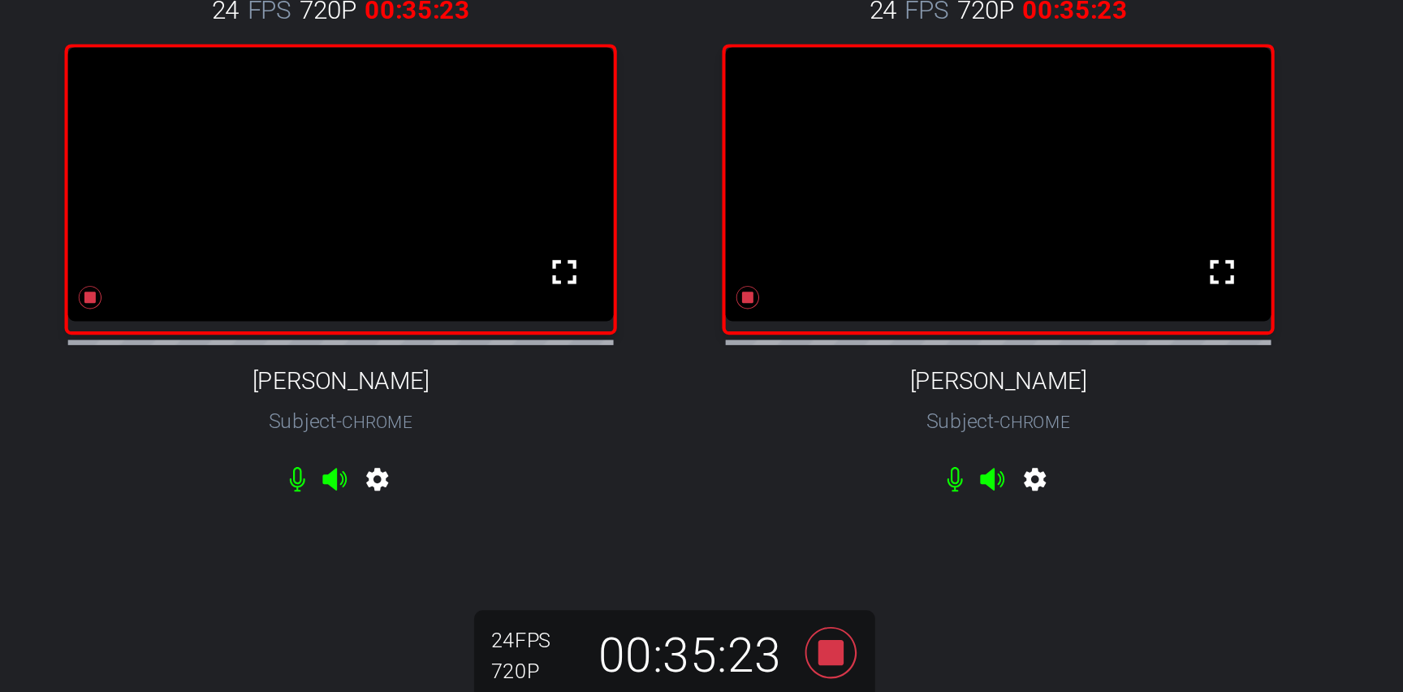
click at [774, 439] on icon at bounding box center [778, 428] width 24 height 24
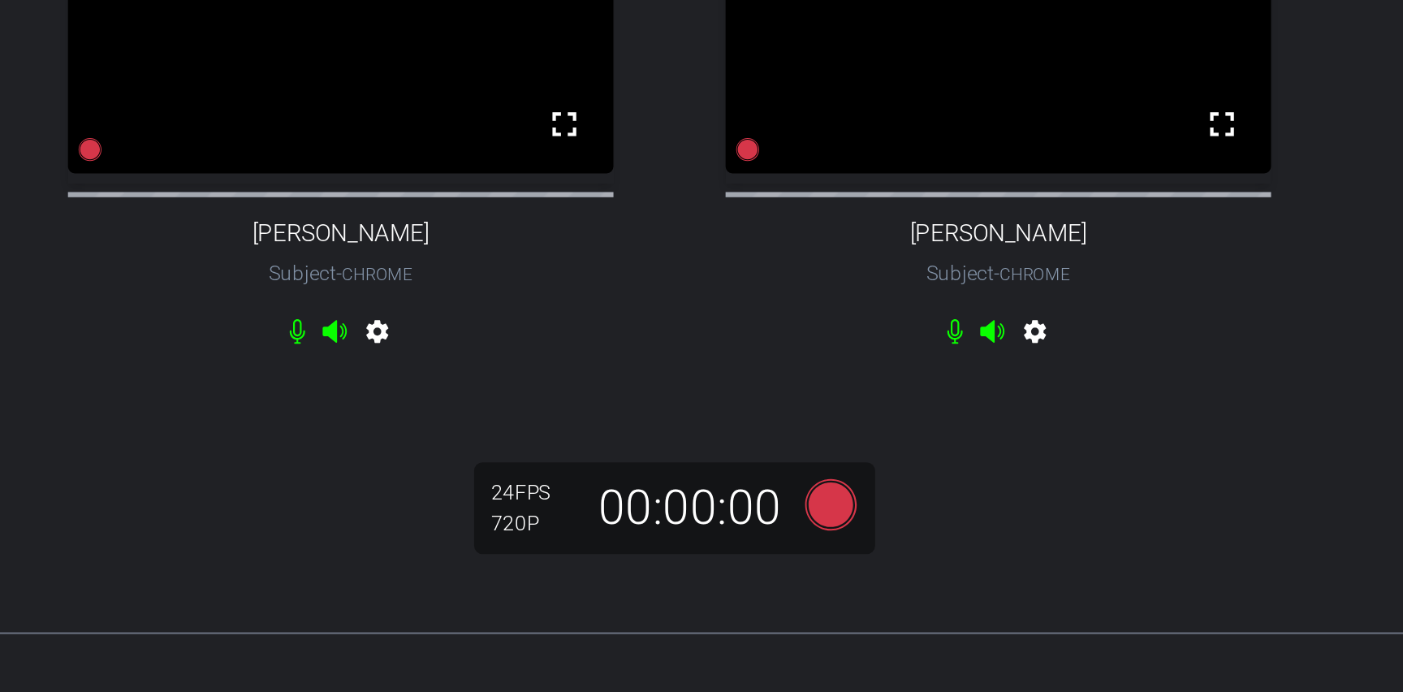
scroll to position [144, 0]
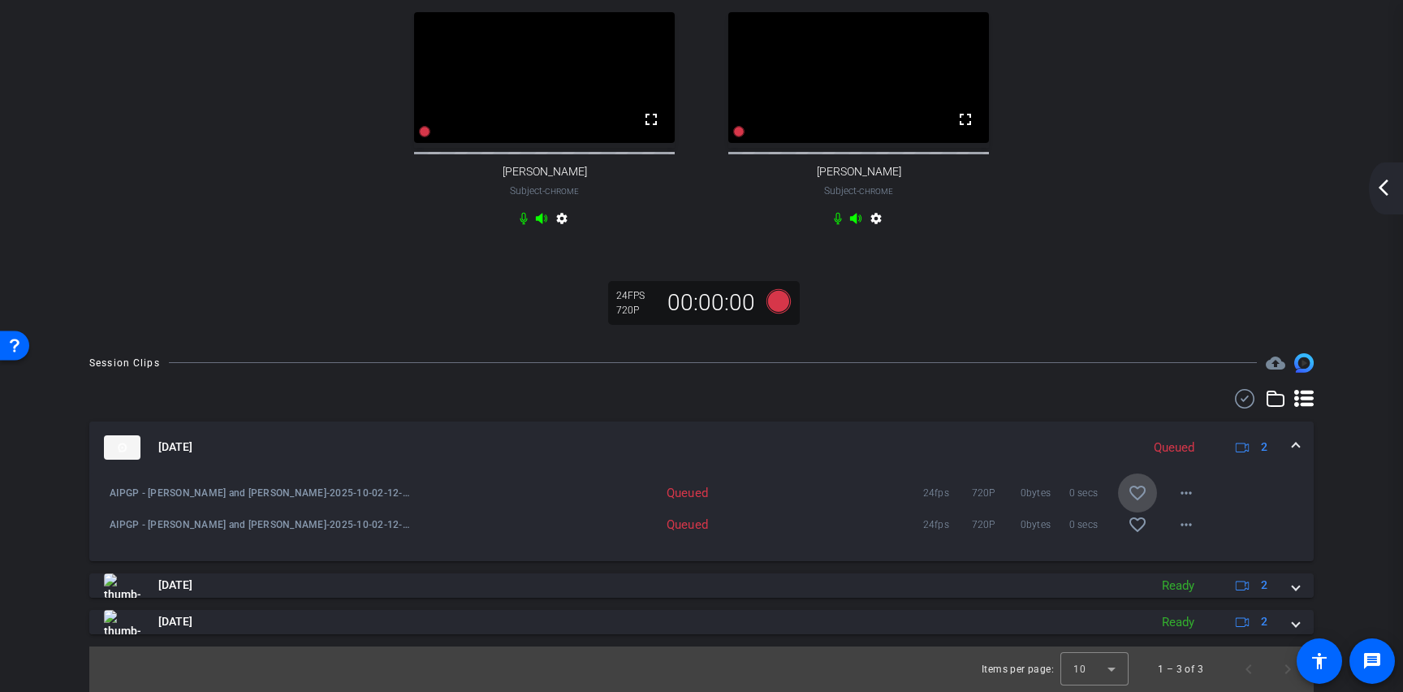
click at [1127, 490] on mat-icon "favorite_border" at bounding box center [1136, 492] width 19 height 19
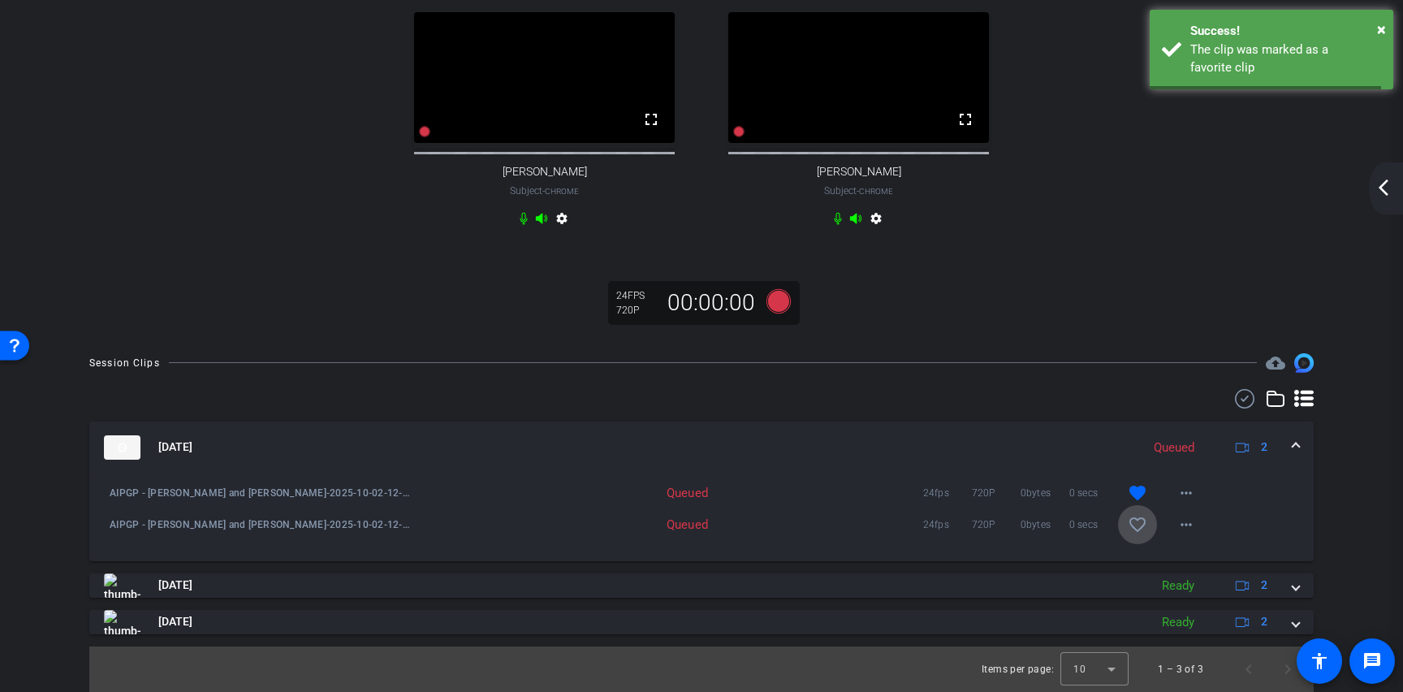
click at [1132, 522] on mat-icon "favorite_border" at bounding box center [1136, 524] width 19 height 19
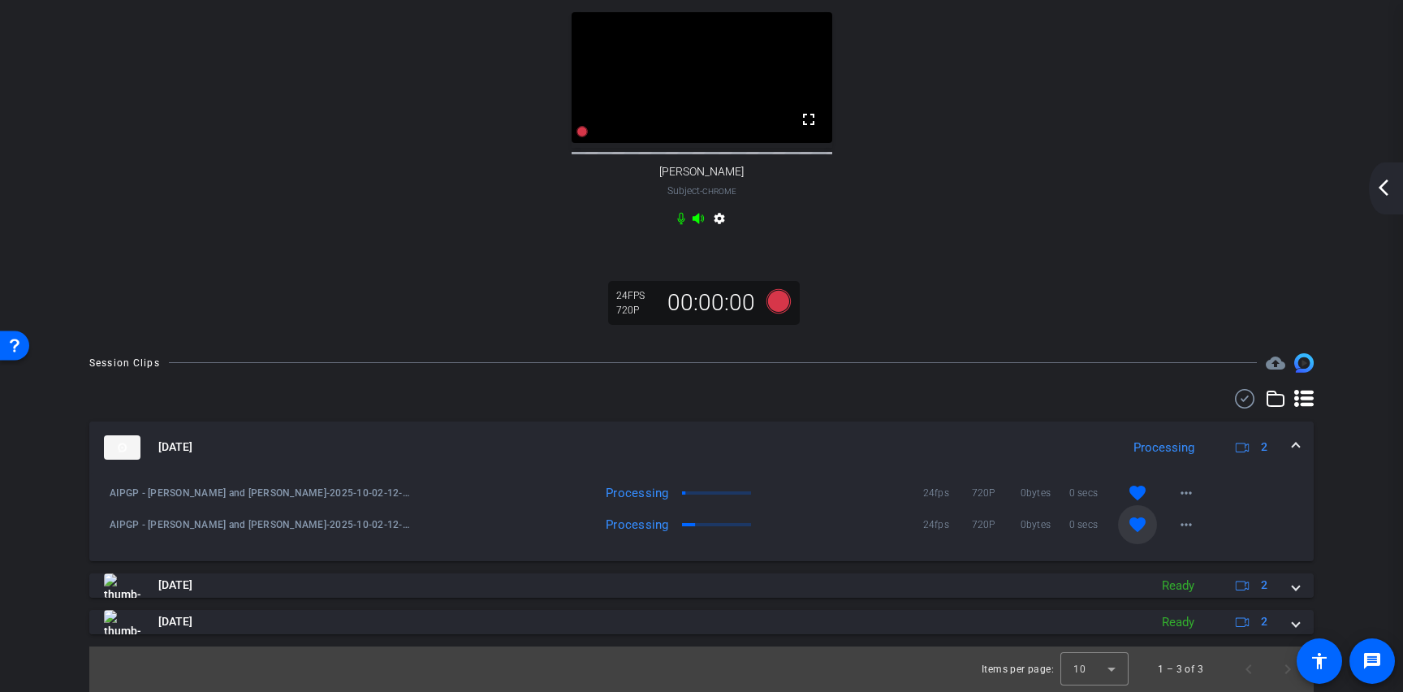
scroll to position [76, 0]
